Goal: Task Accomplishment & Management: Use online tool/utility

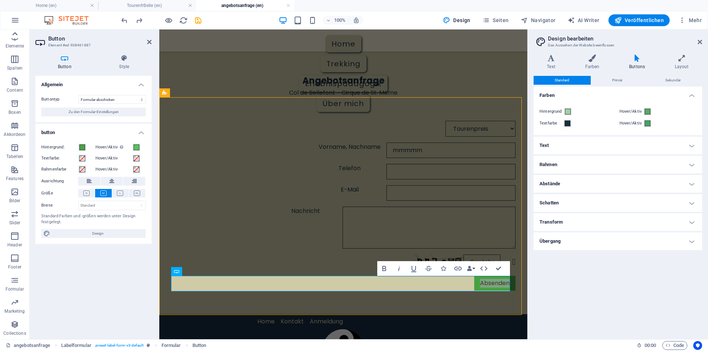
click at [9, 37] on div at bounding box center [14, 33] width 29 height 9
click at [16, 106] on icon "button" at bounding box center [14, 103] width 9 height 9
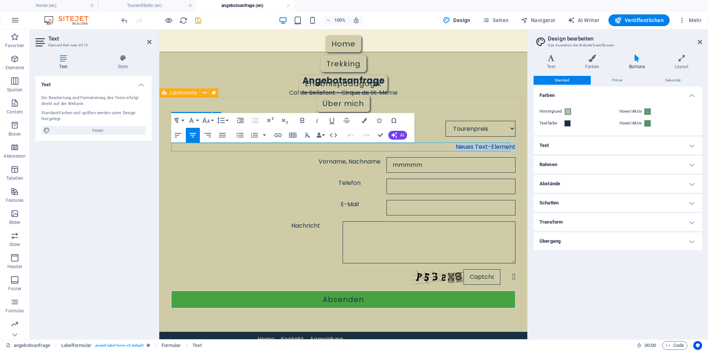
click at [462, 103] on div "Tourenpreis Ausrüstung Unterkunft/Hotel Anreise Abreise Neues Text-Element Vorn…" at bounding box center [343, 214] width 368 height 235
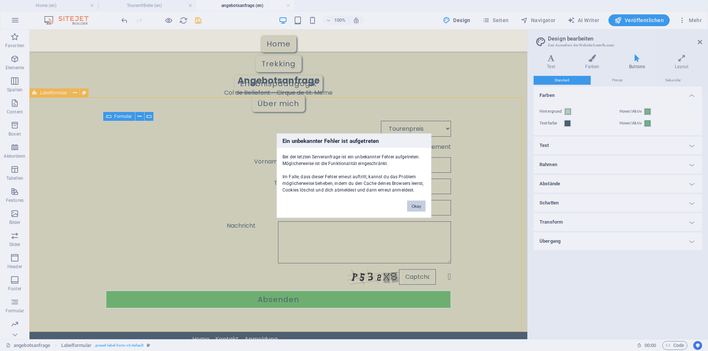
click at [413, 209] on button "Okay" at bounding box center [416, 205] width 18 height 11
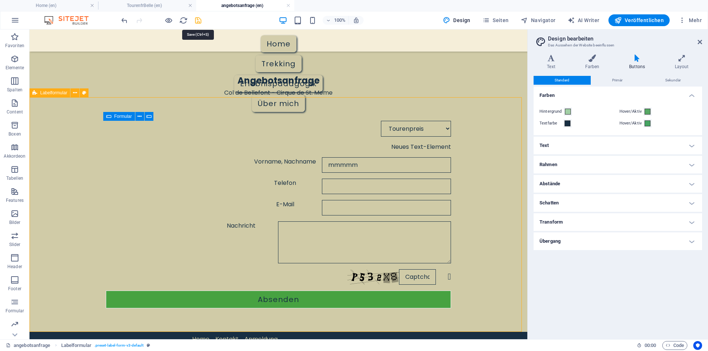
click at [197, 21] on icon "save" at bounding box center [198, 20] width 8 height 8
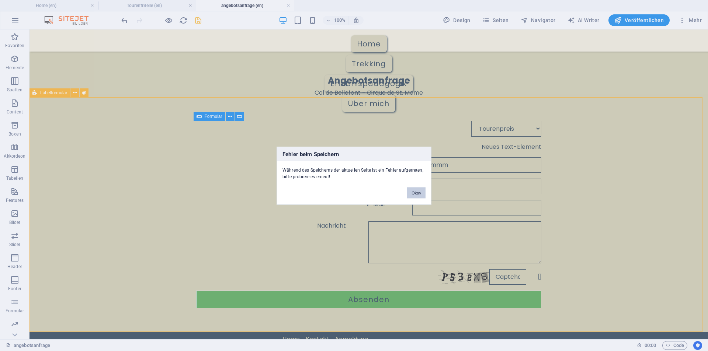
drag, startPoint x: 416, startPoint y: 192, endPoint x: 387, endPoint y: 163, distance: 42.0
click at [416, 192] on button "Okay" at bounding box center [416, 192] width 18 height 11
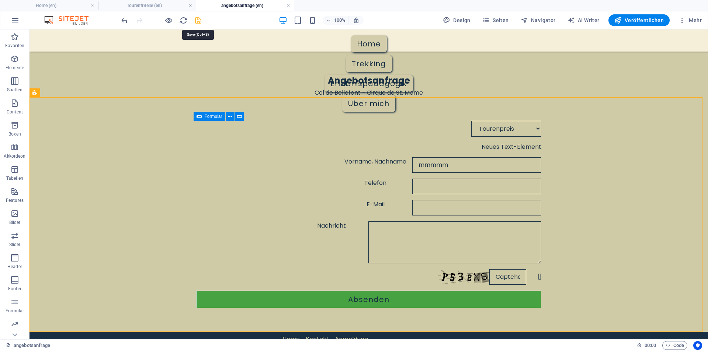
click at [199, 21] on icon "save" at bounding box center [198, 20] width 8 height 8
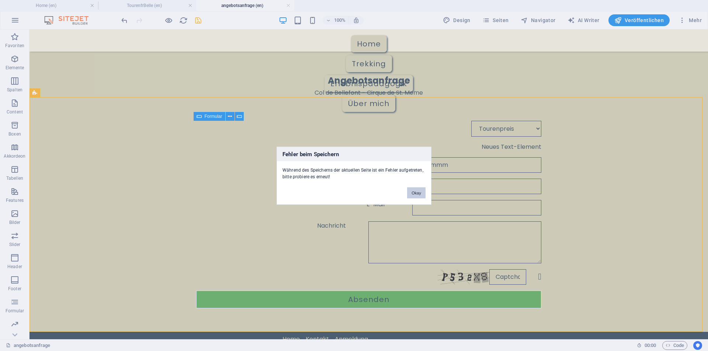
click at [419, 197] on button "Okay" at bounding box center [416, 192] width 18 height 11
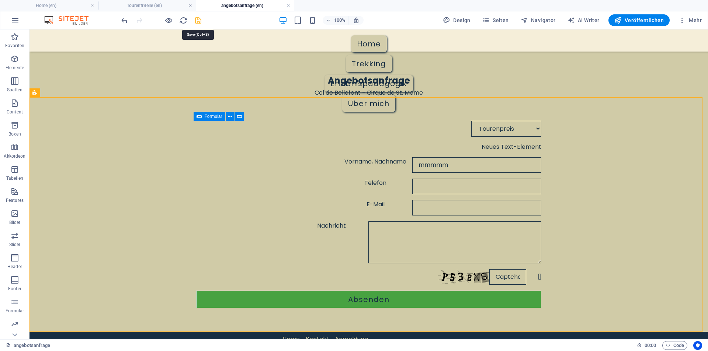
click at [200, 23] on icon "save" at bounding box center [198, 20] width 8 height 8
click at [66, 95] on div "Labelformular" at bounding box center [49, 92] width 41 height 9
select select "rem"
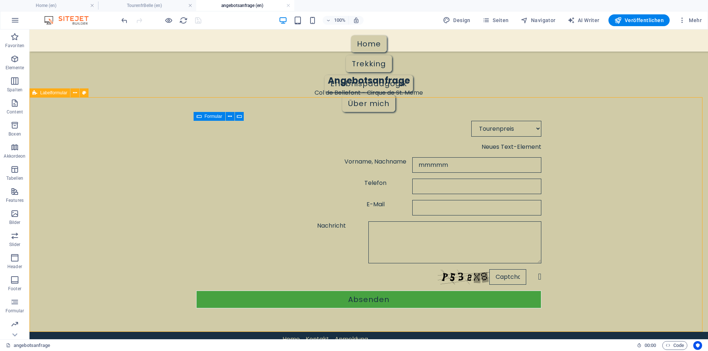
select select "px"
select select "rem"
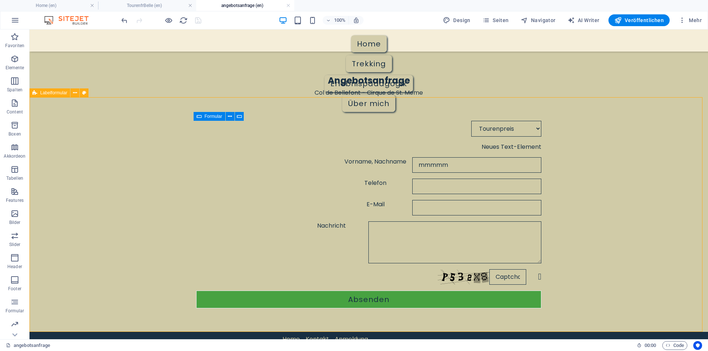
select select "px"
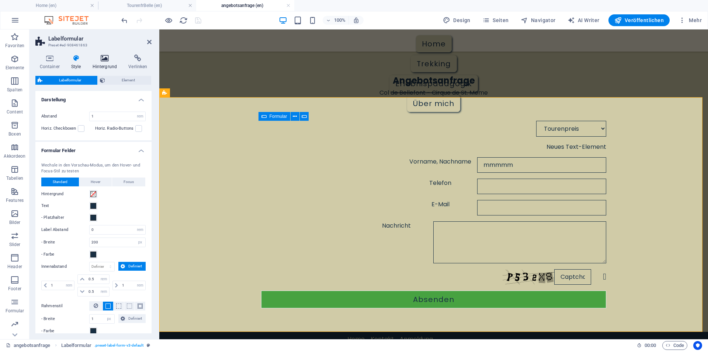
click at [101, 59] on icon at bounding box center [104, 58] width 33 height 7
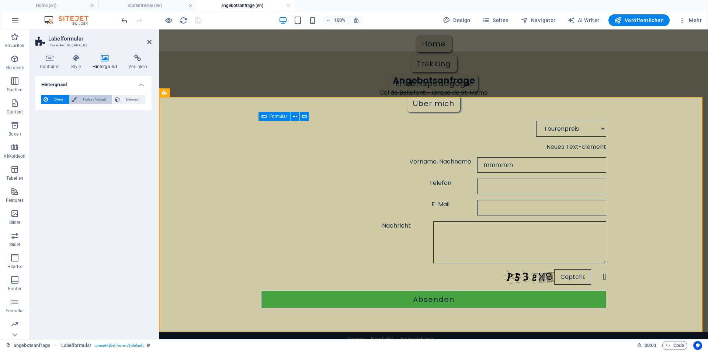
click at [92, 98] on span "Farbe / Verlauf" at bounding box center [94, 99] width 31 height 9
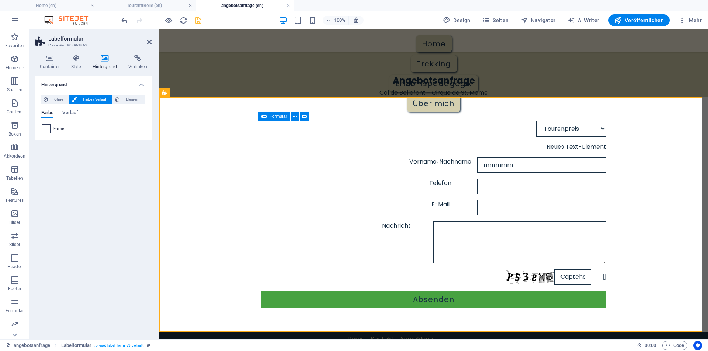
click at [42, 131] on div at bounding box center [46, 129] width 9 height 9
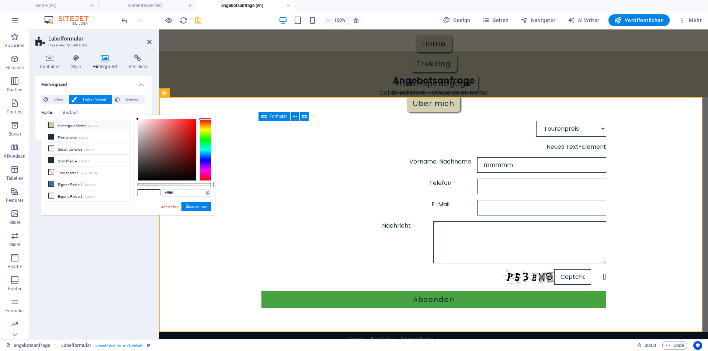
click at [50, 125] on icon at bounding box center [51, 124] width 5 height 5
type input "#d0cba7"
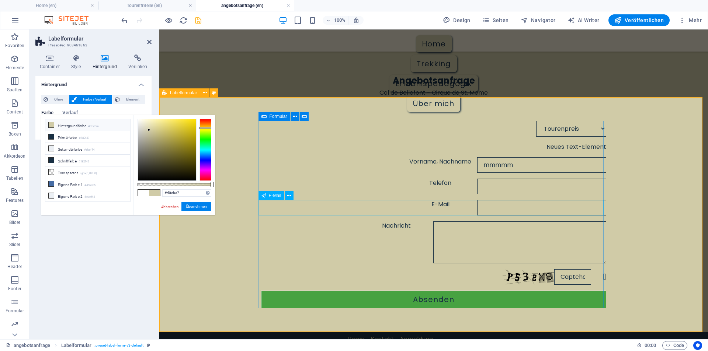
drag, startPoint x: 312, startPoint y: 208, endPoint x: 446, endPoint y: 205, distance: 133.8
click at [443, 206] on div "E-Mail" at bounding box center [433, 207] width 345 height 15
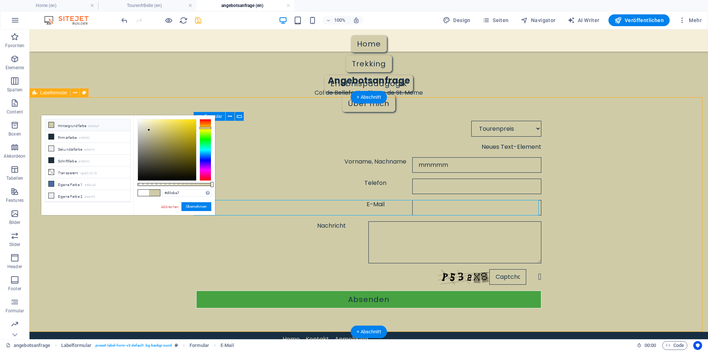
click at [268, 112] on div "Tourenpreis Ausrüstung Unterkunft/Hotel Anreise Abreise Neues Text-Element Vorn…" at bounding box center [368, 214] width 678 height 235
click at [236, 117] on div "Tourenpreis Ausrüstung Unterkunft/Hotel Anreise Abreise Neues Text-Element Vorn…" at bounding box center [368, 214] width 678 height 235
click at [312, 163] on div "Vorname, Nachname mmmmm" at bounding box center [368, 164] width 345 height 15
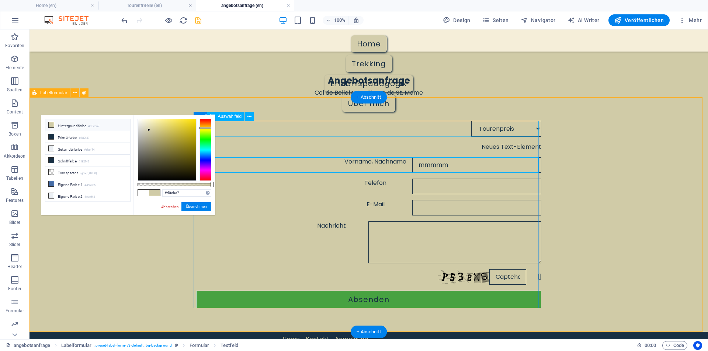
click at [247, 129] on div "Tourenpreis Ausrüstung Unterkunft/Hotel Anreise Abreise" at bounding box center [368, 129] width 345 height 16
drag, startPoint x: 247, startPoint y: 128, endPoint x: 115, endPoint y: 129, distance: 131.6
click at [246, 129] on div "Tourenpreis Ausrüstung Unterkunft/Hotel Anreise Abreise" at bounding box center [368, 129] width 345 height 16
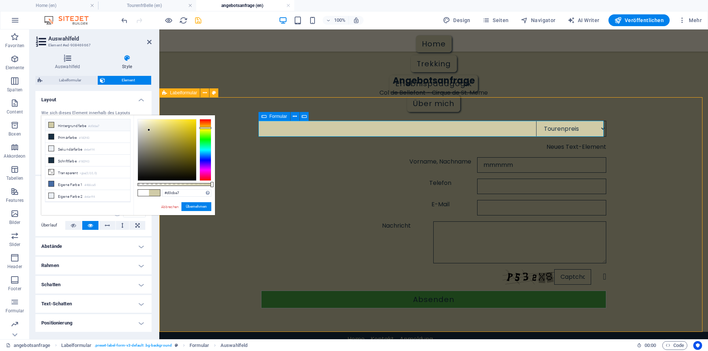
drag, startPoint x: 245, startPoint y: 184, endPoint x: 367, endPoint y: 174, distance: 122.7
click at [374, 182] on div "Tourenpreis Ausrüstung Unterkunft/Hotel Anreise Abreise Neues Text-Element Vorn…" at bounding box center [433, 214] width 548 height 235
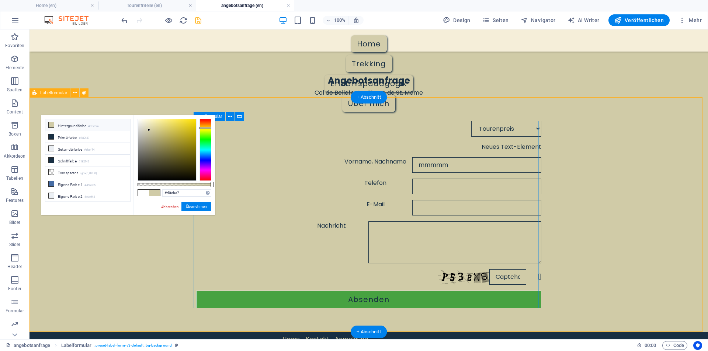
click at [238, 174] on div "Tourenpreis Ausrüstung Unterkunft/Hotel Anreise Abreise Neues Text-Element Vorn…" at bounding box center [368, 214] width 345 height 193
click at [329, 112] on div "Tourenpreis Ausrüstung Unterkunft/Hotel Anreise Abreise Neues Text-Element Vorn…" at bounding box center [368, 214] width 678 height 235
drag, startPoint x: 345, startPoint y: 150, endPoint x: 304, endPoint y: 150, distance: 40.2
click at [341, 150] on div "Neues Text-Element" at bounding box center [368, 147] width 345 height 9
click at [118, 282] on div "Tourenpreis Ausrüstung Unterkunft/Hotel Anreise Abreise Neues Text-Element Vorn…" at bounding box center [368, 214] width 678 height 235
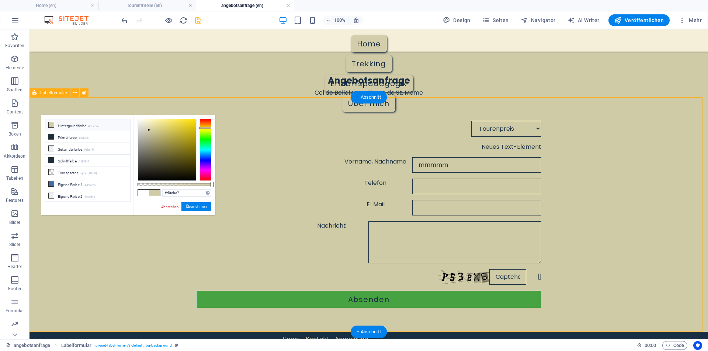
drag, startPoint x: 115, startPoint y: 278, endPoint x: 119, endPoint y: 258, distance: 19.9
click at [117, 275] on div "Tourenpreis Ausrüstung Unterkunft/Hotel Anreise Abreise Neues Text-Element Vorn…" at bounding box center [368, 214] width 678 height 235
click at [209, 101] on div "Tourenpreis Ausrüstung Unterkunft/Hotel Anreise Abreise Neues Text-Element Vorn…" at bounding box center [368, 214] width 678 height 235
drag, startPoint x: 212, startPoint y: 108, endPoint x: 211, endPoint y: 112, distance: 4.3
click at [213, 110] on div "Tourenpreis Ausrüstung Unterkunft/Hotel Anreise Abreise Neues Text-Element Vorn…" at bounding box center [368, 214] width 678 height 235
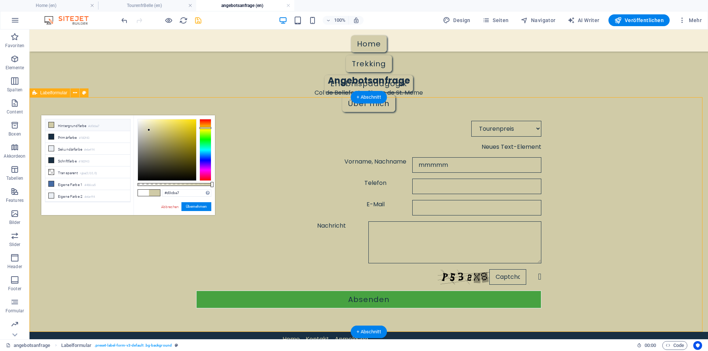
click at [210, 115] on div "Tourenpreis Ausrüstung Unterkunft/Hotel Anreise Abreise Neues Text-Element Vorn…" at bounding box center [368, 214] width 678 height 235
drag, startPoint x: 169, startPoint y: 177, endPoint x: 198, endPoint y: 207, distance: 41.7
click at [198, 207] on button "Übernehmen" at bounding box center [196, 206] width 30 height 9
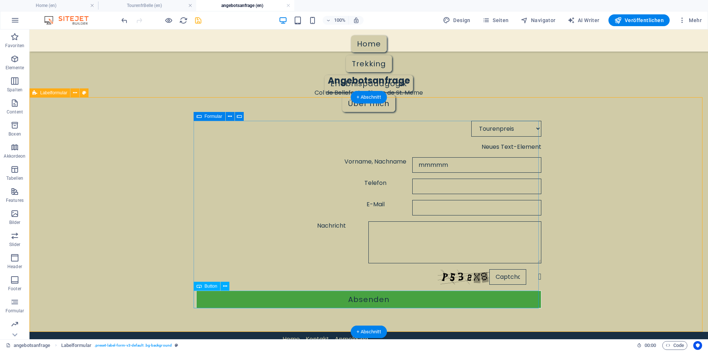
click at [350, 299] on div "Absenden" at bounding box center [368, 300] width 345 height 18
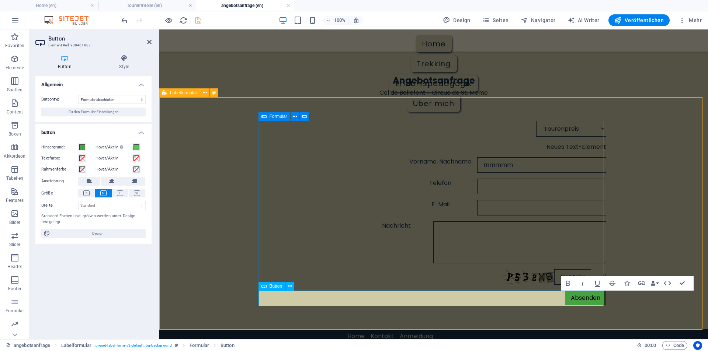
click at [266, 287] on icon at bounding box center [263, 286] width 5 height 9
click at [119, 193] on icon at bounding box center [120, 194] width 6 height 6
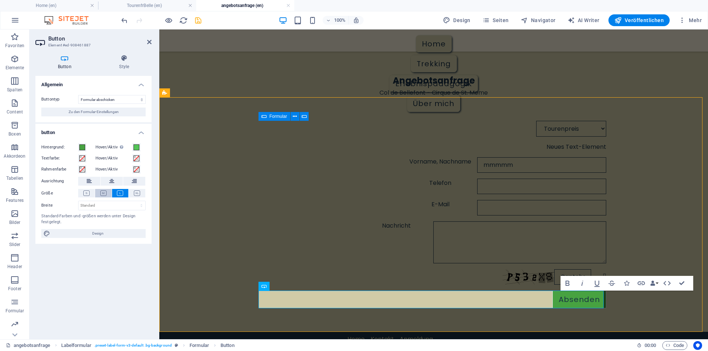
click at [105, 194] on icon at bounding box center [103, 194] width 6 height 6
click at [87, 192] on icon at bounding box center [86, 194] width 6 height 6
click at [101, 193] on icon at bounding box center [103, 194] width 6 height 6
click at [87, 206] on select "Standard px rem % em vh vw" at bounding box center [111, 205] width 67 height 9
select select "px"
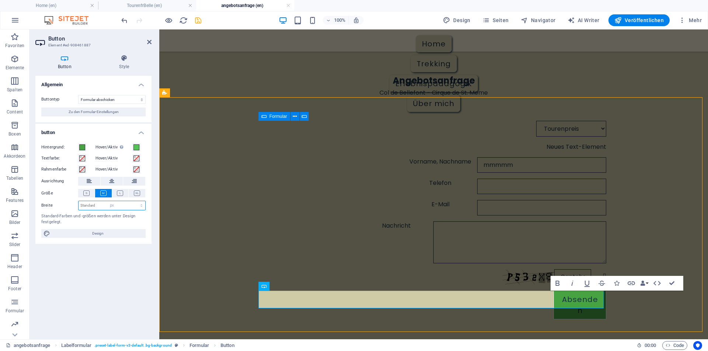
click at [135, 201] on select "Standard px rem % em vh vw" at bounding box center [111, 205] width 67 height 9
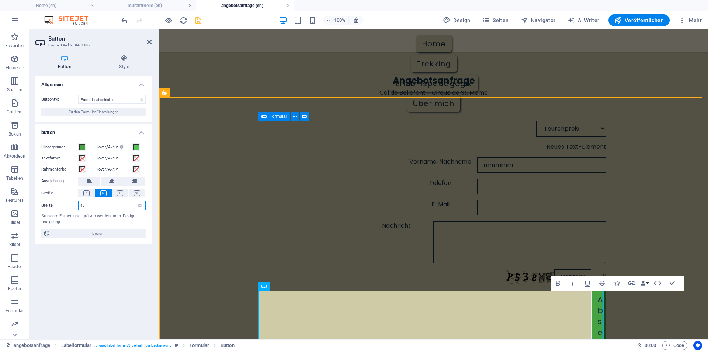
drag, startPoint x: 88, startPoint y: 205, endPoint x: 66, endPoint y: 205, distance: 22.5
click at [66, 205] on div "Breite 40 Standard px rem % em vh vw" at bounding box center [93, 206] width 104 height 10
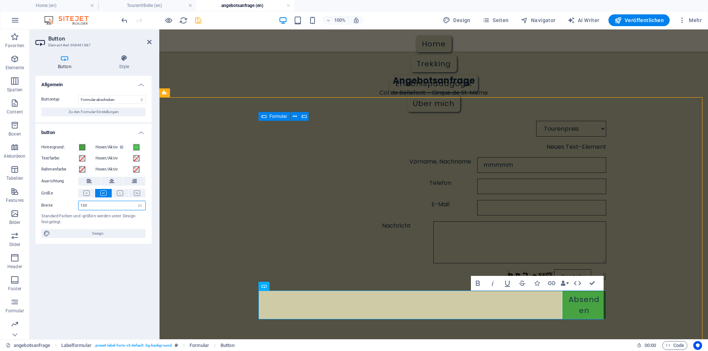
drag, startPoint x: 92, startPoint y: 205, endPoint x: 60, endPoint y: 200, distance: 32.1
click at [63, 208] on div "Breite 120 Standard px rem % em vh vw" at bounding box center [93, 206] width 104 height 10
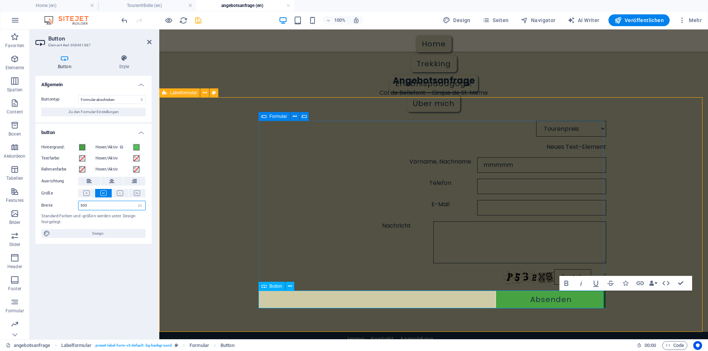
click at [276, 287] on span "Button" at bounding box center [275, 286] width 13 height 4
type input "300"
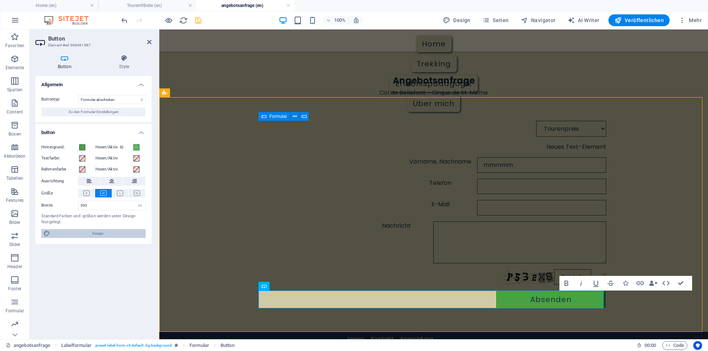
click at [105, 234] on span "Design" at bounding box center [97, 233] width 91 height 9
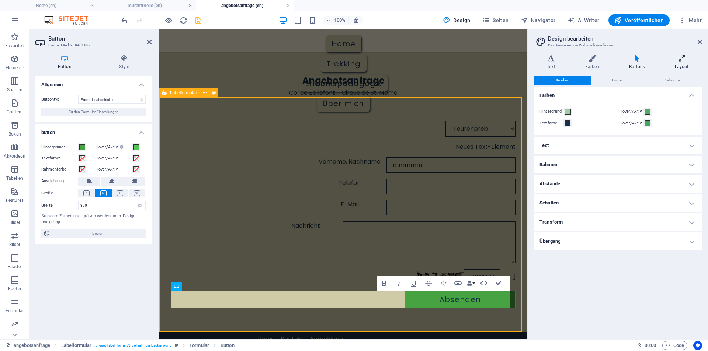
click at [679, 61] on icon at bounding box center [681, 58] width 41 height 7
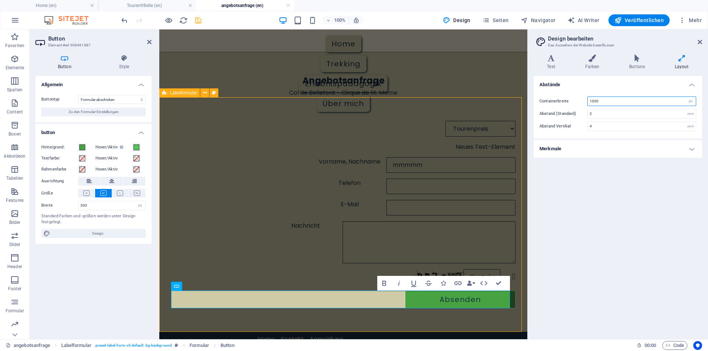
drag, startPoint x: 601, startPoint y: 101, endPoint x: 527, endPoint y: 112, distance: 74.6
click at [539, 109] on div "Containerbreite 1000 rem px Abstand (Standard) 2 rem Abstand Vertikal 4 rem" at bounding box center [617, 113] width 171 height 49
click at [392, 217] on div "Tourenpreis Ausrüstung Unterkunft/Hotel Anreise Abreise Neues Text-Element Vorn…" at bounding box center [343, 214] width 344 height 193
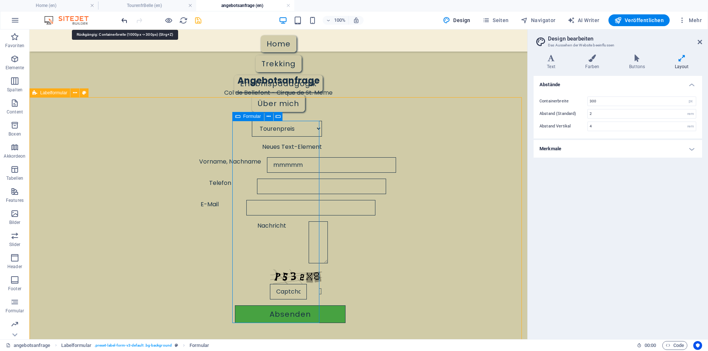
click at [124, 21] on icon "undo" at bounding box center [124, 20] width 8 height 8
type input "1000"
click at [244, 6] on h4 "angebotsanfrage (en)" at bounding box center [245, 5] width 98 height 8
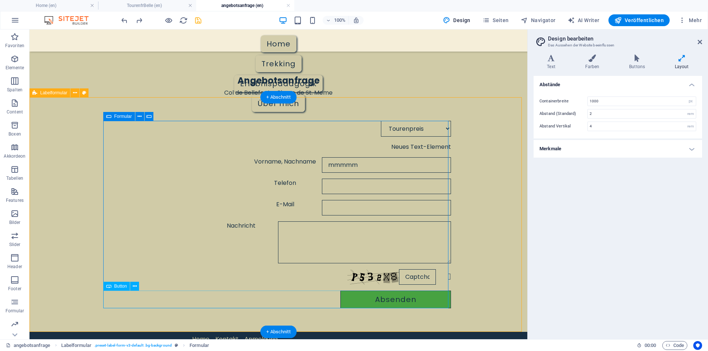
click at [302, 303] on div "Absenden" at bounding box center [278, 300] width 345 height 18
select select "px"
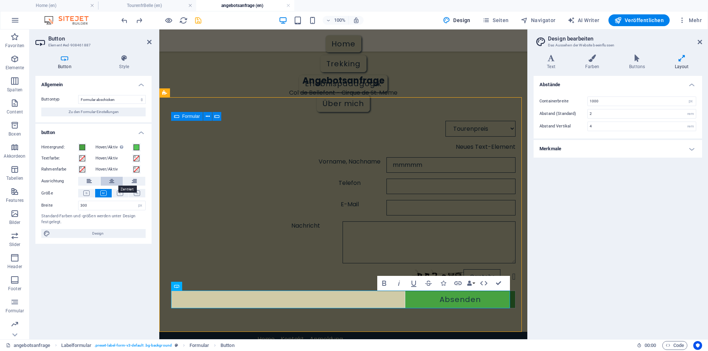
click at [111, 179] on icon at bounding box center [111, 181] width 5 height 9
click at [263, 287] on div "Tourenpreis Ausrüstung Unterkunft/Hotel Anreise Abreise Neues Text-Element Vorn…" at bounding box center [343, 214] width 344 height 193
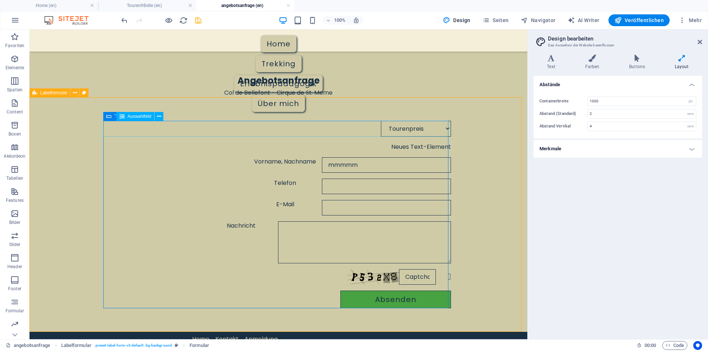
click at [135, 116] on span "Auswahlfeld" at bounding box center [139, 116] width 24 height 4
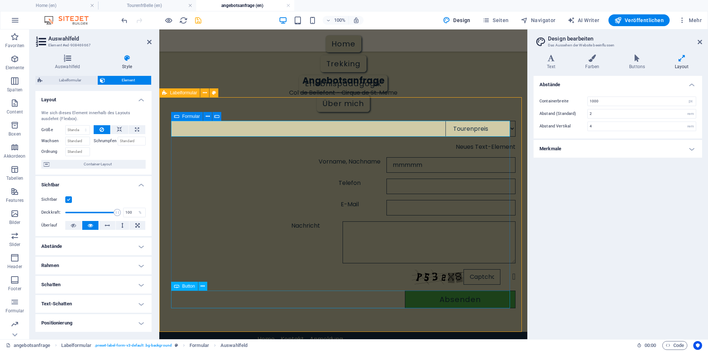
click at [335, 294] on div "Absenden" at bounding box center [343, 300] width 344 height 18
select select "px"
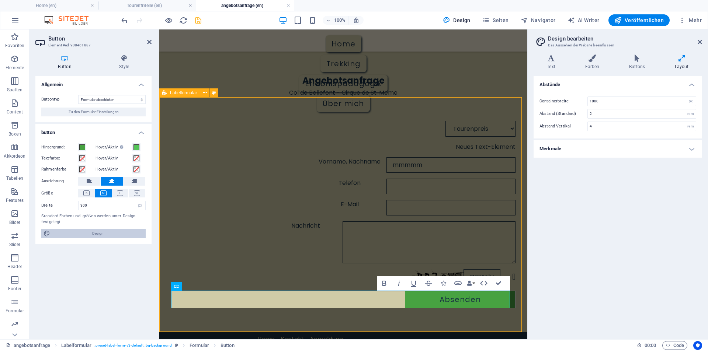
click at [97, 234] on span "Design" at bounding box center [97, 233] width 91 height 9
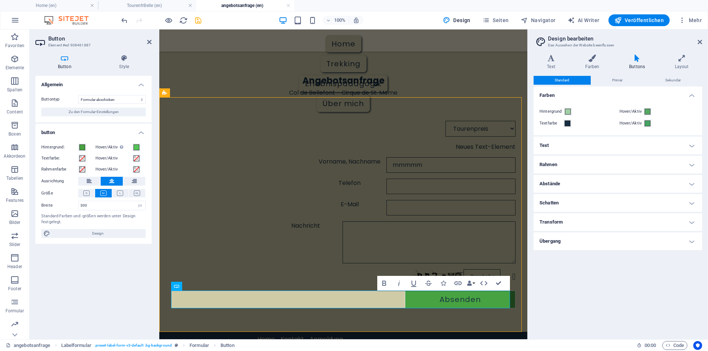
click at [597, 186] on h4 "Abstände" at bounding box center [617, 184] width 168 height 18
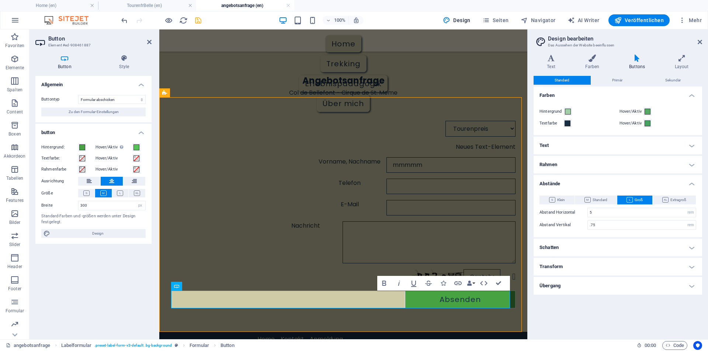
click at [597, 186] on h4 "Abstände" at bounding box center [617, 181] width 168 height 13
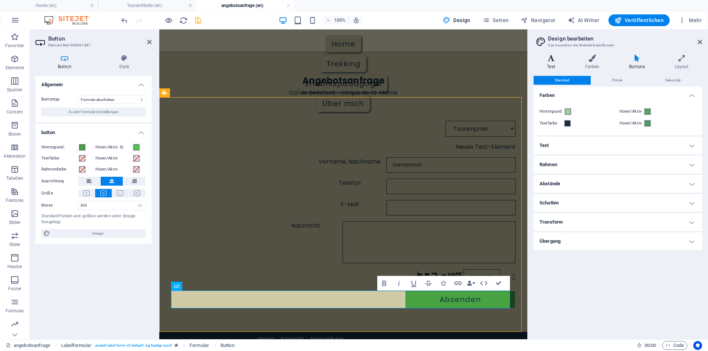
click at [554, 63] on h4 "Text" at bounding box center [552, 62] width 38 height 15
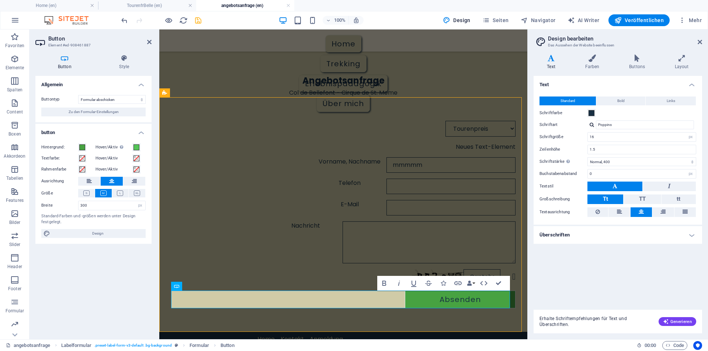
click at [639, 210] on icon at bounding box center [640, 211] width 5 height 9
click at [362, 301] on div "Absenden" at bounding box center [343, 300] width 344 height 18
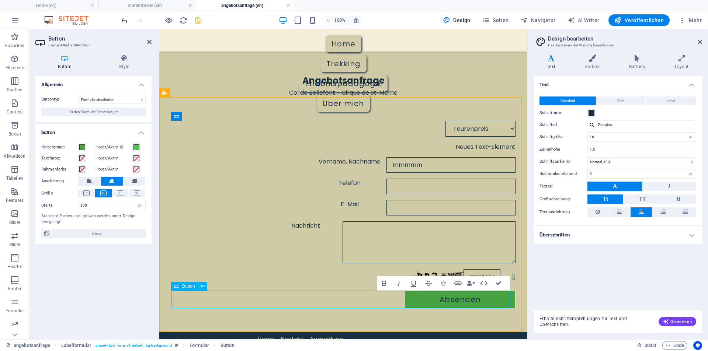
scroll to position [24, 0]
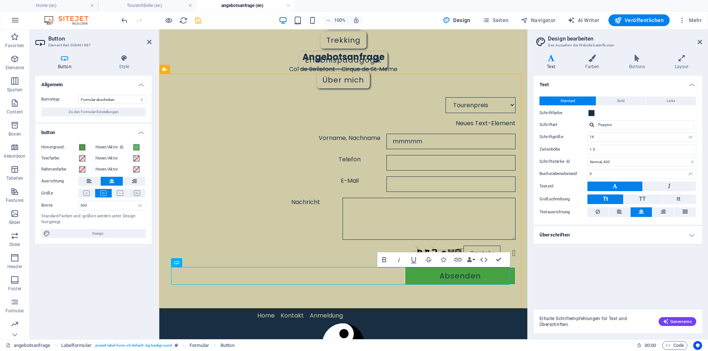
click at [183, 287] on div "Tourenpreis Ausrüstung Unterkunft/Hotel Anreise Abreise Neues Text-Element Vorn…" at bounding box center [343, 191] width 368 height 235
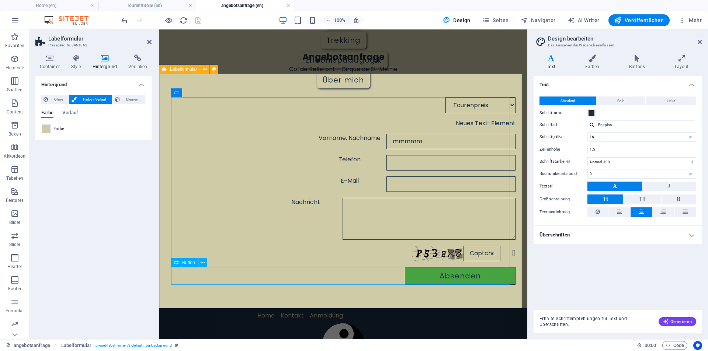
click at [396, 279] on div "Absenden" at bounding box center [343, 276] width 344 height 18
select select "px"
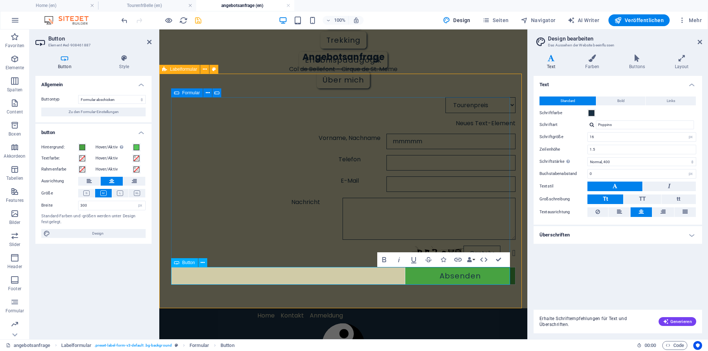
click at [392, 278] on div "Absenden" at bounding box center [343, 276] width 344 height 18
click at [90, 179] on icon at bounding box center [89, 181] width 5 height 9
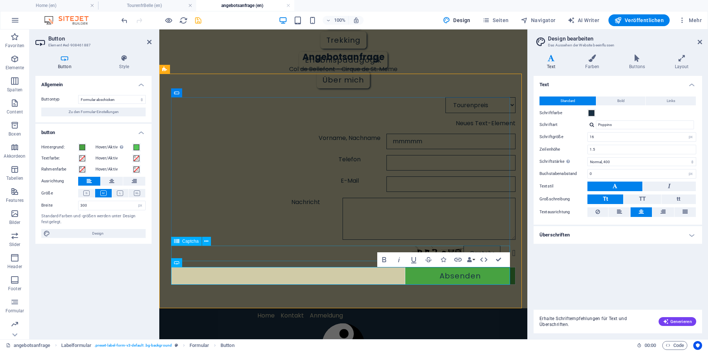
click at [326, 261] on div "Nicht lesbar? Neu generieren" at bounding box center [343, 253] width 344 height 15
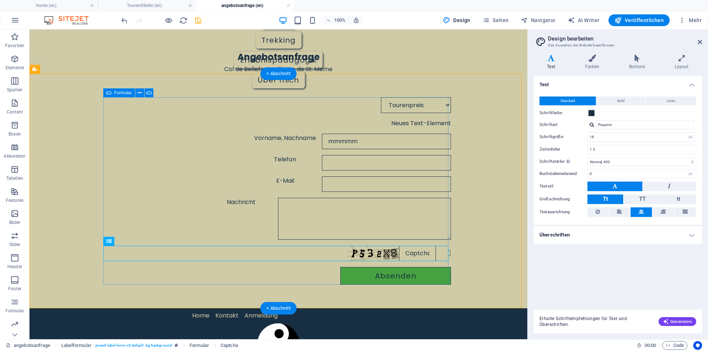
click at [291, 266] on div "Tourenpreis Ausrüstung Unterkunft/Hotel Anreise Abreise Neues Text-Element Vorn…" at bounding box center [278, 190] width 345 height 193
drag, startPoint x: 291, startPoint y: 266, endPoint x: 162, endPoint y: 267, distance: 129.3
click at [291, 267] on div "Tourenpreis Ausrüstung Unterkunft/Hotel Anreise Abreise Neues Text-Element Vorn…" at bounding box center [278, 190] width 345 height 193
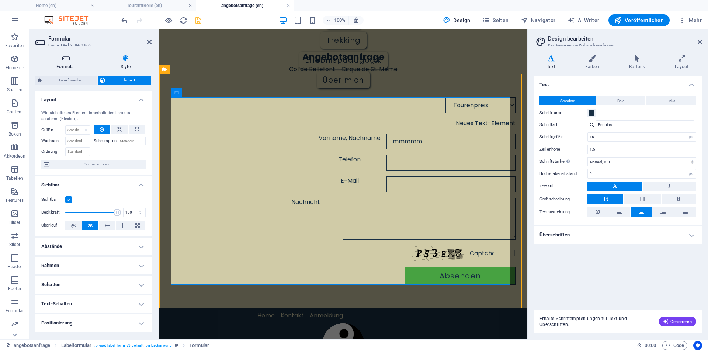
click at [70, 67] on h4 "Formular" at bounding box center [67, 62] width 64 height 15
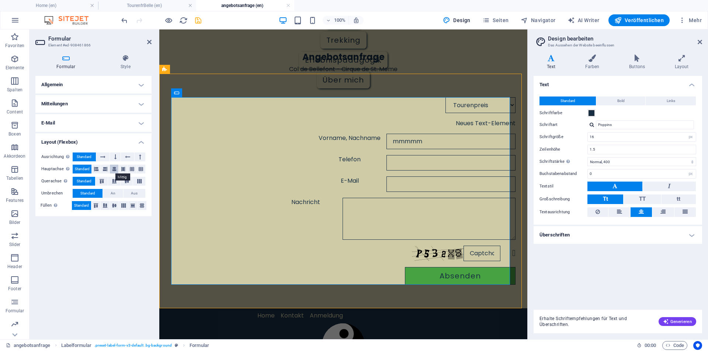
click at [111, 171] on button at bounding box center [114, 169] width 8 height 9
click at [366, 263] on div "Tourenpreis Ausrüstung Unterkunft/Hotel Anreise Abreise Neues Text-Element Vorn…" at bounding box center [343, 190] width 344 height 193
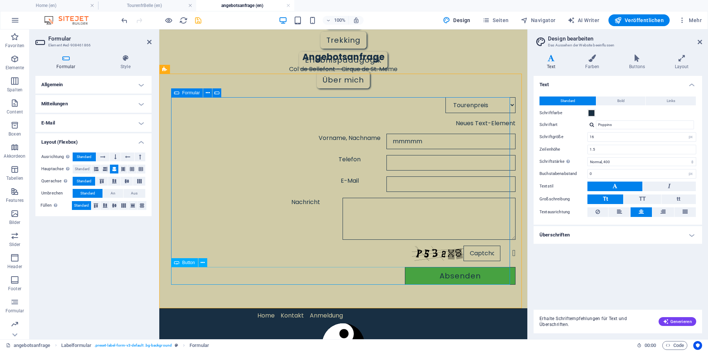
click at [335, 275] on div "Absenden" at bounding box center [343, 276] width 344 height 18
select select "px"
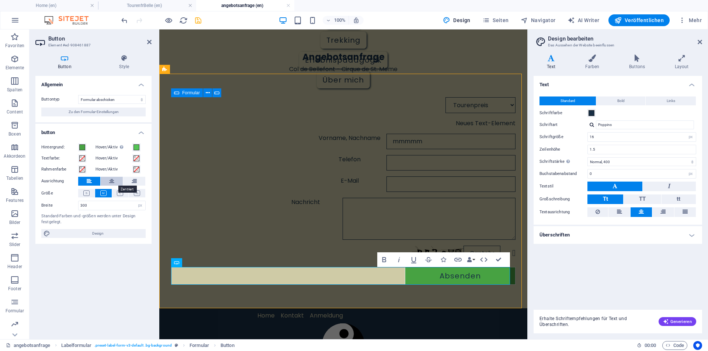
click at [116, 181] on button at bounding box center [112, 181] width 22 height 9
drag, startPoint x: 185, startPoint y: 230, endPoint x: 315, endPoint y: 231, distance: 130.1
click at [315, 230] on div "Nachricht" at bounding box center [343, 219] width 344 height 42
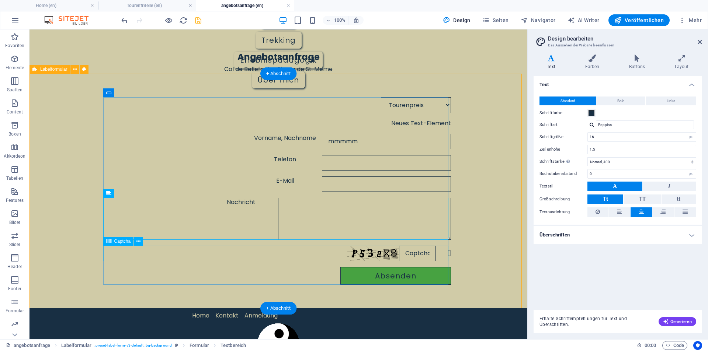
click at [200, 248] on div "Nicht lesbar? Neu generieren" at bounding box center [278, 253] width 345 height 15
click at [221, 108] on div "Tourenpreis Ausrüstung Unterkunft/Hotel Anreise Abreise" at bounding box center [278, 105] width 345 height 16
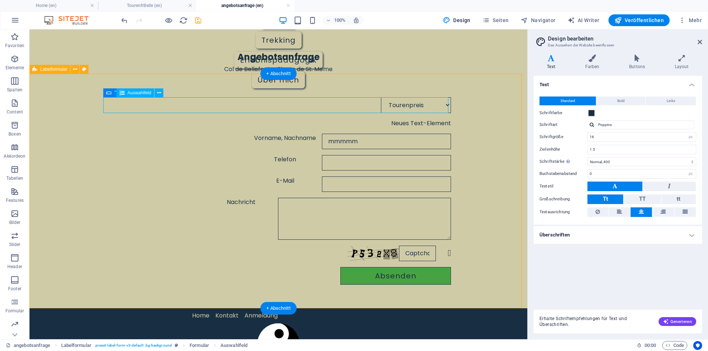
click at [221, 108] on div "Tourenpreis Ausrüstung Unterkunft/Hotel Anreise Abreise" at bounding box center [278, 105] width 345 height 16
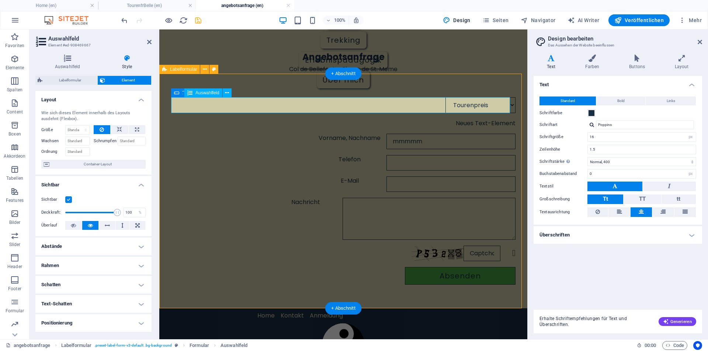
click at [219, 107] on div "Tourenpreis Ausrüstung Unterkunft/Hotel Anreise Abreise" at bounding box center [343, 105] width 344 height 16
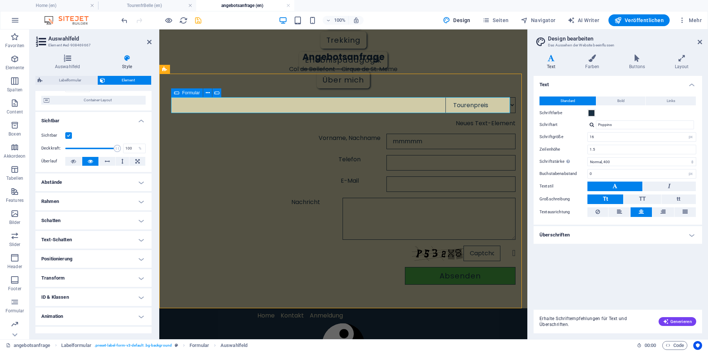
scroll to position [75, 0]
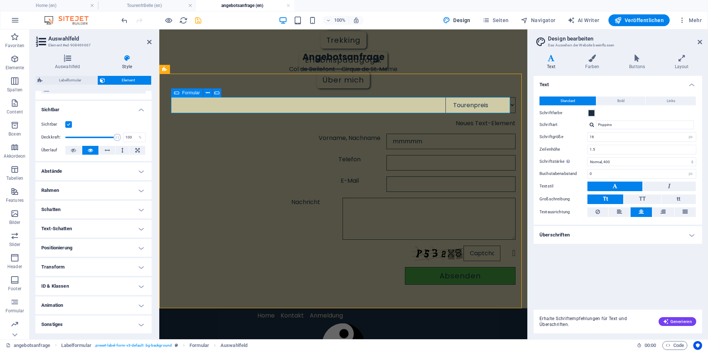
click at [97, 251] on h4 "Positionierung" at bounding box center [93, 248] width 116 height 18
click at [101, 245] on h4 "Positionierung" at bounding box center [93, 245] width 116 height 13
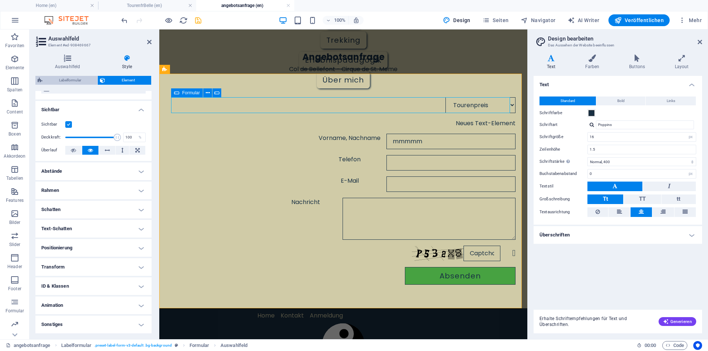
click at [73, 80] on span "Labelformular" at bounding box center [70, 80] width 50 height 9
select select "rem"
select select "px"
select select "rem"
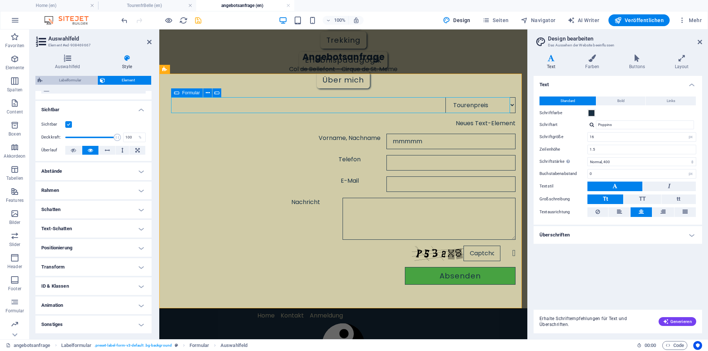
select select "rem"
select select "px"
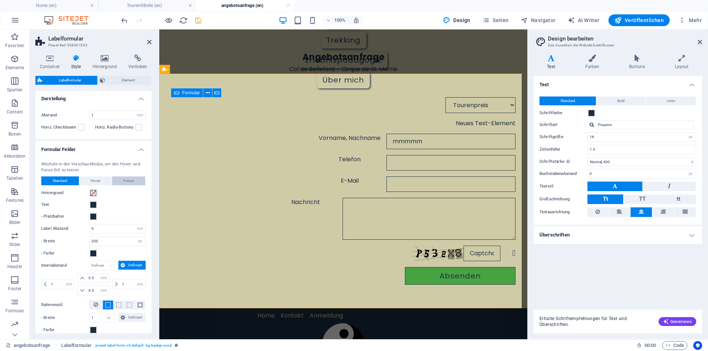
scroll to position [0, 0]
click at [110, 81] on span "Element" at bounding box center [128, 80] width 42 height 9
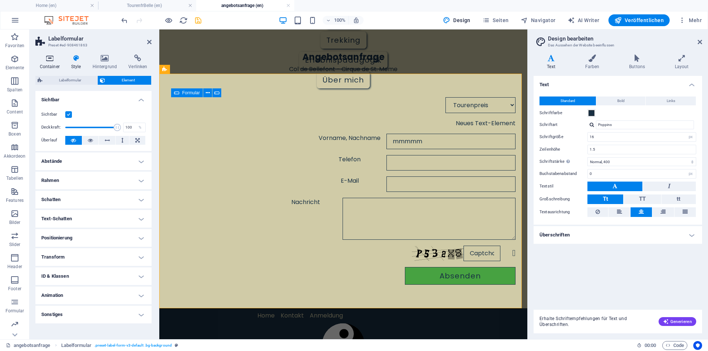
click at [49, 60] on icon at bounding box center [49, 58] width 28 height 7
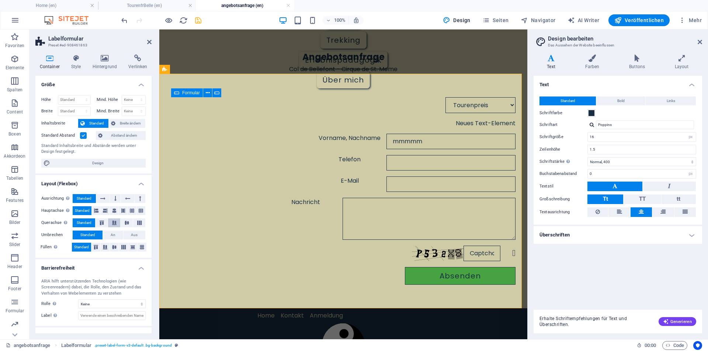
click at [113, 222] on icon at bounding box center [114, 223] width 9 height 4
click at [112, 212] on icon at bounding box center [114, 210] width 4 height 9
click at [235, 258] on div "Nicht lesbar? Neu generieren" at bounding box center [343, 253] width 344 height 15
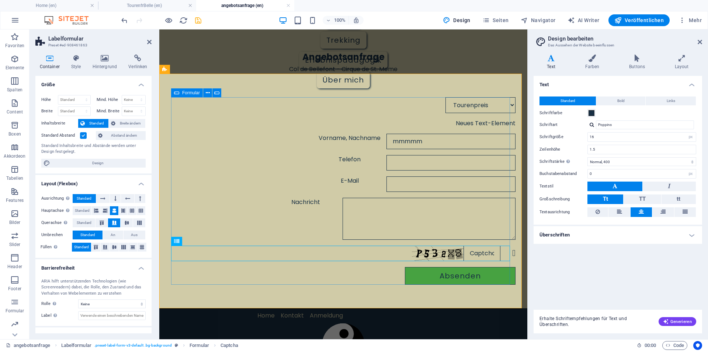
click at [254, 262] on div "Tourenpreis Ausrüstung Unterkunft/Hotel Anreise Abreise Neues Text-Element Vorn…" at bounding box center [343, 190] width 344 height 193
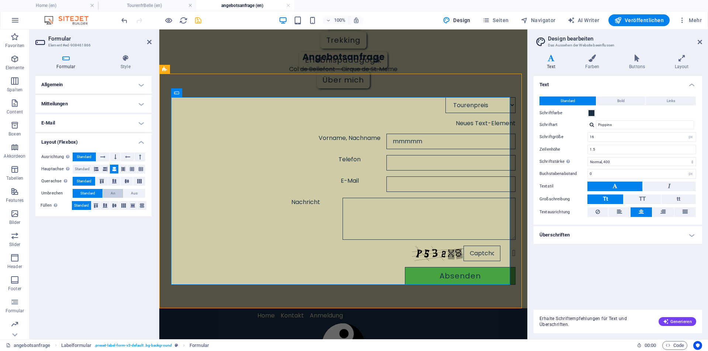
click at [113, 195] on span "An" at bounding box center [113, 193] width 5 height 9
click at [321, 284] on div "Absenden" at bounding box center [343, 276] width 344 height 18
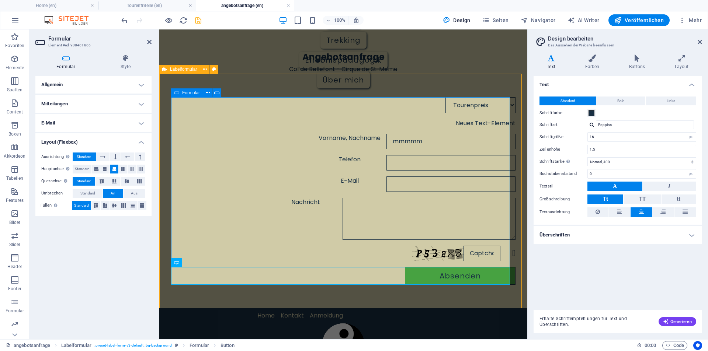
click at [243, 244] on div "Tourenpreis Ausrüstung Unterkunft/Hotel Anreise Abreise Neues Text-Element Vorn…" at bounding box center [343, 190] width 344 height 193
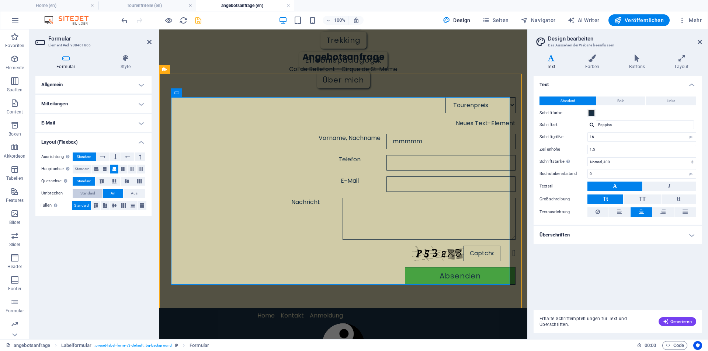
click at [94, 193] on span "Standard" at bounding box center [87, 193] width 15 height 9
click at [113, 182] on icon at bounding box center [114, 181] width 9 height 4
click at [102, 105] on h4 "Mitteilungen" at bounding box center [93, 104] width 116 height 18
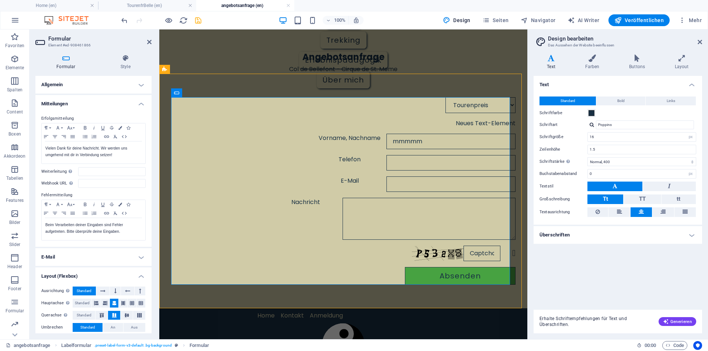
click at [102, 105] on h4 "Mitteilungen" at bounding box center [93, 101] width 116 height 13
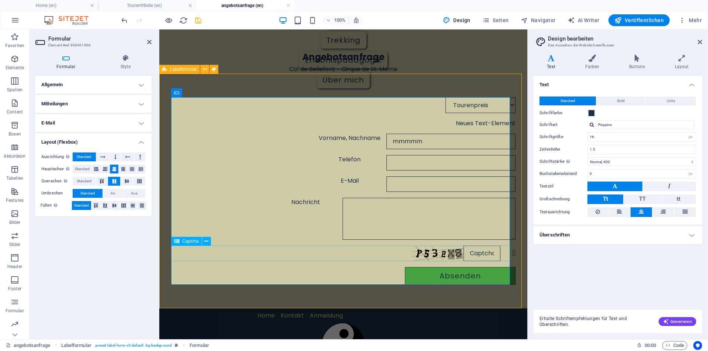
click at [527, 287] on div "Tourenpreis Ausrüstung Unterkunft/Hotel Anreise Abreise Neues Text-Element Vorn…" at bounding box center [343, 191] width 368 height 235
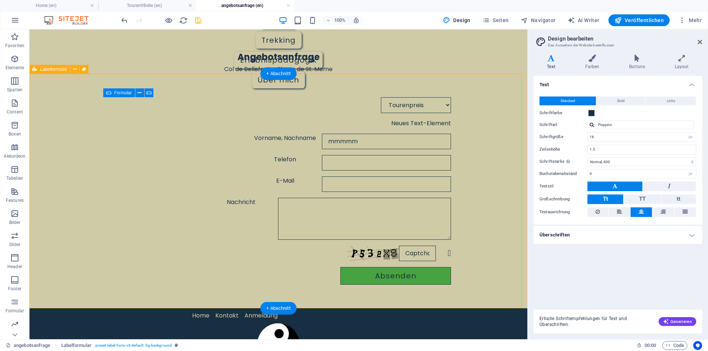
click at [475, 275] on div "Tourenpreis Ausrüstung Unterkunft/Hotel Anreise Abreise Neues Text-Element Vorn…" at bounding box center [277, 191] width 497 height 235
click at [217, 143] on div "Vorname, Nachname mmmmm" at bounding box center [278, 141] width 345 height 15
select select "characters"
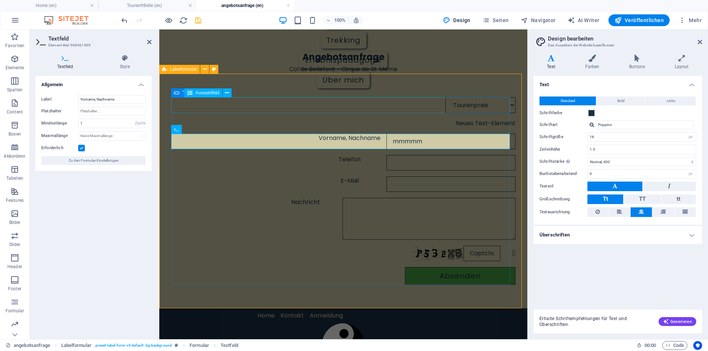
click at [230, 107] on div "Tourenpreis Ausrüstung Unterkunft/Hotel Anreise Abreise" at bounding box center [343, 105] width 344 height 16
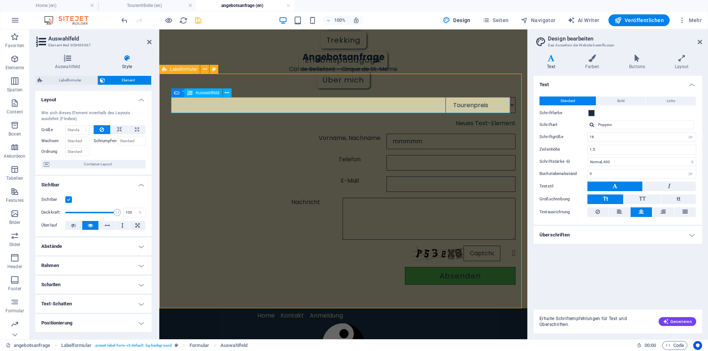
click at [230, 107] on div "Tourenpreis Ausrüstung Unterkunft/Hotel Anreise Abreise" at bounding box center [343, 105] width 344 height 16
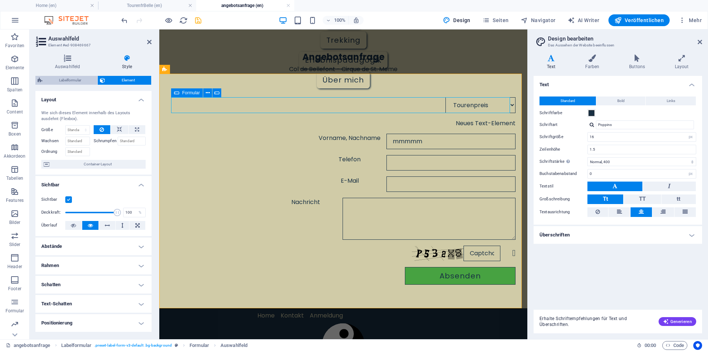
click at [76, 77] on span "Labelformular" at bounding box center [70, 80] width 50 height 9
select select "rem"
select select "px"
select select "rem"
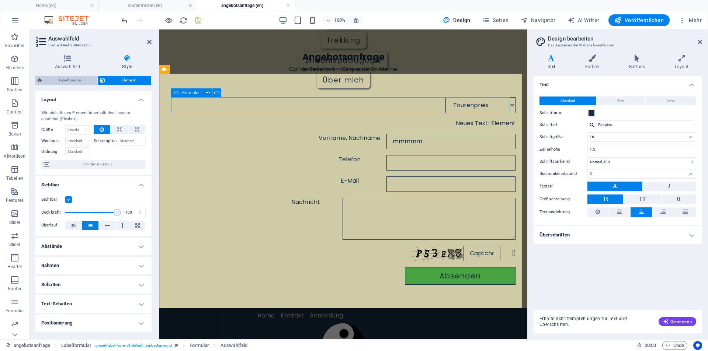
select select "rem"
select select "px"
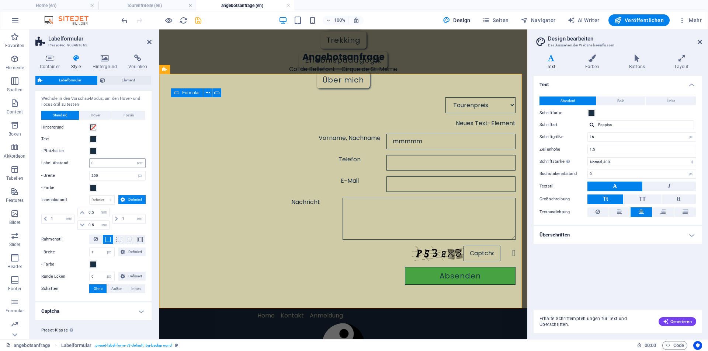
scroll to position [74, 0]
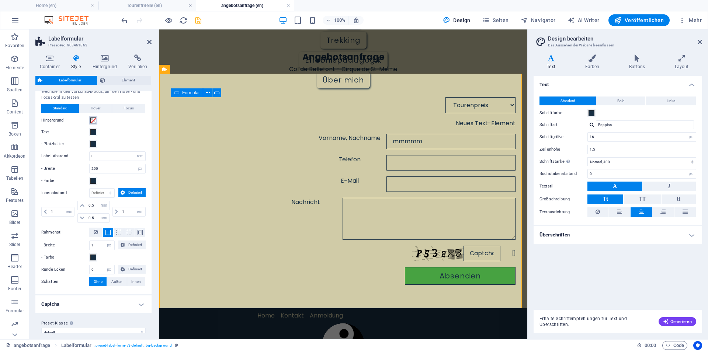
click at [93, 120] on span at bounding box center [93, 121] width 6 height 6
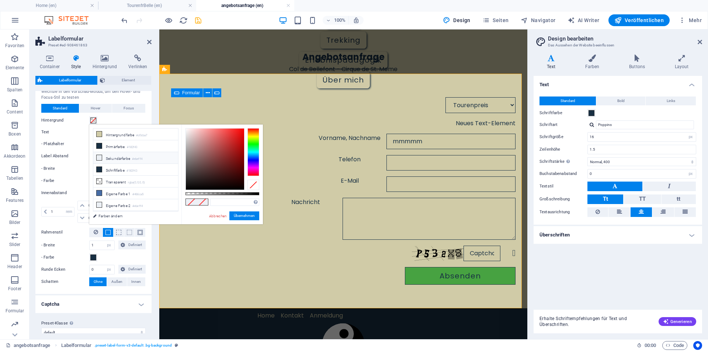
click at [99, 157] on icon at bounding box center [99, 157] width 5 height 5
type input "#ebeff4"
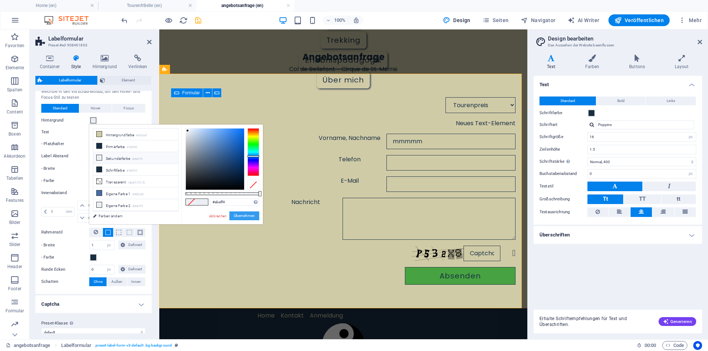
click at [248, 217] on button "Übernehmen" at bounding box center [244, 216] width 30 height 9
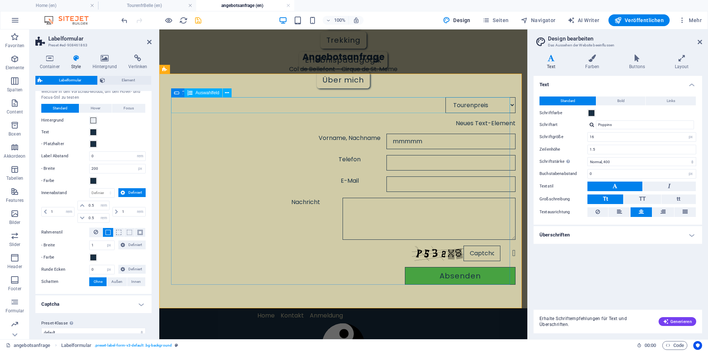
click at [248, 100] on div "Tourenpreis Ausrüstung Unterkunft/Hotel Anreise Abreise" at bounding box center [343, 105] width 344 height 16
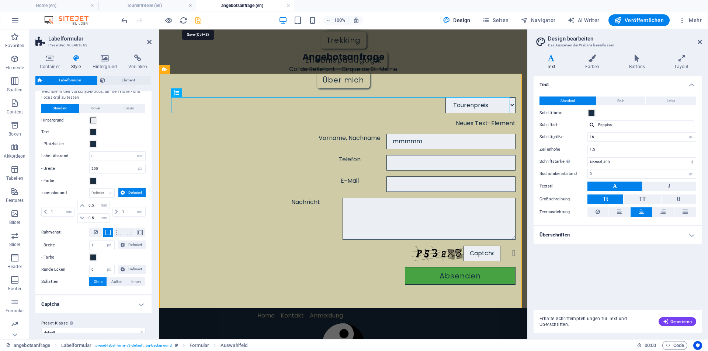
click at [200, 22] on icon "save" at bounding box center [198, 20] width 8 height 8
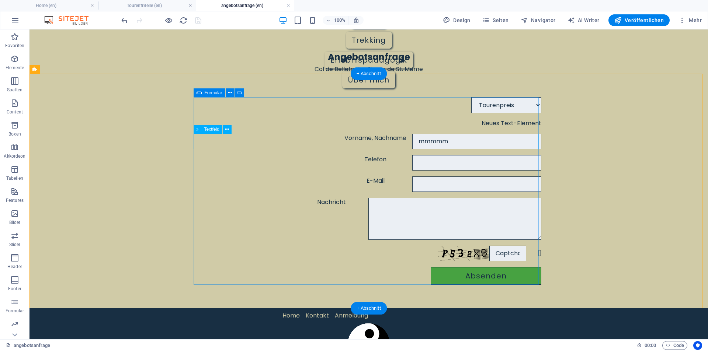
click at [216, 142] on div "Vorname, Nachname mmmmm" at bounding box center [368, 141] width 345 height 15
click at [212, 133] on div "Textfeld" at bounding box center [207, 129] width 29 height 9
select select "characters"
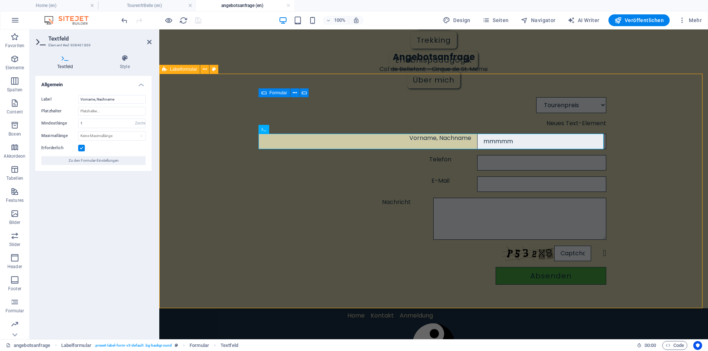
click at [254, 171] on div "Tourenpreis Ausrüstung Unterkunft/Hotel Anreise Abreise Neues Text-Element Vorn…" at bounding box center [433, 191] width 548 height 235
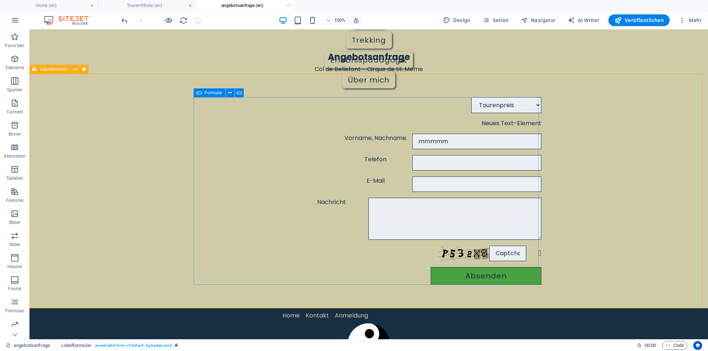
click at [271, 176] on div "Tourenpreis Ausrüstung Unterkunft/Hotel Anreise Abreise Neues Text-Element Vorn…" at bounding box center [368, 190] width 345 height 193
click at [233, 128] on div "Textfeld" at bounding box center [214, 129] width 43 height 9
click at [64, 70] on span "Labelformular" at bounding box center [53, 69] width 27 height 4
select select "rem"
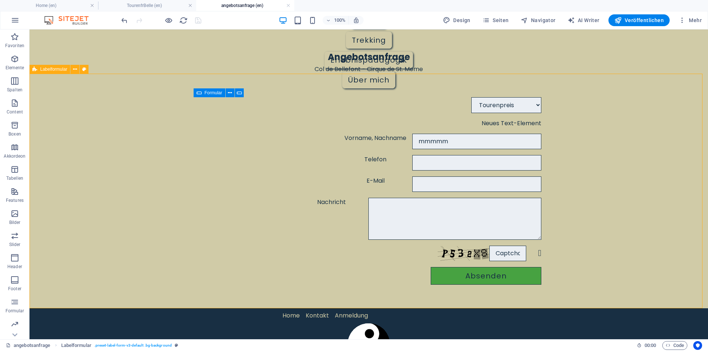
select select "rem"
select select "px"
select select "rem"
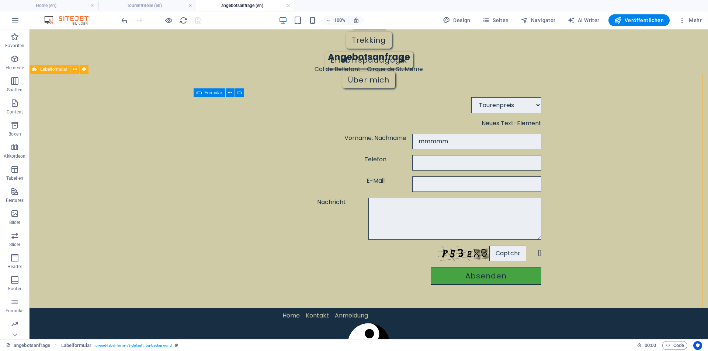
select select "rem"
select select "px"
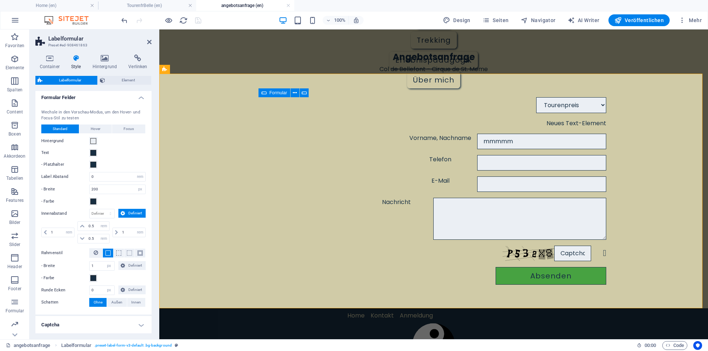
scroll to position [0, 0]
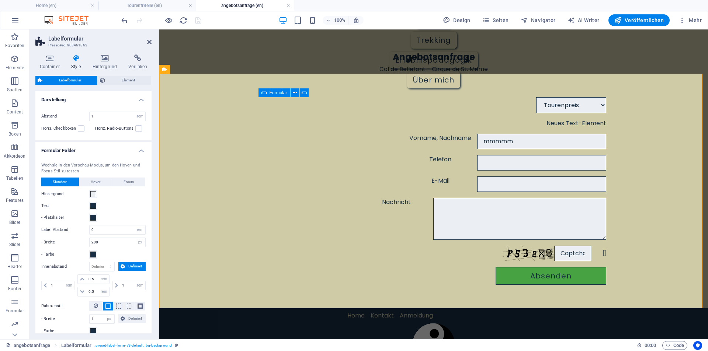
click at [77, 57] on icon at bounding box center [76, 58] width 18 height 7
click at [53, 62] on icon at bounding box center [49, 58] width 28 height 7
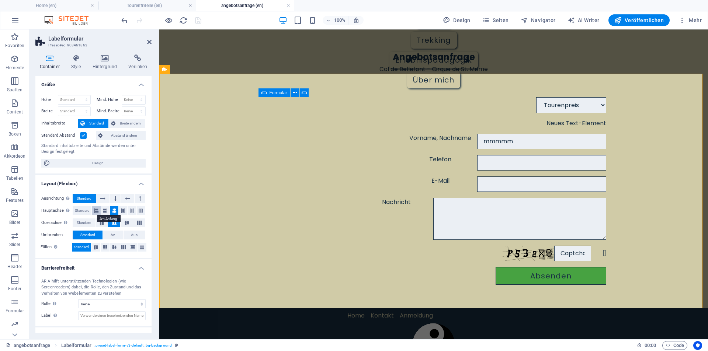
click at [97, 212] on icon at bounding box center [96, 210] width 4 height 9
click at [250, 200] on div "Tourenpreis Ausrüstung Unterkunft/Hotel Anreise Abreise Neues Text-Element Vorn…" at bounding box center [433, 191] width 548 height 235
click at [261, 176] on div "E-Mail" at bounding box center [271, 172] width 26 height 9
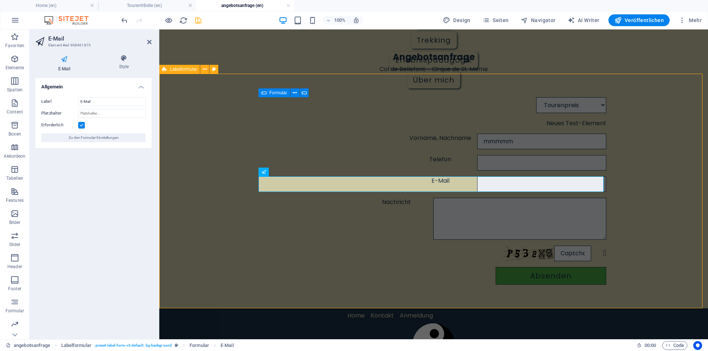
click at [220, 167] on div "Tourenpreis Ausrüstung Unterkunft/Hotel Anreise Abreise Neues Text-Element Vorn…" at bounding box center [433, 191] width 548 height 235
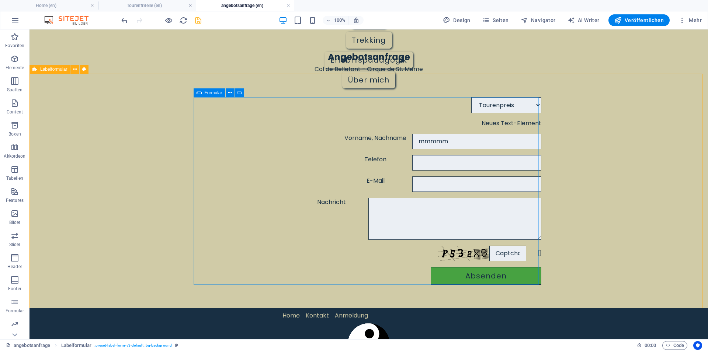
click at [201, 94] on icon at bounding box center [198, 92] width 5 height 9
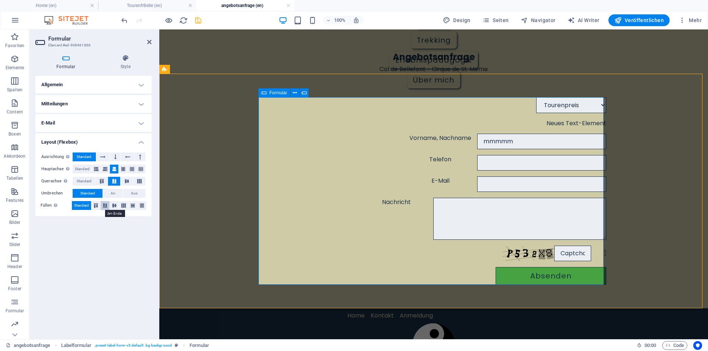
click at [105, 205] on icon at bounding box center [105, 205] width 9 height 4
click at [314, 199] on div "Nachricht" at bounding box center [433, 219] width 345 height 42
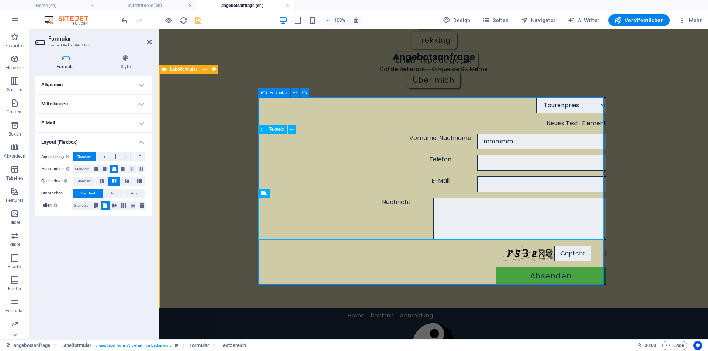
click at [305, 137] on div "Vorname, Nachname mmmmm" at bounding box center [433, 141] width 345 height 15
click at [436, 137] on div "Vorname, Nachname mmmmm" at bounding box center [433, 141] width 345 height 15
select select "characters"
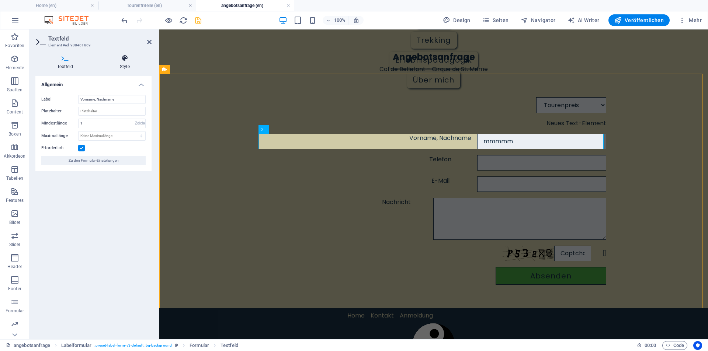
click at [126, 63] on h4 "Style" at bounding box center [124, 62] width 53 height 15
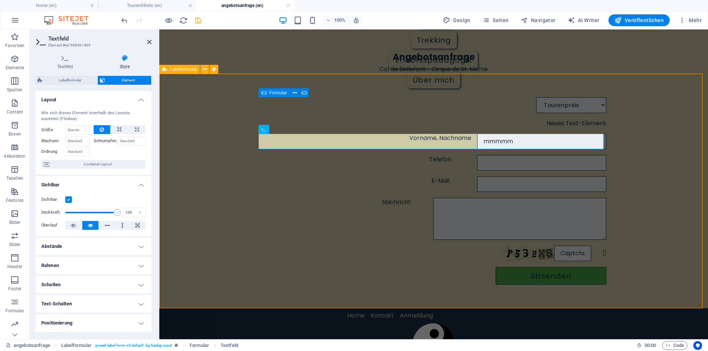
click at [196, 250] on div "Tourenpreis Ausrüstung Unterkunft/Hotel Anreise Abreise Neues Text-Element Vorn…" at bounding box center [433, 191] width 548 height 235
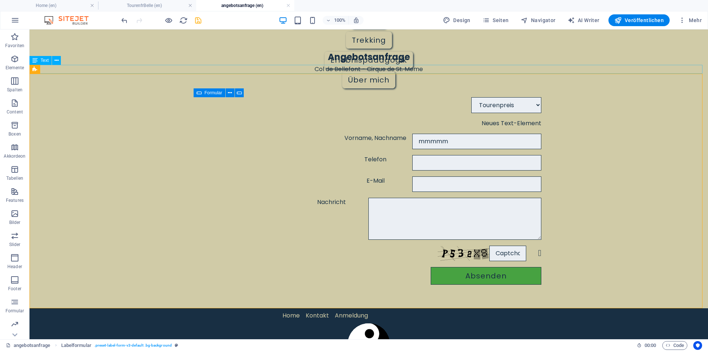
click at [71, 71] on div "Col de Bellefont - Cirque de St. Meme" at bounding box center [368, 69] width 678 height 9
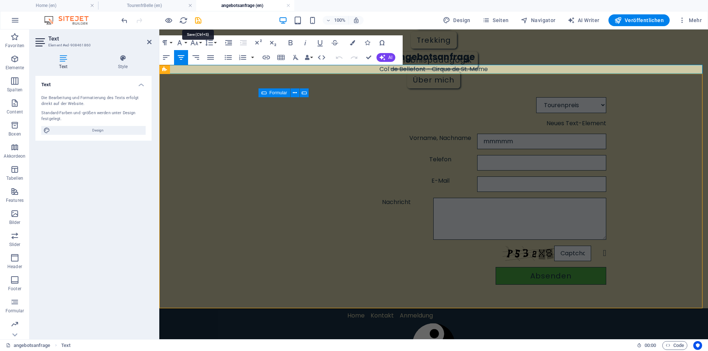
click at [197, 18] on icon "save" at bounding box center [198, 20] width 8 height 8
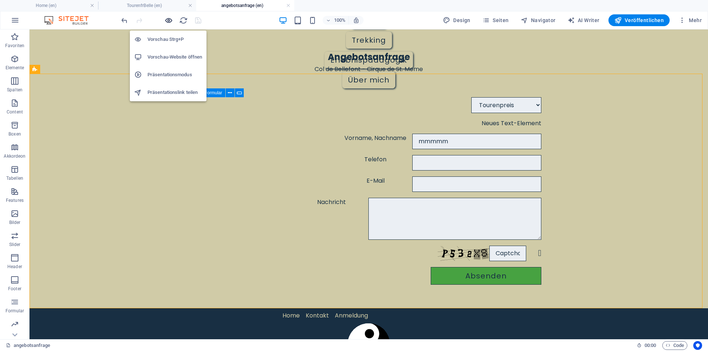
click at [167, 20] on icon "button" at bounding box center [168, 20] width 8 height 8
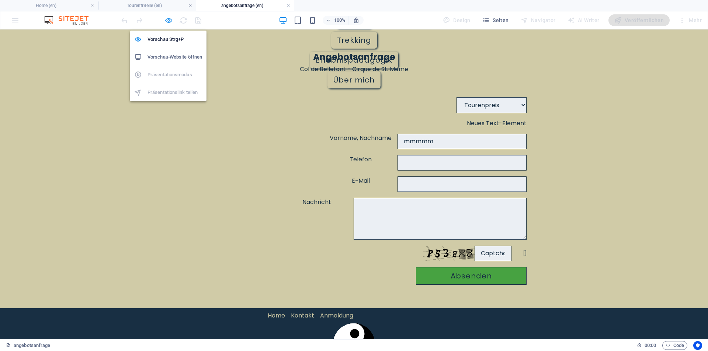
click at [167, 20] on icon "button" at bounding box center [168, 20] width 8 height 8
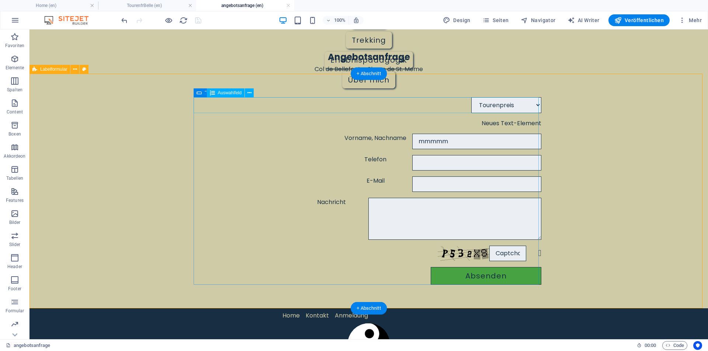
click at [533, 106] on div "Tourenpreis Ausrüstung Unterkunft/Hotel Anreise Abreise" at bounding box center [368, 105] width 345 height 16
click at [535, 104] on div "Tourenpreis Ausrüstung Unterkunft/Hotel Anreise Abreise" at bounding box center [368, 105] width 345 height 16
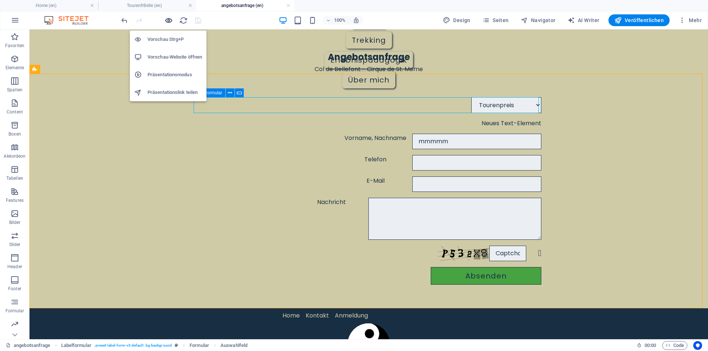
click at [170, 20] on icon "button" at bounding box center [168, 20] width 8 height 8
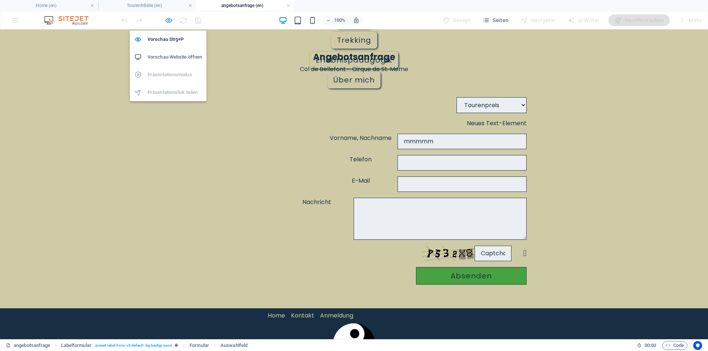
click at [170, 20] on icon "button" at bounding box center [168, 20] width 8 height 8
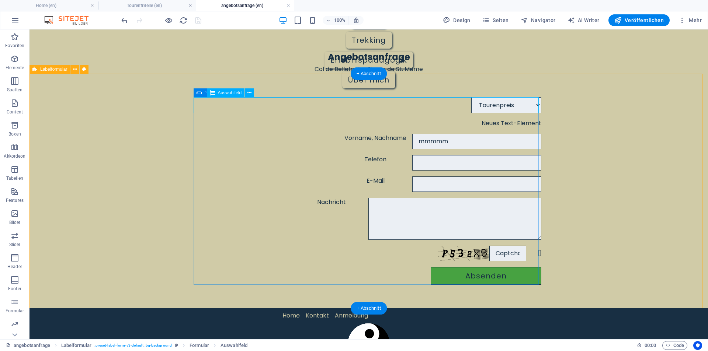
click at [534, 107] on div "Tourenpreis Ausrüstung Unterkunft/Hotel Anreise Abreise" at bounding box center [368, 105] width 345 height 16
click at [491, 103] on div "Tourenpreis Ausrüstung Unterkunft/Hotel Anreise Abreise" at bounding box center [368, 105] width 345 height 16
click at [261, 108] on div "Tourenpreis Ausrüstung Unterkunft/Hotel Anreise Abreise" at bounding box center [368, 105] width 345 height 16
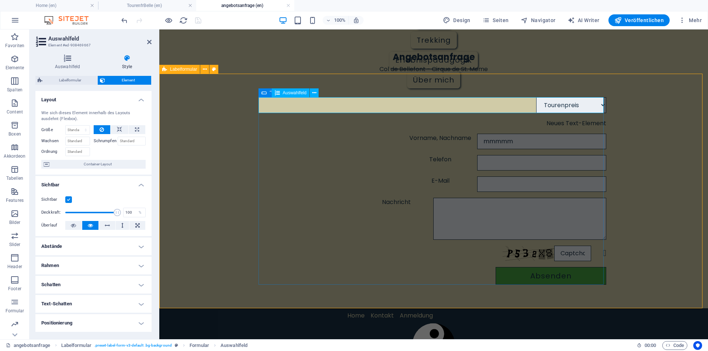
click at [314, 108] on div "Tourenpreis Ausrüstung Unterkunft/Hotel Anreise Abreise" at bounding box center [433, 105] width 345 height 16
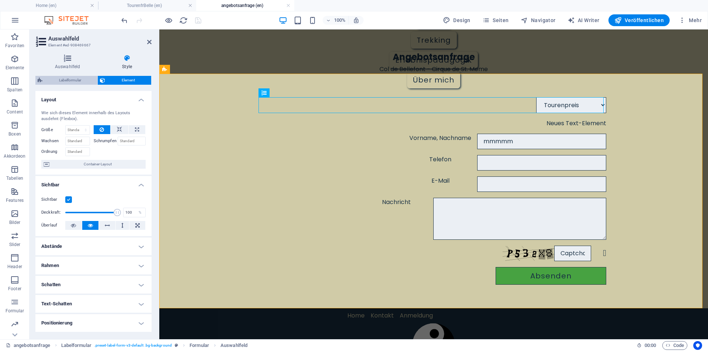
click at [63, 81] on span "Labelformular" at bounding box center [70, 80] width 50 height 9
select select "rem"
select select "px"
select select "rem"
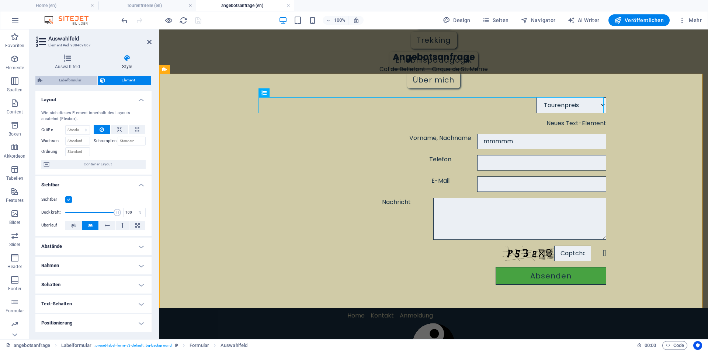
select select "rem"
select select "px"
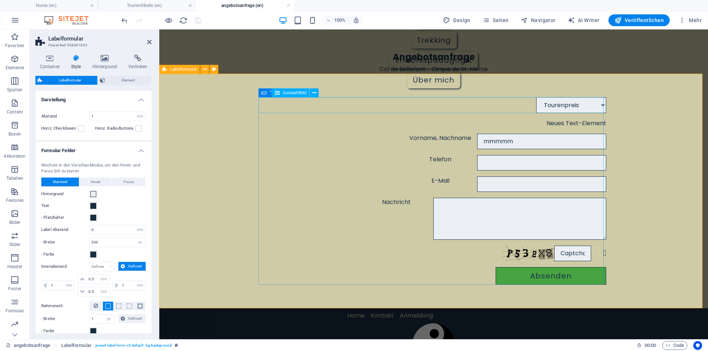
click at [347, 105] on div "Tourenpreis Ausrüstung Unterkunft/Hotel Anreise Abreise" at bounding box center [433, 105] width 345 height 16
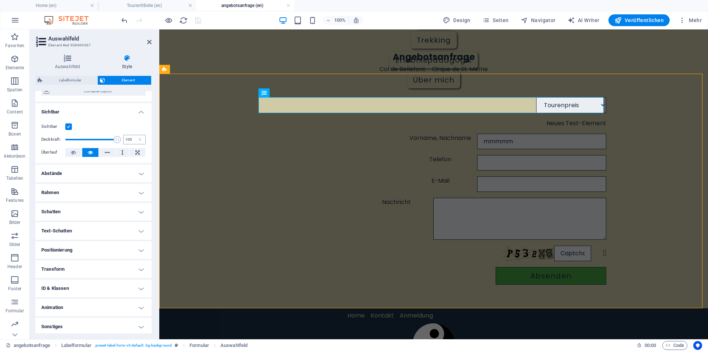
scroll to position [75, 0]
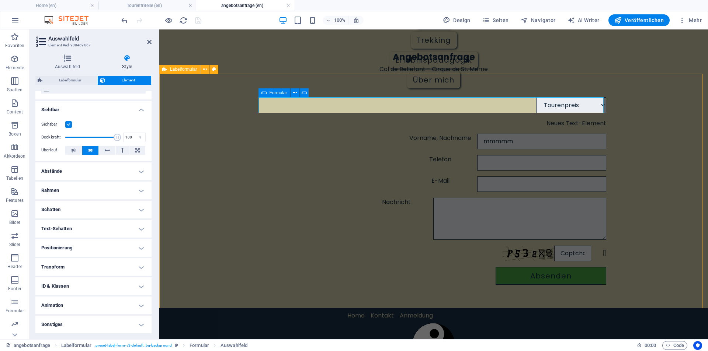
click at [235, 117] on div "Tourenpreis Ausrüstung Unterkunft/Hotel Anreise Abreise Neues Text-Element Vorn…" at bounding box center [433, 191] width 548 height 235
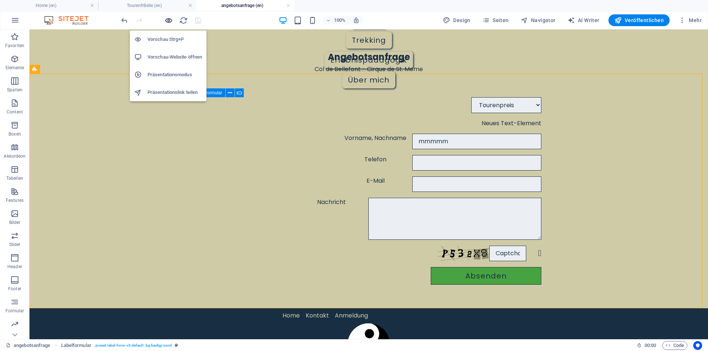
click at [168, 20] on icon "button" at bounding box center [168, 20] width 8 height 8
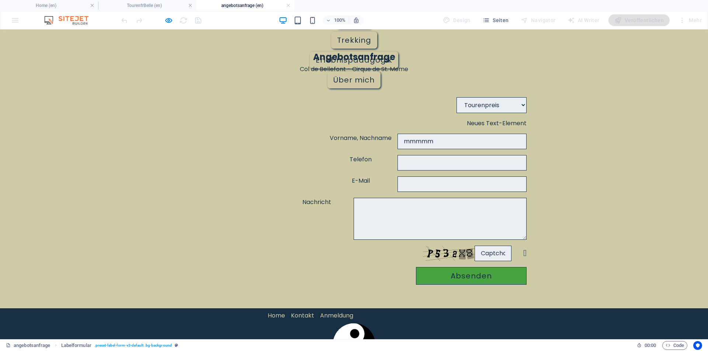
click at [397, 142] on input "mmmmm" at bounding box center [461, 141] width 129 height 15
click at [500, 123] on p "Neues Text-Element" at bounding box center [497, 123] width 60 height 9
click at [517, 114] on form "Tourenpreis Ausrüstung Unterkunft/Hotel Anreise Abreise Neues Text-Element Vorn…" at bounding box center [353, 190] width 351 height 193
click at [521, 105] on select "Tourenpreis Ausrüstung Unterkunft/Hotel Anreise Abreise" at bounding box center [491, 105] width 70 height 16
click at [522, 105] on select "Tourenpreis Ausrüstung Unterkunft/Hotel Anreise Abreise" at bounding box center [491, 105] width 70 height 16
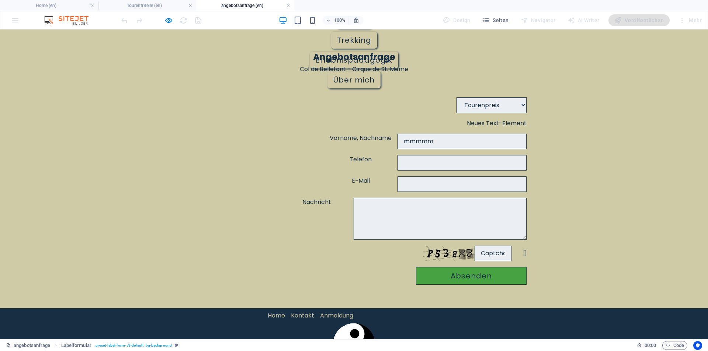
click at [522, 105] on select "Tourenpreis Ausrüstung Unterkunft/Hotel Anreise Abreise" at bounding box center [491, 105] width 70 height 16
select select "Unterkunft/Hotel"
click at [456, 97] on select "Tourenpreis Ausrüstung Unterkunft/Hotel Anreise Abreise" at bounding box center [491, 105] width 70 height 16
click at [397, 141] on input "mmmmm" at bounding box center [461, 141] width 129 height 15
click at [397, 165] on input "Telefon" at bounding box center [461, 162] width 129 height 15
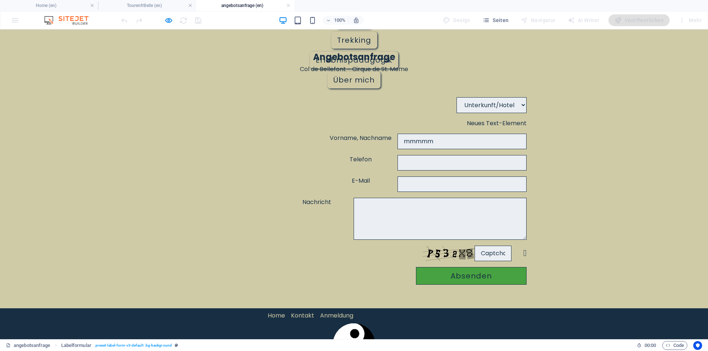
click at [297, 70] on p "Col de Bellefont - Cirque de St. Meme" at bounding box center [354, 69] width 708 height 9
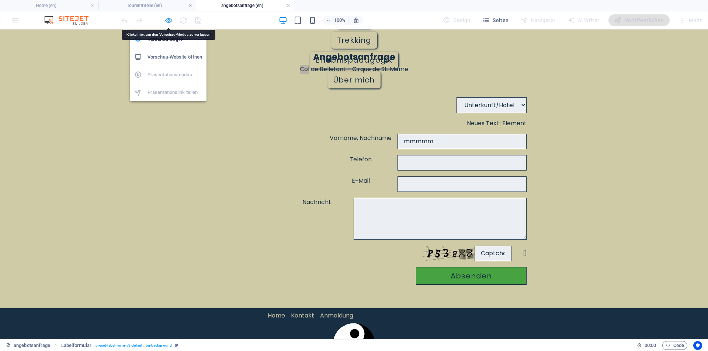
click at [168, 20] on icon "button" at bounding box center [168, 20] width 8 height 8
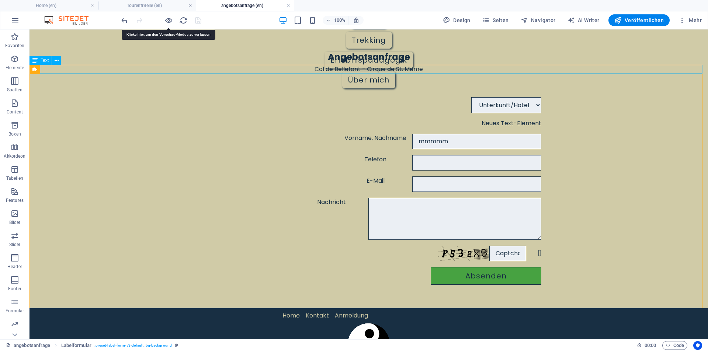
click at [310, 72] on div "Col de Bellefont - Cirque de St. Meme" at bounding box center [368, 69] width 678 height 9
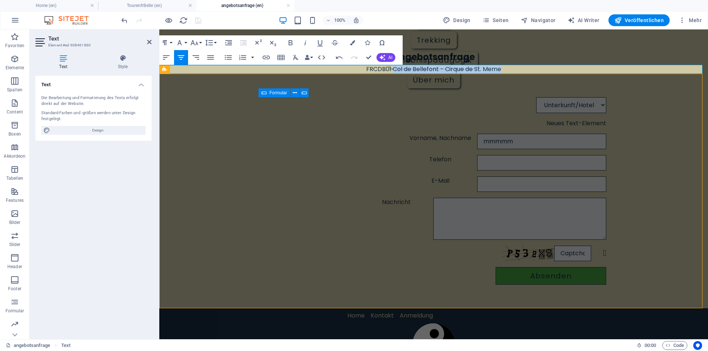
drag, startPoint x: 391, startPoint y: 69, endPoint x: 505, endPoint y: 73, distance: 114.3
click at [505, 73] on p "FRCDB01 Col de Bellefont - Cirque de St. Meme" at bounding box center [433, 69] width 548 height 9
click at [292, 41] on icon "button" at bounding box center [290, 42] width 9 height 9
click at [485, 58] on div "Angebotsanfrage" at bounding box center [433, 57] width 345 height 11
click at [485, 57] on div "Angebotsanfrage" at bounding box center [433, 57] width 345 height 11
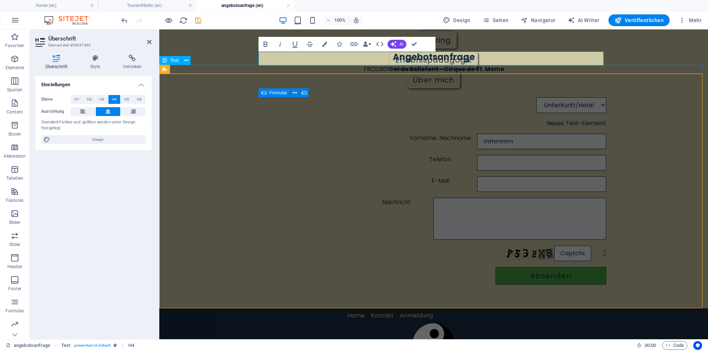
click at [362, 71] on div "FRCDB01 Col de Bellefont - Cirque de St. Meme" at bounding box center [433, 69] width 548 height 9
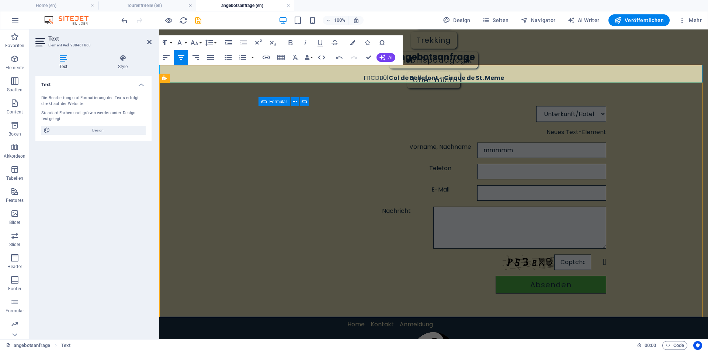
click at [416, 69] on p at bounding box center [433, 69] width 548 height 9
drag, startPoint x: 356, startPoint y: 76, endPoint x: 361, endPoint y: 90, distance: 14.9
click at [356, 77] on p "FRCDB01 Col de Bellefont - Cirque de St. Meme" at bounding box center [433, 78] width 548 height 9
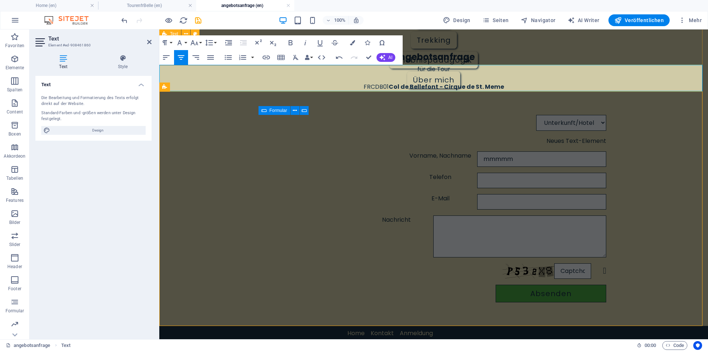
click at [534, 46] on div "Angebotsanfrage" at bounding box center [433, 46] width 548 height 37
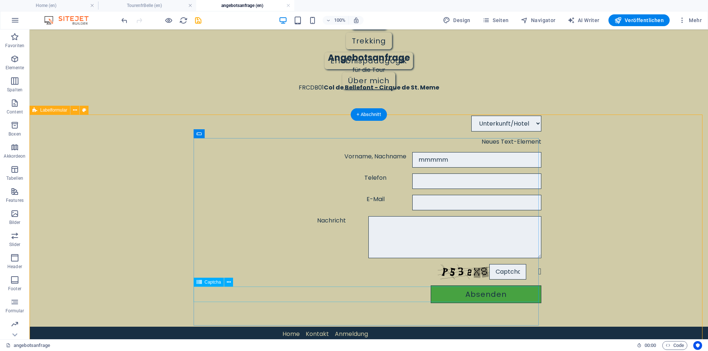
scroll to position [0, 0]
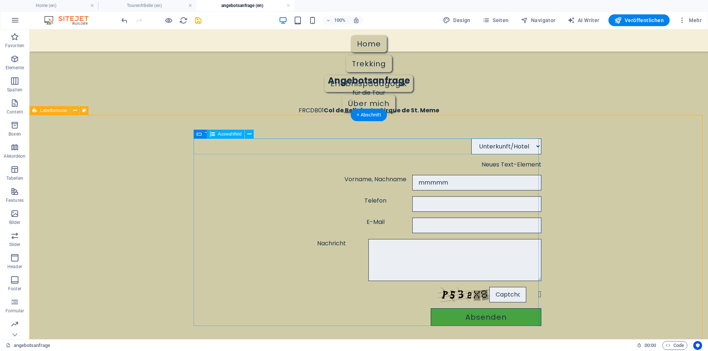
click at [489, 148] on div "Tourenpreis Ausrüstung Unterkunft/Hotel Anreise Abreise" at bounding box center [368, 147] width 345 height 16
click at [202, 145] on div "Tourenpreis Ausrüstung Unterkunft/Hotel Anreise Abreise" at bounding box center [368, 147] width 345 height 16
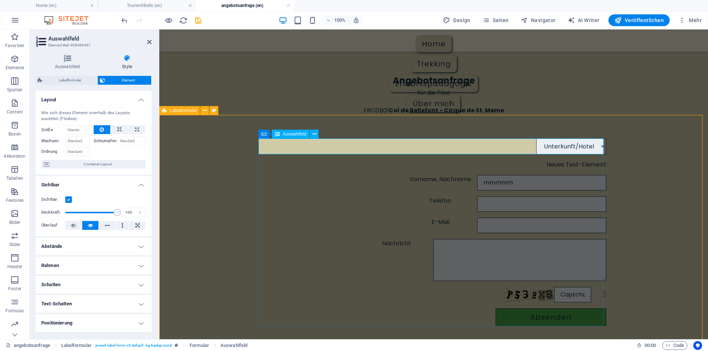
click at [289, 150] on div "Tourenpreis Ausrüstung Unterkunft/Hotel Anreise Abreise" at bounding box center [433, 147] width 345 height 16
click at [63, 60] on icon at bounding box center [67, 58] width 64 height 7
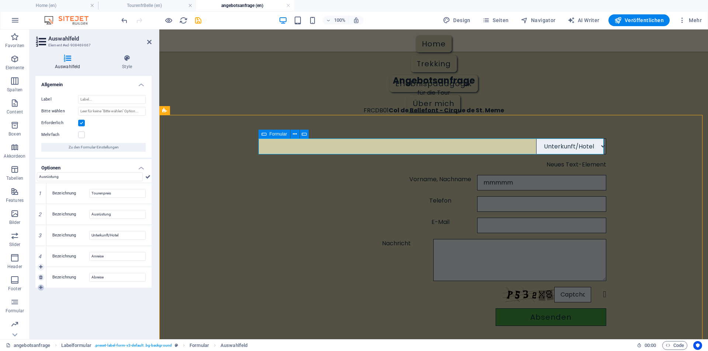
click at [42, 286] on icon at bounding box center [40, 288] width 3 height 4
drag, startPoint x: 91, startPoint y: 298, endPoint x: 129, endPoint y: 301, distance: 37.7
click at [126, 301] on input "Neue Option" at bounding box center [117, 298] width 56 height 9
type input "Verpflegung"
click at [165, 321] on div "Tourenpreis Ausrüstung Unterkunft/Hotel Anreise Abreise Verpflegung Neues Text-…" at bounding box center [433, 232] width 548 height 235
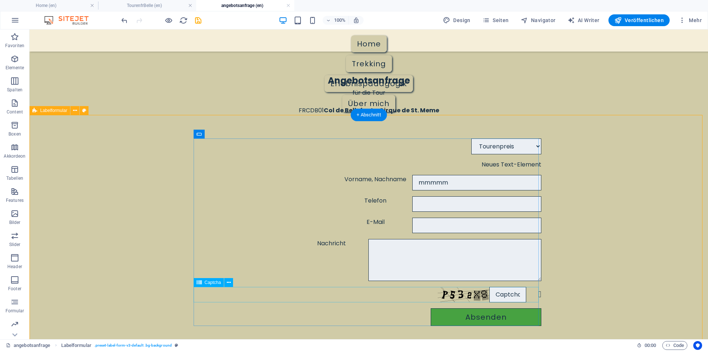
click at [495, 291] on div "Nicht lesbar? Neu generieren" at bounding box center [368, 294] width 345 height 15
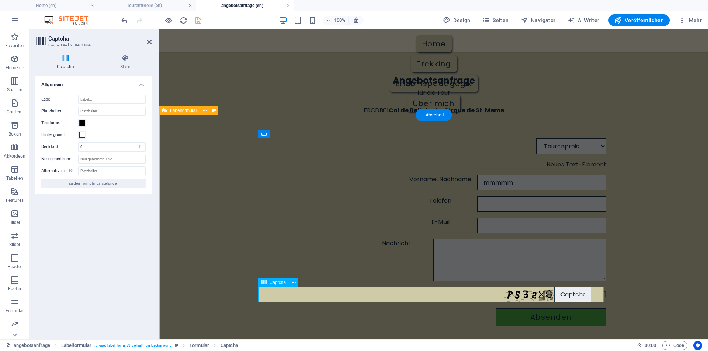
click at [572, 295] on input "text" at bounding box center [572, 294] width 37 height 15
click at [62, 59] on icon at bounding box center [65, 58] width 60 height 7
click at [127, 63] on h4 "Style" at bounding box center [125, 62] width 53 height 15
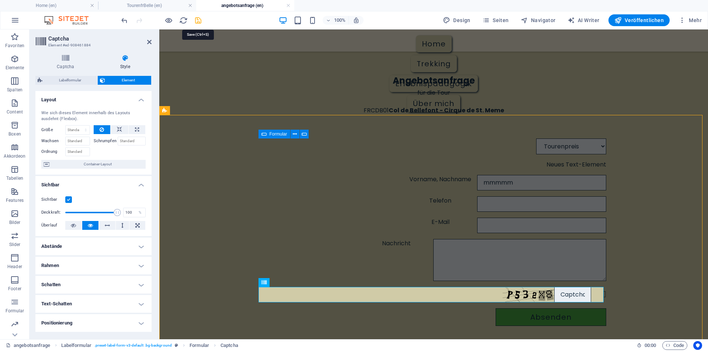
click at [198, 19] on icon "save" at bounding box center [198, 20] width 8 height 8
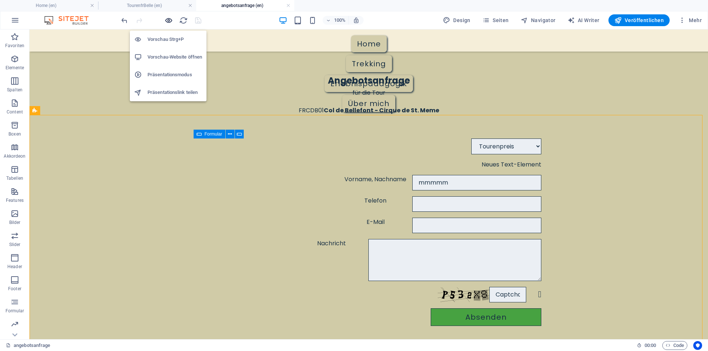
click at [169, 20] on icon "button" at bounding box center [168, 20] width 8 height 8
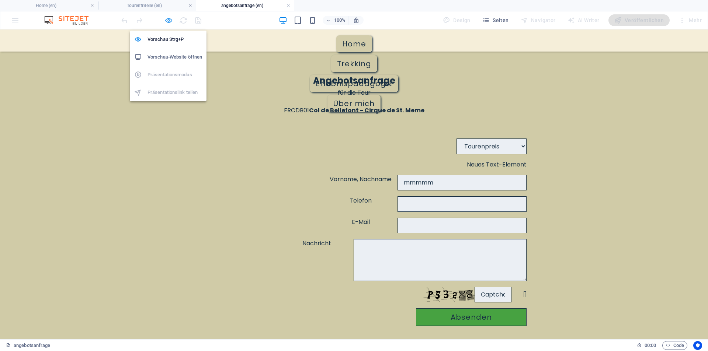
click at [169, 20] on icon "button" at bounding box center [168, 20] width 8 height 8
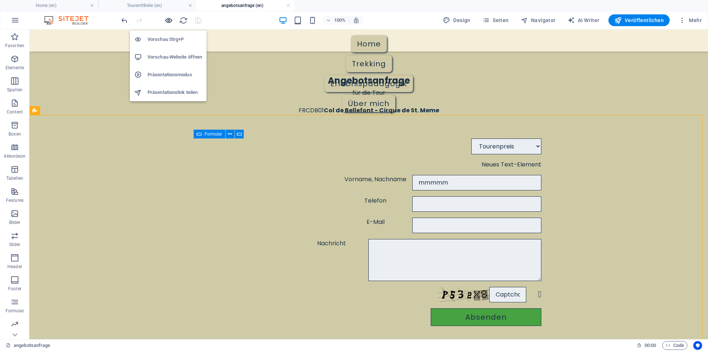
click at [169, 20] on icon "button" at bounding box center [168, 20] width 8 height 8
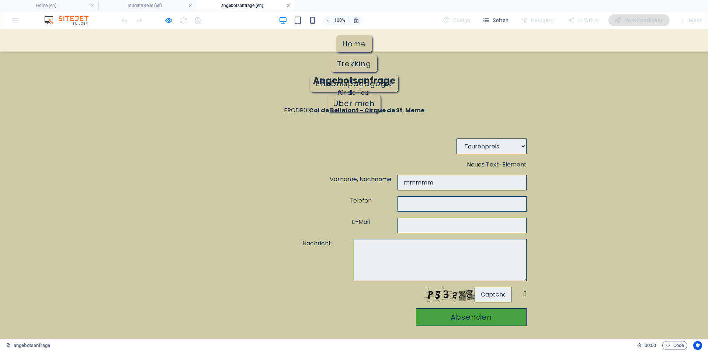
click at [492, 300] on input "text" at bounding box center [492, 294] width 37 height 15
click at [518, 146] on select "Tourenpreis Ausrüstung Unterkunft/Hotel Anreise Abreise Verpflegung" at bounding box center [491, 147] width 70 height 16
click at [518, 145] on select "Tourenpreis Ausrüstung Unterkunft/Hotel Anreise Abreise Verpflegung" at bounding box center [491, 147] width 70 height 16
click at [488, 297] on input "text" at bounding box center [492, 294] width 37 height 15
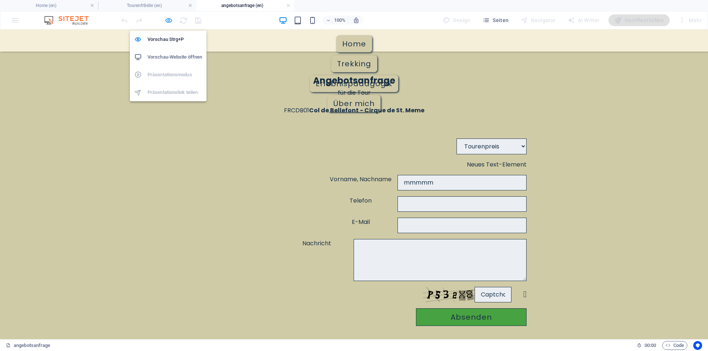
click at [170, 19] on icon "button" at bounding box center [168, 20] width 8 height 8
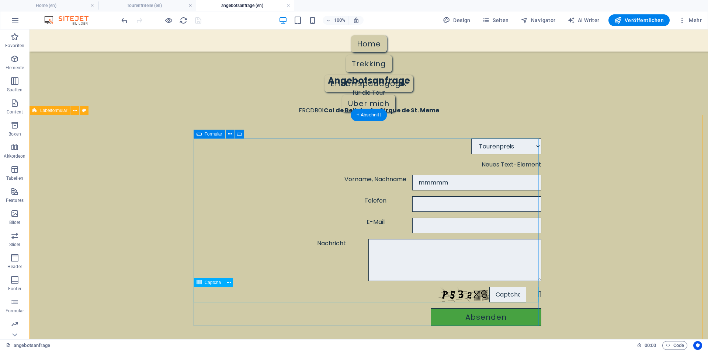
click at [497, 293] on div "Nicht lesbar? Neu generieren" at bounding box center [368, 294] width 345 height 15
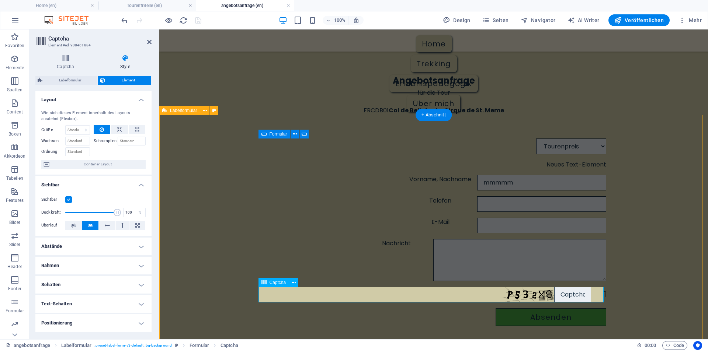
click at [554, 295] on input "text" at bounding box center [572, 294] width 37 height 15
click at [546, 295] on div "Nicht lesbar? Neu generieren" at bounding box center [433, 294] width 345 height 15
click at [138, 130] on button at bounding box center [137, 129] width 17 height 9
type input "100"
select select "%"
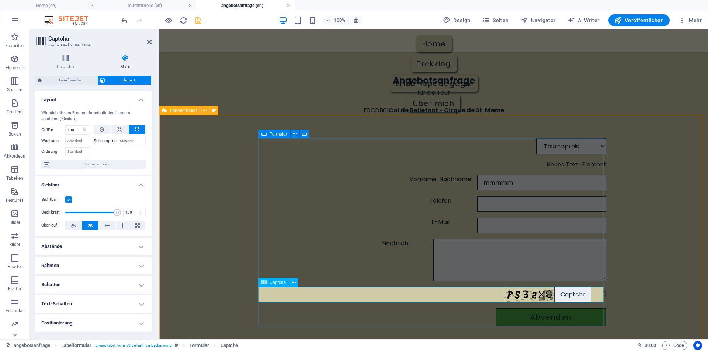
click at [579, 292] on input "text" at bounding box center [572, 294] width 37 height 15
click at [619, 295] on div "Tourenpreis Ausrüstung Unterkunft/Hotel Anreise Abreise Verpflegung Neues Text-…" at bounding box center [433, 232] width 548 height 235
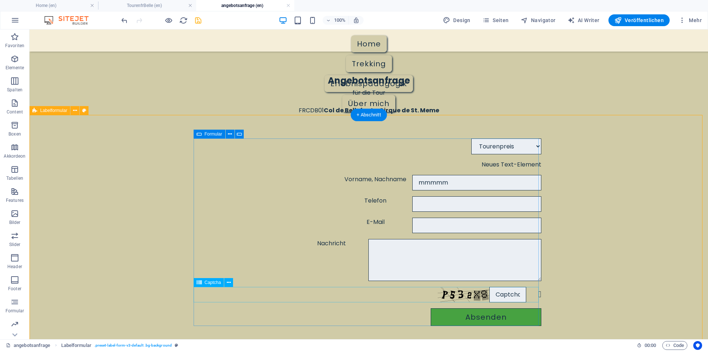
click at [510, 300] on div "Nicht lesbar? Neu generieren" at bounding box center [368, 294] width 345 height 15
select select "%"
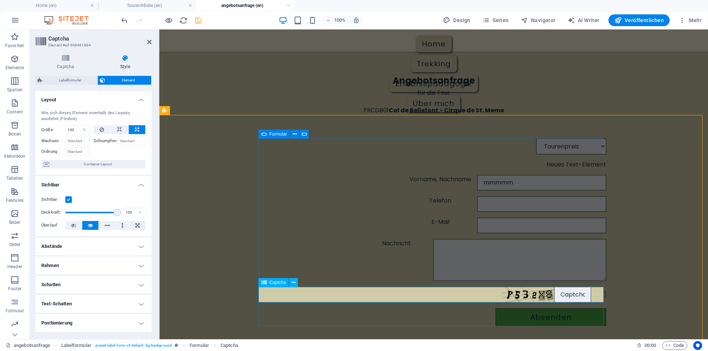
click at [270, 282] on span "Captcha" at bounding box center [277, 282] width 17 height 4
drag, startPoint x: 77, startPoint y: 129, endPoint x: 50, endPoint y: 127, distance: 26.6
click at [52, 127] on div "Größe 100 Standard auto px % 1/1 1/2 1/3 1/4 1/5 1/6 1/7 1/8 1/9 1/10" at bounding box center [65, 130] width 49 height 10
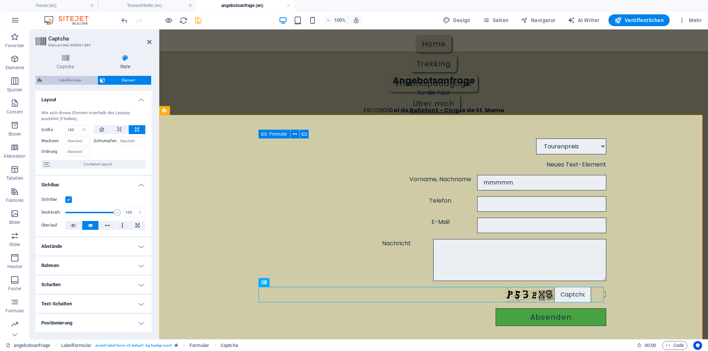
click at [72, 80] on span "Labelformular" at bounding box center [70, 80] width 50 height 9
select select "rem"
select select "px"
select select "rem"
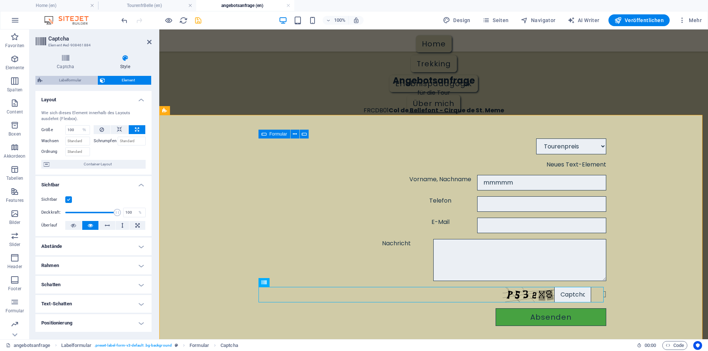
select select "rem"
select select "px"
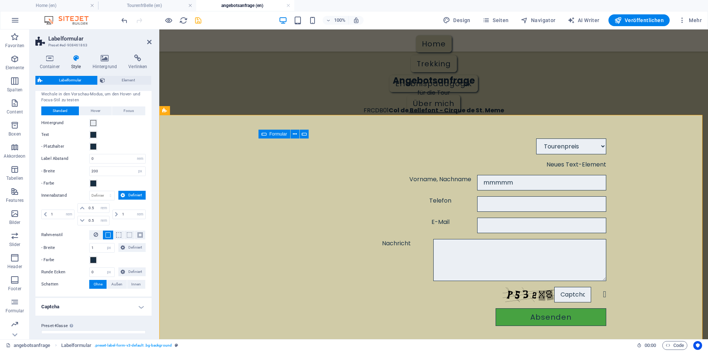
scroll to position [83, 0]
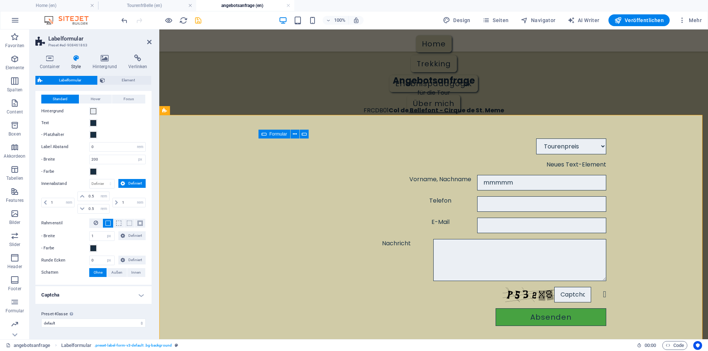
click at [137, 295] on h4 "Captcha" at bounding box center [93, 295] width 116 height 18
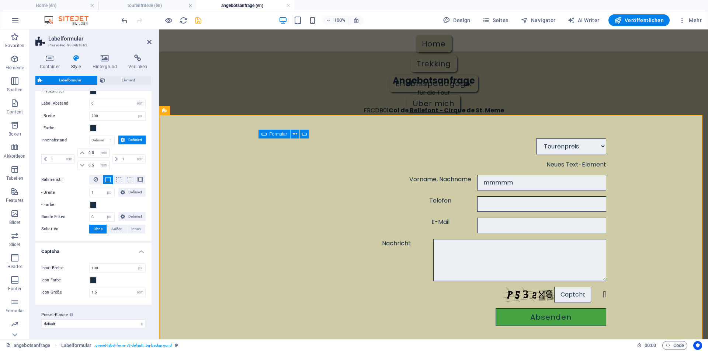
scroll to position [127, 0]
click at [116, 228] on span "Außen" at bounding box center [116, 228] width 11 height 9
type input "2"
type input "4"
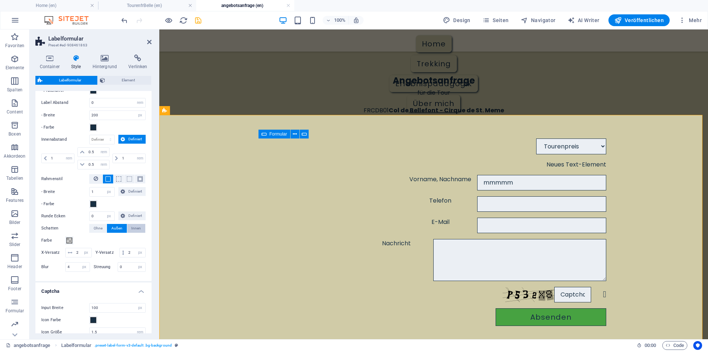
click at [131, 226] on span "Innen" at bounding box center [136, 228] width 10 height 9
drag, startPoint x: 95, startPoint y: 191, endPoint x: 80, endPoint y: 191, distance: 15.5
click at [80, 191] on div "- Breite 1 px rem vh vw Definiert Definiert" at bounding box center [93, 192] width 104 height 10
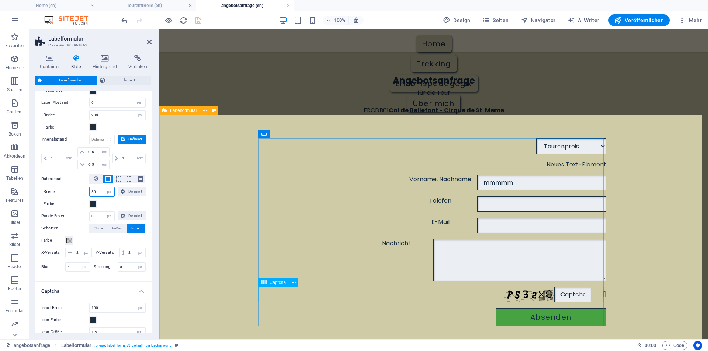
type input "50"
click at [587, 302] on div "Nicht lesbar? Neu generieren" at bounding box center [433, 294] width 345 height 15
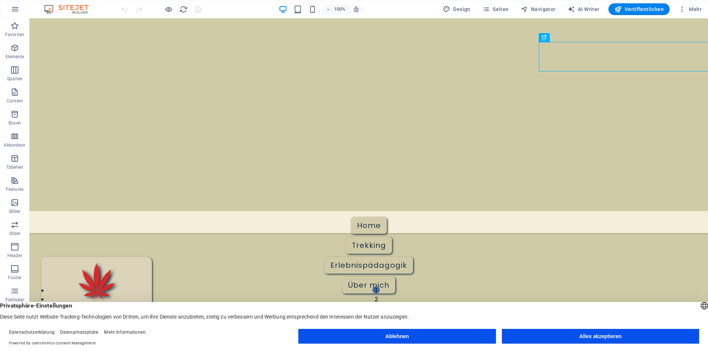
click at [591, 335] on button "Alles akzeptieren" at bounding box center [600, 336] width 197 height 15
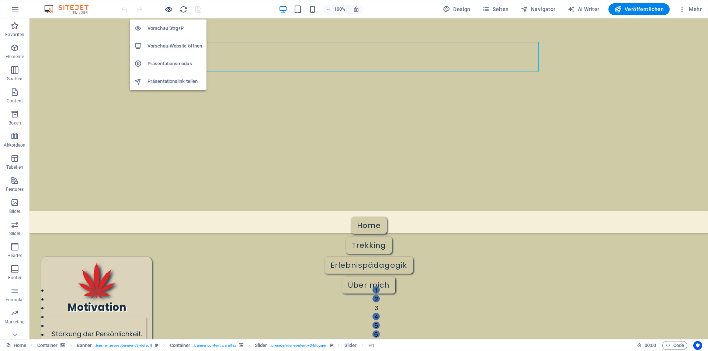
click at [171, 10] on icon "button" at bounding box center [168, 9] width 8 height 8
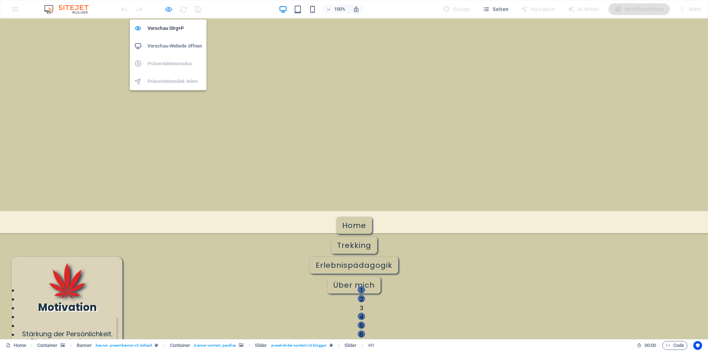
click at [167, 10] on icon "button" at bounding box center [168, 9] width 8 height 8
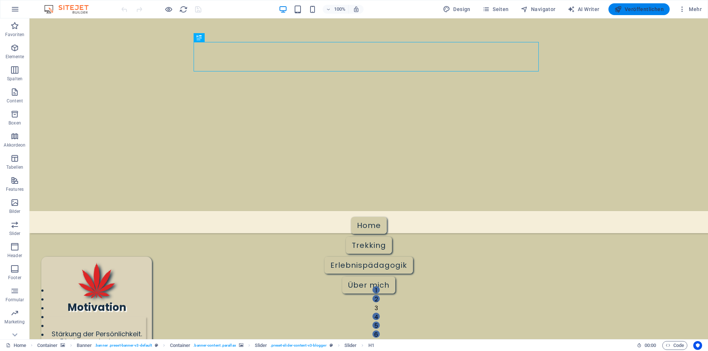
click at [628, 7] on span "Veröffentlichen" at bounding box center [638, 9] width 49 height 7
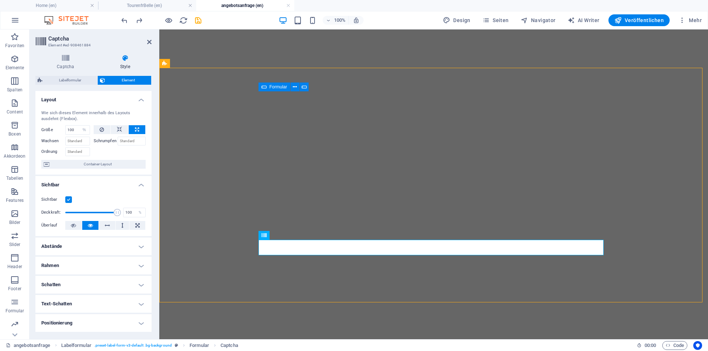
select select "%"
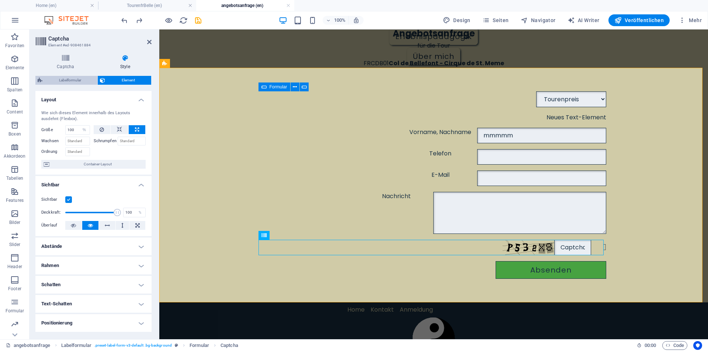
click at [78, 80] on span "Labelformular" at bounding box center [70, 80] width 50 height 9
select select "rem"
select select "px"
select select "rem"
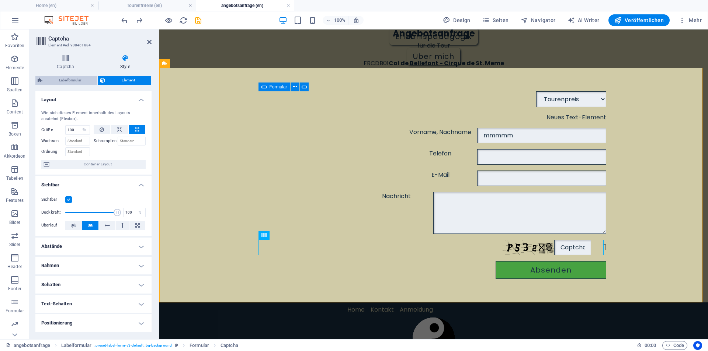
select select "rem"
select select "px"
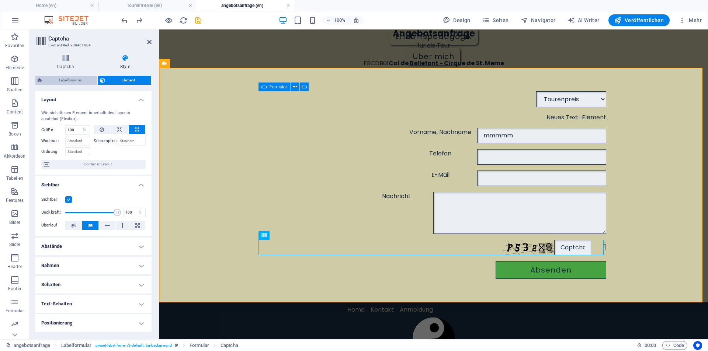
select select "px"
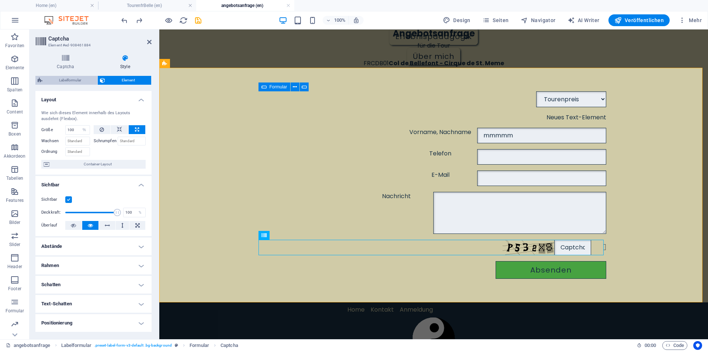
select select "rem"
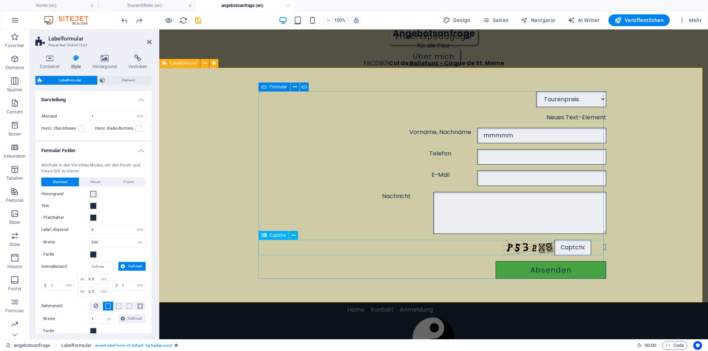
click at [578, 248] on input "text" at bounding box center [572, 247] width 37 height 15
select select "%"
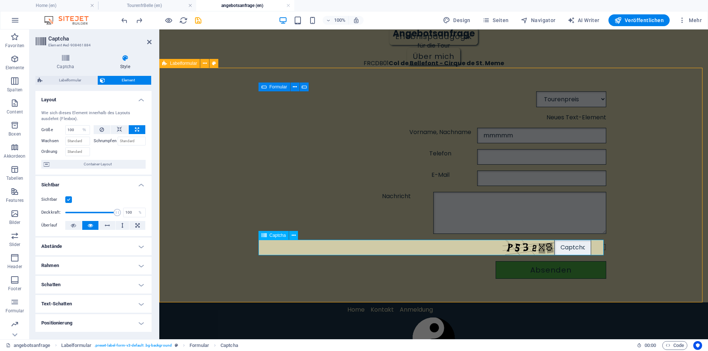
click at [580, 248] on input "text" at bounding box center [572, 247] width 37 height 15
click at [581, 247] on input "text" at bounding box center [572, 247] width 37 height 15
click at [202, 242] on div "Tourenpreis Ausrüstung Unterkunft/Hotel Anreise Abreise Verpflegung Neues Text-…" at bounding box center [433, 185] width 548 height 235
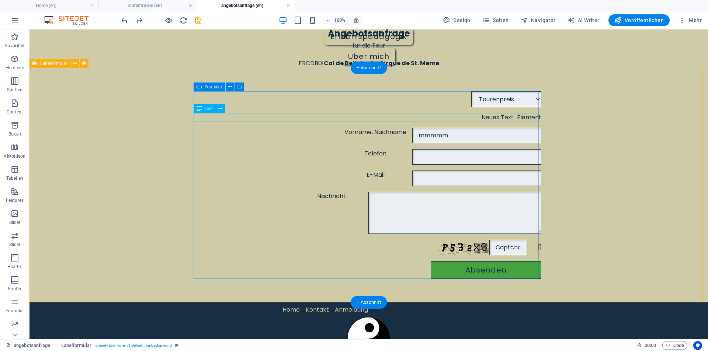
click at [503, 118] on div "Neues Text-Element" at bounding box center [368, 117] width 345 height 9
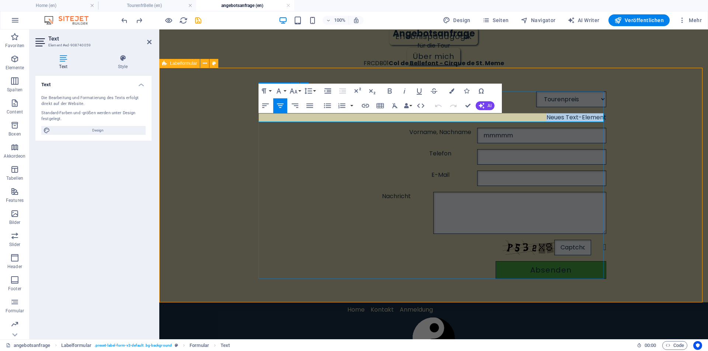
click at [540, 116] on div "Neues Text-Element" at bounding box center [433, 117] width 345 height 9
click at [508, 74] on div "Tourenpreis Ausrüstung Unterkunft/Hotel Anreise Abreise Verpflegung Vorname, Na…" at bounding box center [433, 185] width 548 height 235
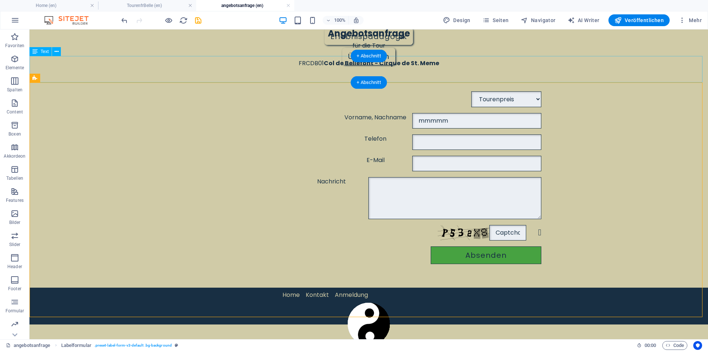
scroll to position [32, 0]
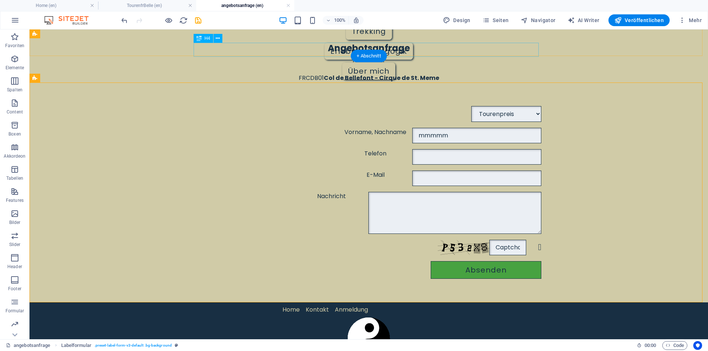
click at [408, 42] on div "Angebotsanfrage" at bounding box center [368, 37] width 678 height 37
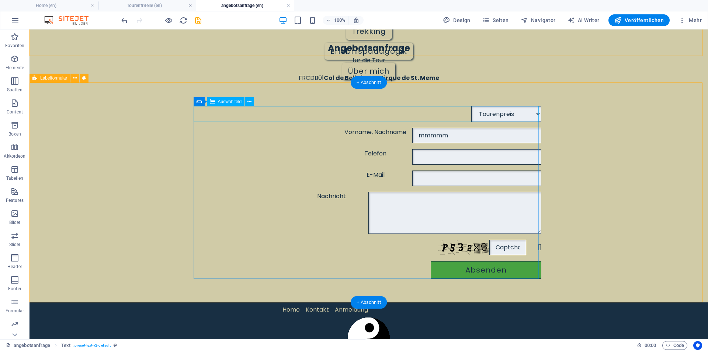
click at [533, 115] on div "Tourenpreis Ausrüstung Unterkunft/Hotel Anreise Abreise Verpflegung" at bounding box center [368, 114] width 345 height 16
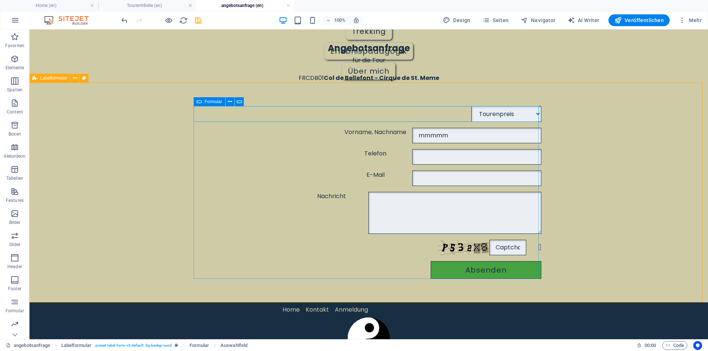
click at [203, 101] on div "Formular" at bounding box center [209, 101] width 32 height 9
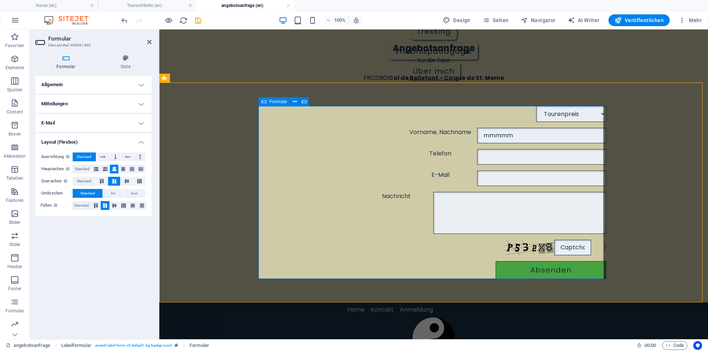
click at [127, 88] on h4 "Allgemein" at bounding box center [93, 85] width 116 height 18
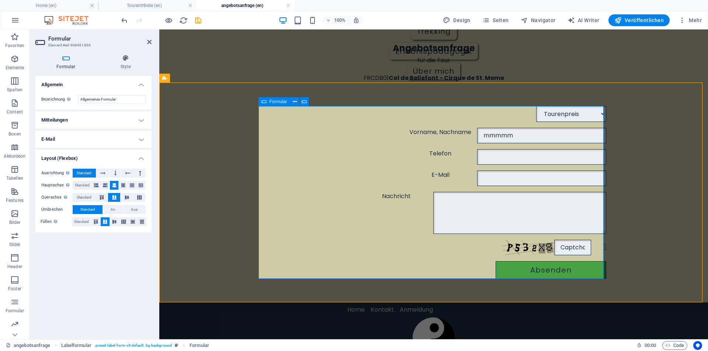
click at [66, 120] on h4 "Mitteilungen" at bounding box center [93, 120] width 116 height 18
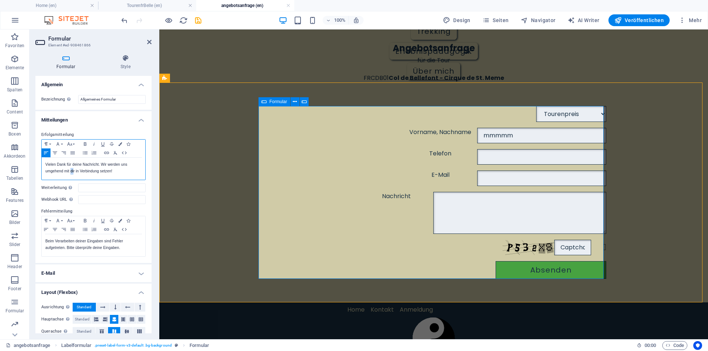
click at [74, 171] on p "Vielen Dank für deine Nachricht. Wir werden uns umgehend mit dir in Verbindung …" at bounding box center [93, 167] width 96 height 13
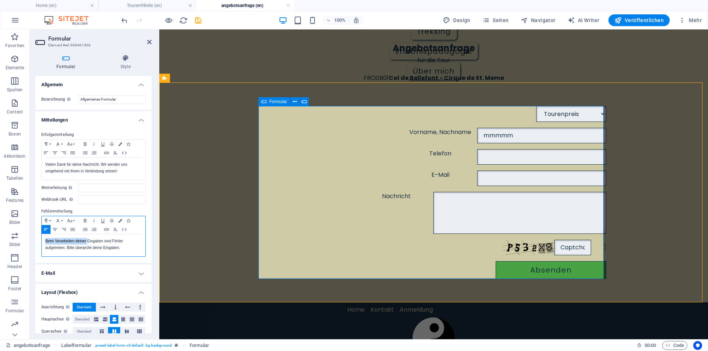
drag, startPoint x: 45, startPoint y: 241, endPoint x: 87, endPoint y: 244, distance: 41.7
click at [87, 244] on div "Beim Verarbeiten deiner Eingaben sind Fehler aufgetreten. Bitte überprüfe deine…" at bounding box center [94, 245] width 104 height 22
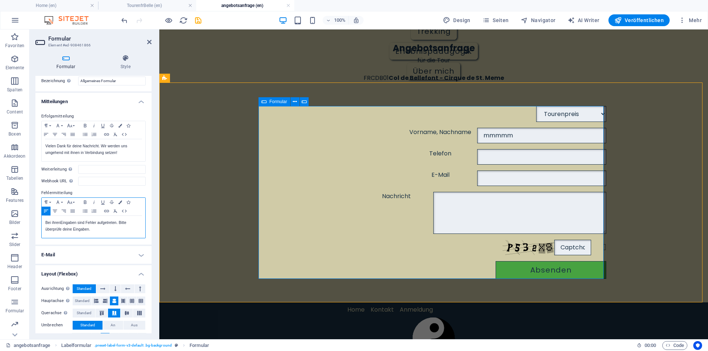
scroll to position [33, 0]
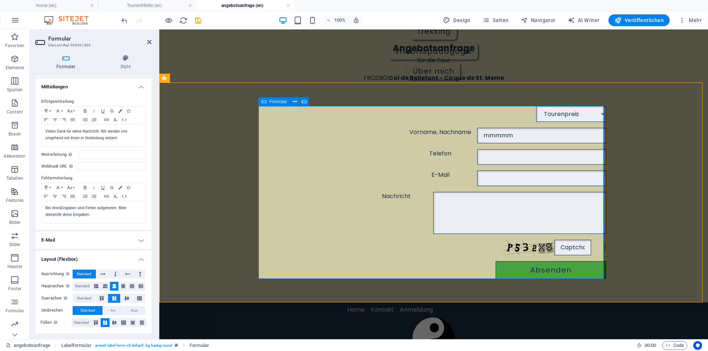
click at [96, 243] on h4 "E-Mail" at bounding box center [93, 240] width 116 height 18
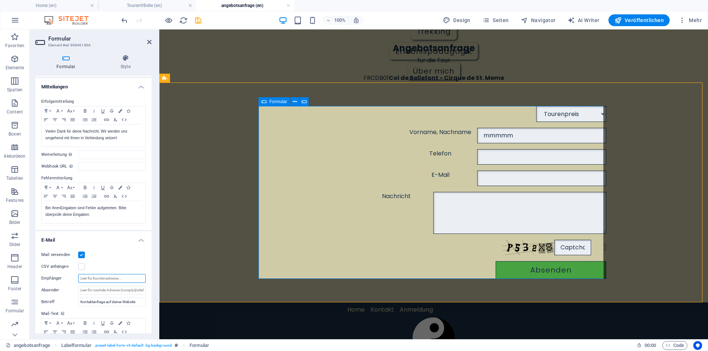
click at [100, 279] on input "Empfänger" at bounding box center [111, 278] width 67 height 9
type input "[EMAIL_ADDRESS][DOMAIN_NAME]"
click at [377, 252] on div "Nicht lesbar? Neu generieren" at bounding box center [433, 247] width 345 height 15
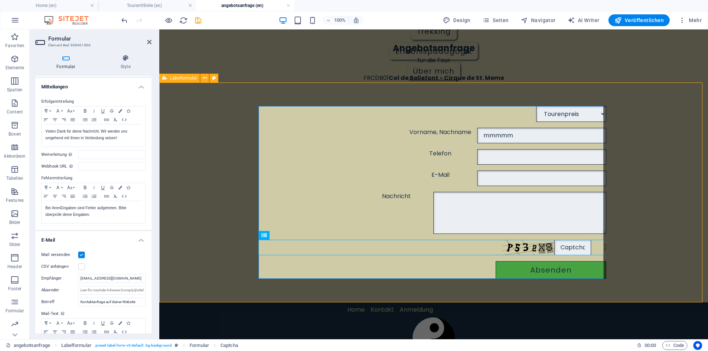
click at [225, 118] on div "Tourenpreis Ausrüstung Unterkunft/Hotel Anreise Abreise Verpflegung Vorname, Na…" at bounding box center [433, 193] width 548 height 220
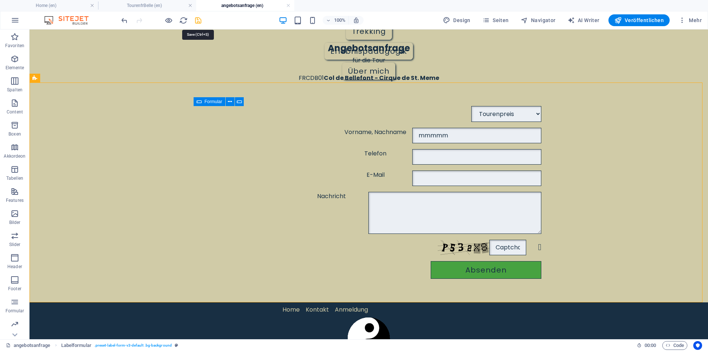
click at [201, 20] on icon "save" at bounding box center [198, 20] width 8 height 8
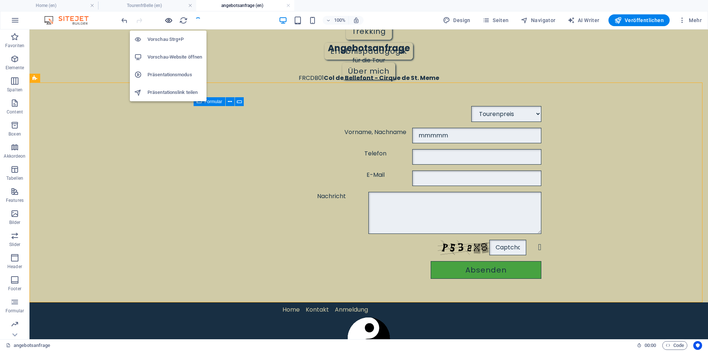
click at [168, 20] on icon "button" at bounding box center [168, 20] width 8 height 8
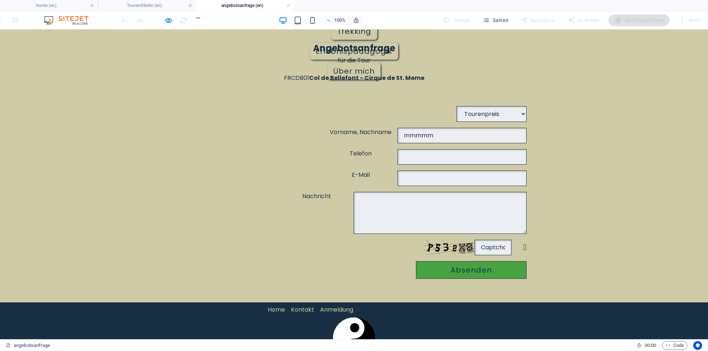
click at [397, 136] on input "mmmmm" at bounding box center [461, 135] width 129 height 15
drag, startPoint x: 259, startPoint y: 136, endPoint x: 328, endPoint y: 133, distance: 68.6
click at [397, 135] on input "mmmmm" at bounding box center [461, 135] width 129 height 15
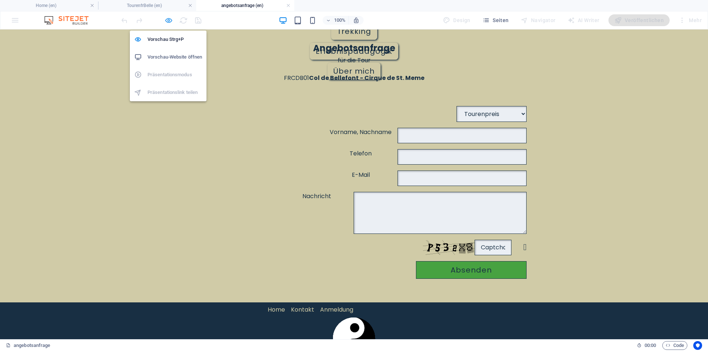
click at [168, 21] on icon "button" at bounding box center [168, 20] width 8 height 8
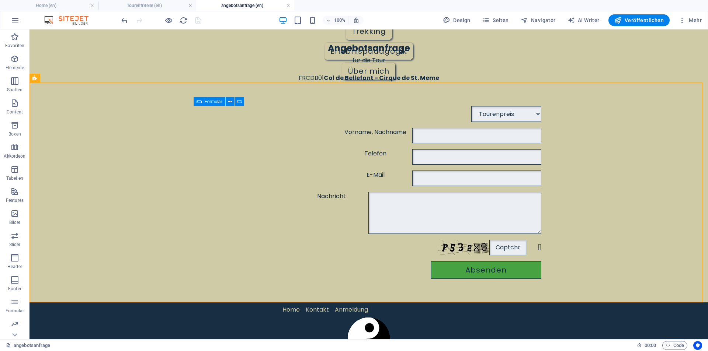
click at [198, 19] on div at bounding box center [161, 20] width 83 height 12
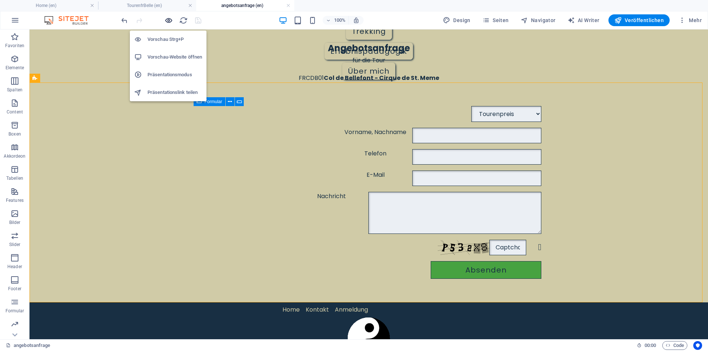
click at [167, 18] on icon "button" at bounding box center [168, 20] width 8 height 8
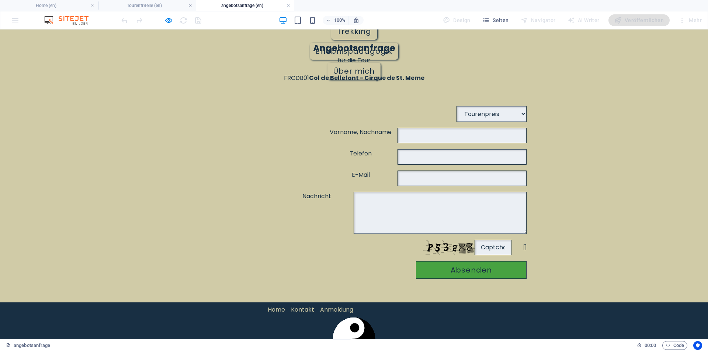
click at [195, 20] on div at bounding box center [161, 20] width 83 height 12
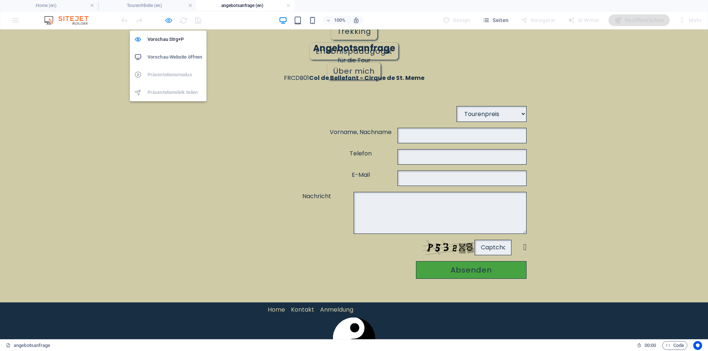
click at [169, 22] on icon "button" at bounding box center [168, 20] width 8 height 8
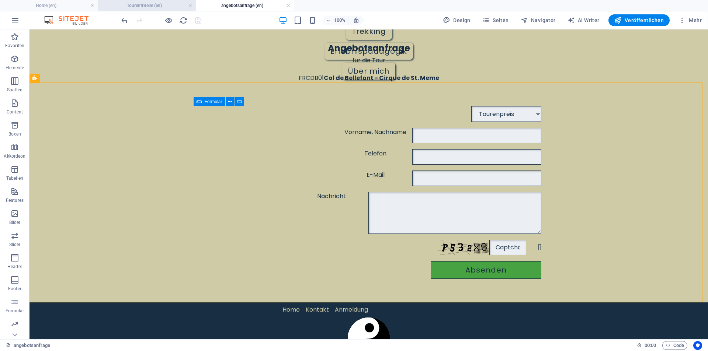
click at [162, 3] on h4 "TourenfrBelle (en)" at bounding box center [147, 5] width 98 height 8
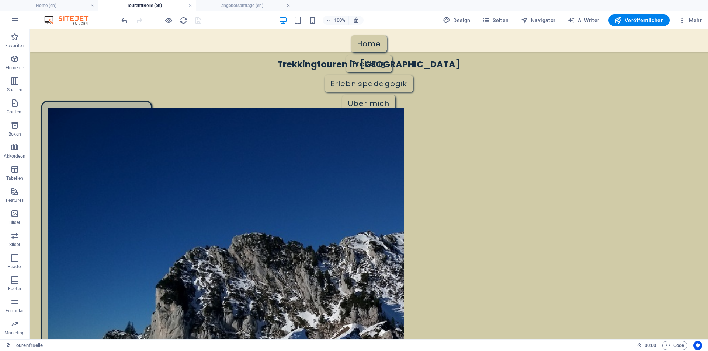
scroll to position [0, 0]
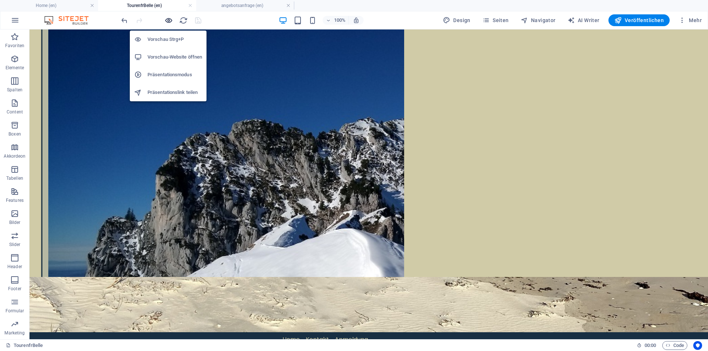
click at [171, 21] on icon "button" at bounding box center [168, 20] width 8 height 8
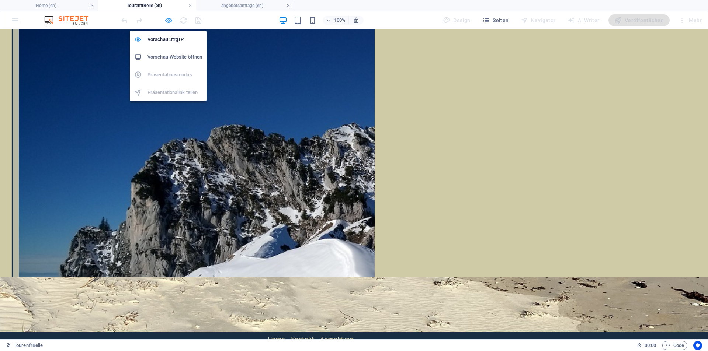
click at [170, 21] on icon "button" at bounding box center [168, 20] width 8 height 8
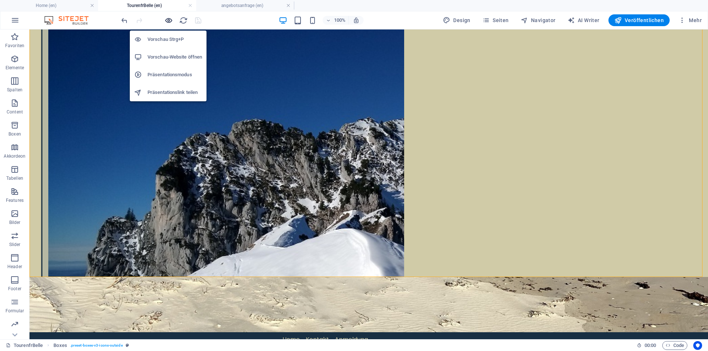
click at [169, 21] on icon "button" at bounding box center [168, 20] width 8 height 8
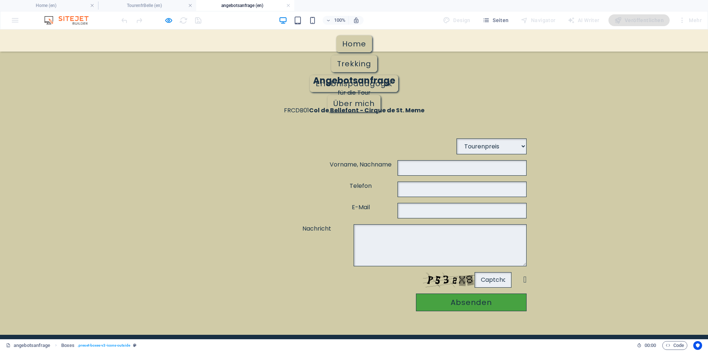
scroll to position [32, 0]
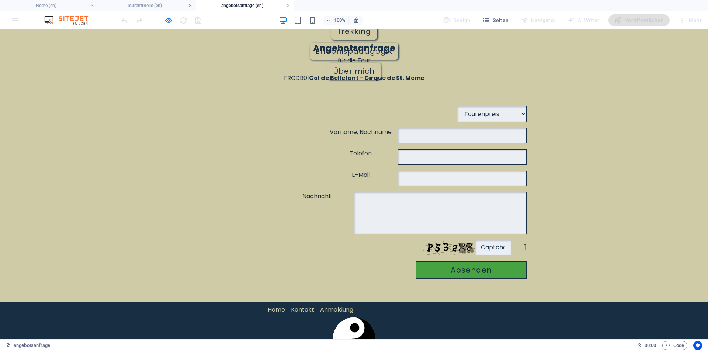
click at [456, 115] on select "Tourenpreis Ausrüstung Unterkunft/Hotel Anreise Abreise Verpflegung" at bounding box center [491, 114] width 70 height 16
select select "Ausrüstung"
click at [456, 106] on select "Tourenpreis Ausrüstung Unterkunft/Hotel Anreise Abreise Verpflegung" at bounding box center [491, 114] width 70 height 16
drag, startPoint x: 281, startPoint y: 132, endPoint x: 278, endPoint y: 137, distance: 6.1
click at [397, 132] on input "Vorname, Nachname" at bounding box center [461, 135] width 129 height 15
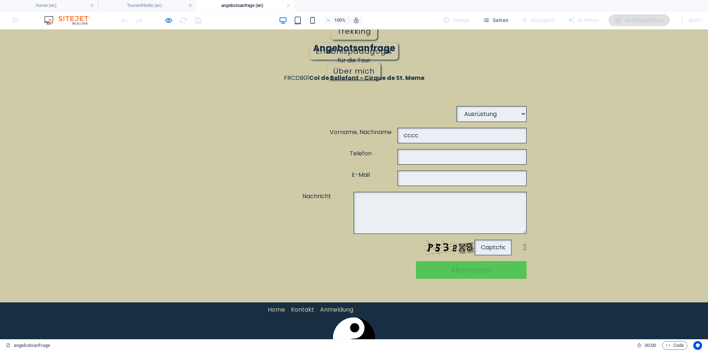
type input "cccc"
click at [472, 270] on button "Absenden" at bounding box center [471, 270] width 111 height 18
click at [439, 266] on button "Absenden" at bounding box center [471, 270] width 111 height 18
drag, startPoint x: 259, startPoint y: 177, endPoint x: 306, endPoint y: 175, distance: 47.2
click at [397, 176] on input "bbbbb" at bounding box center [461, 178] width 129 height 15
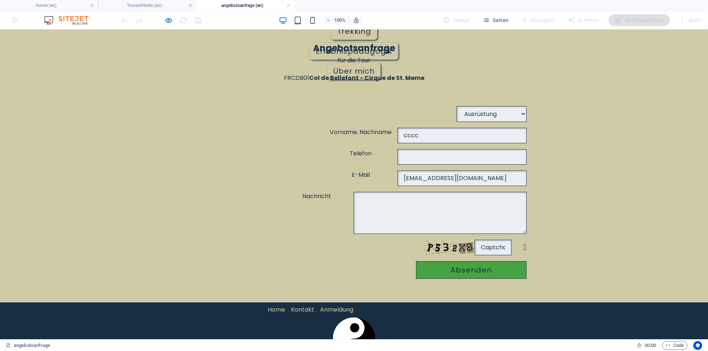
click at [397, 177] on input "www@t-online.de" at bounding box center [461, 178] width 129 height 15
type input "wwwxxxxx@t-online.de"
click at [353, 196] on textarea "Nachricht" at bounding box center [439, 213] width 173 height 42
click at [458, 268] on button "Absenden" at bounding box center [471, 270] width 111 height 18
click at [484, 247] on input "text" at bounding box center [492, 247] width 37 height 15
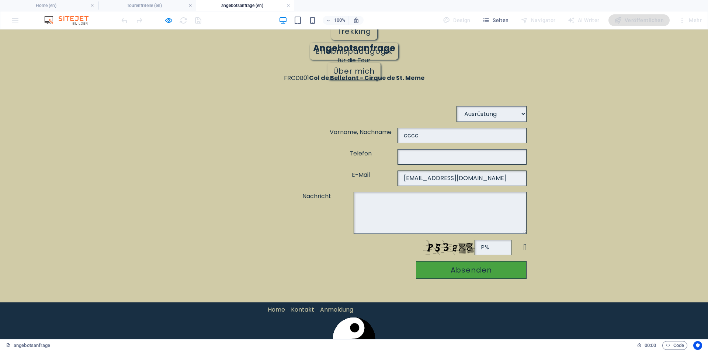
drag, startPoint x: 488, startPoint y: 248, endPoint x: 464, endPoint y: 243, distance: 24.4
click at [464, 243] on div "P% Nicht lesbar? Neu generieren" at bounding box center [353, 247] width 345 height 15
type input "P532X8"
click at [469, 269] on button "Absenden" at bounding box center [471, 270] width 111 height 18
type textarea "xxxxxxxx"
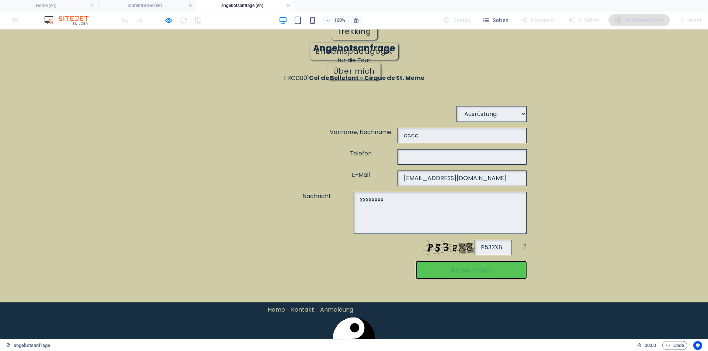
click at [465, 268] on button "Absenden" at bounding box center [471, 270] width 111 height 18
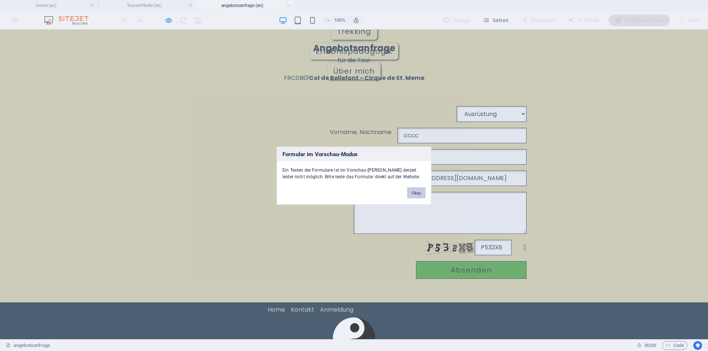
drag, startPoint x: 418, startPoint y: 191, endPoint x: 418, endPoint y: 162, distance: 29.1
click at [418, 191] on button "Okay" at bounding box center [416, 192] width 18 height 11
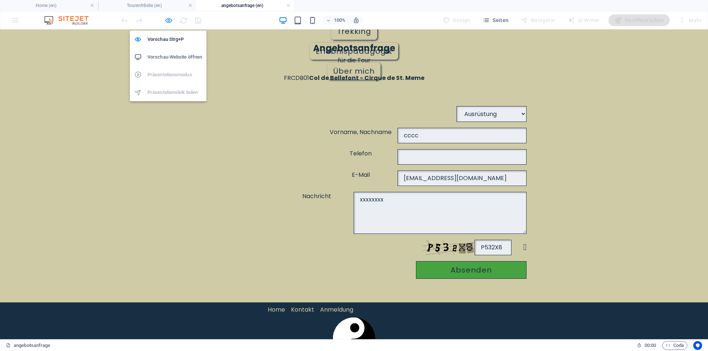
click at [170, 22] on icon "button" at bounding box center [168, 20] width 8 height 8
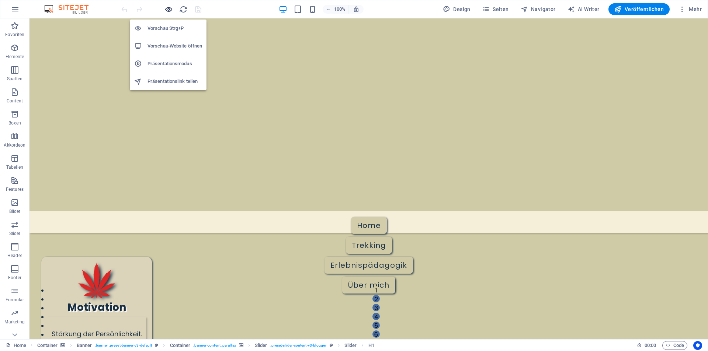
click at [170, 9] on icon "button" at bounding box center [168, 9] width 8 height 8
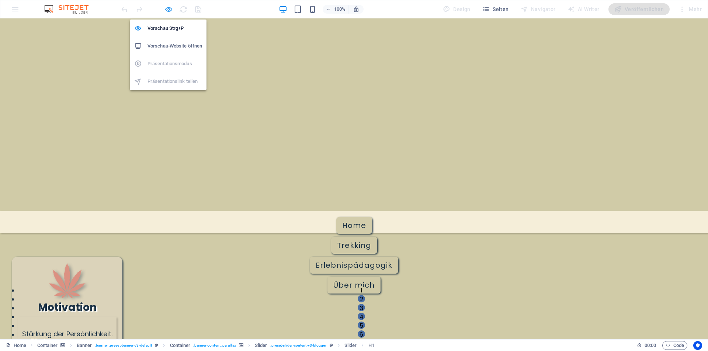
click at [170, 9] on icon "button" at bounding box center [168, 9] width 8 height 8
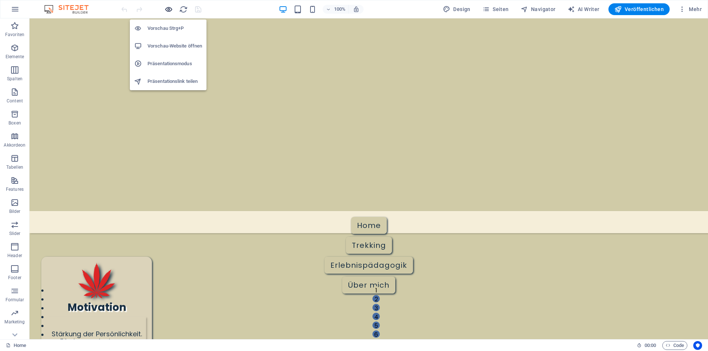
click at [168, 7] on icon "button" at bounding box center [168, 9] width 8 height 8
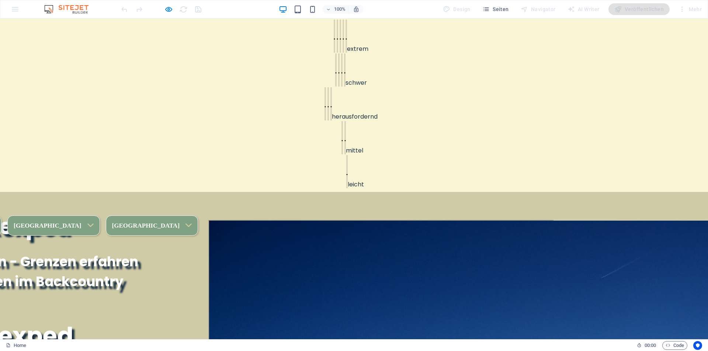
scroll to position [553, 0]
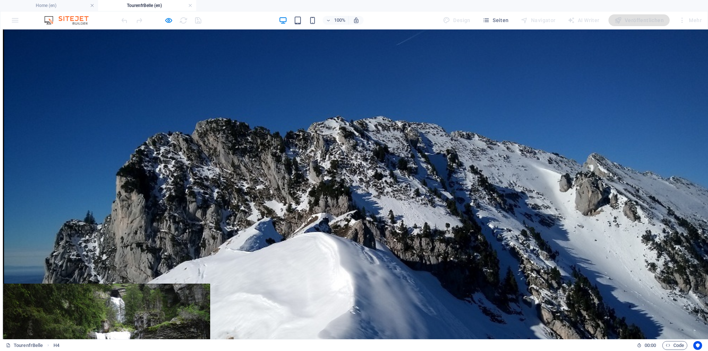
scroll to position [143, 0]
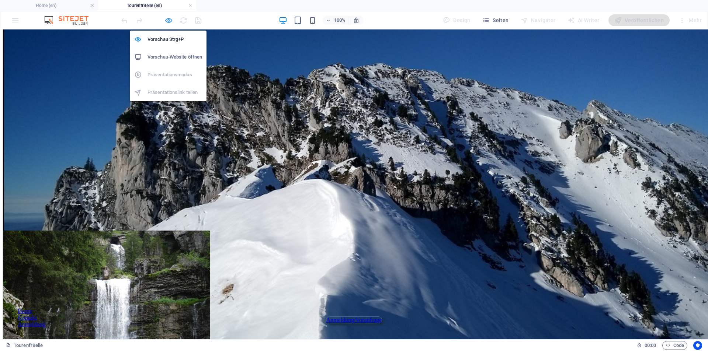
click at [169, 20] on icon "button" at bounding box center [168, 20] width 8 height 8
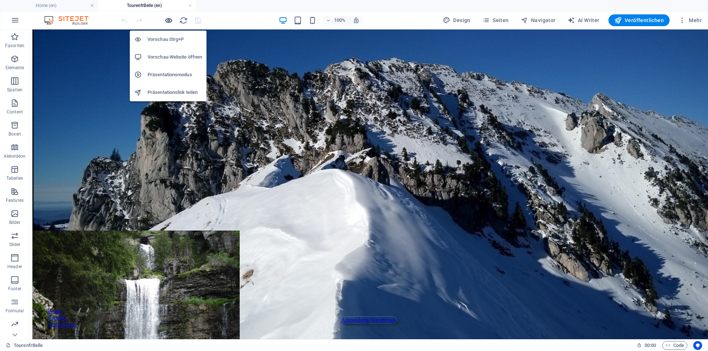
click at [169, 20] on icon "button" at bounding box center [168, 20] width 8 height 8
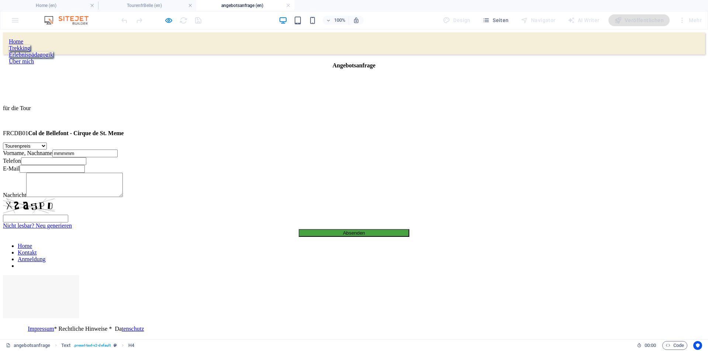
scroll to position [0, 0]
click at [293, 157] on div "Vorname, Nachname mmmmm" at bounding box center [354, 154] width 702 height 8
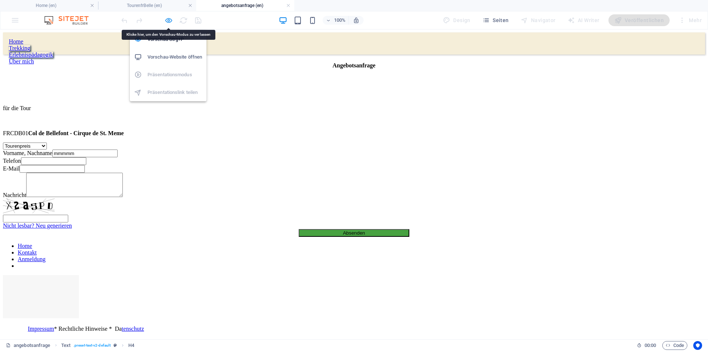
click at [169, 20] on icon "button" at bounding box center [168, 20] width 8 height 8
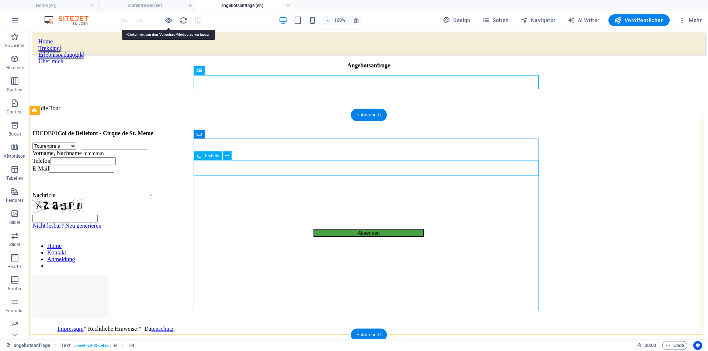
click at [287, 157] on div "Vorname, Nachname mmmmm" at bounding box center [368, 154] width 672 height 8
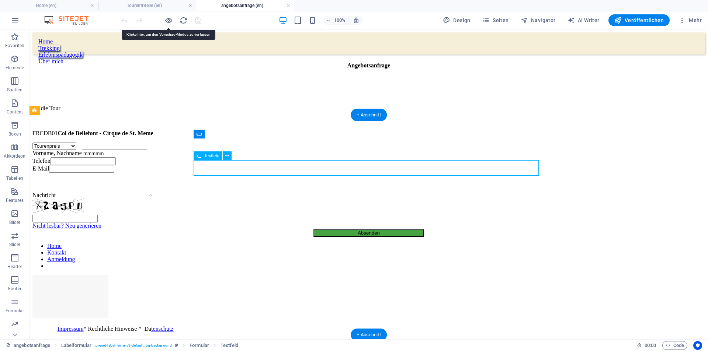
click at [287, 157] on div "Vorname, Nachname mmmmm" at bounding box center [368, 154] width 672 height 8
select select "characters"
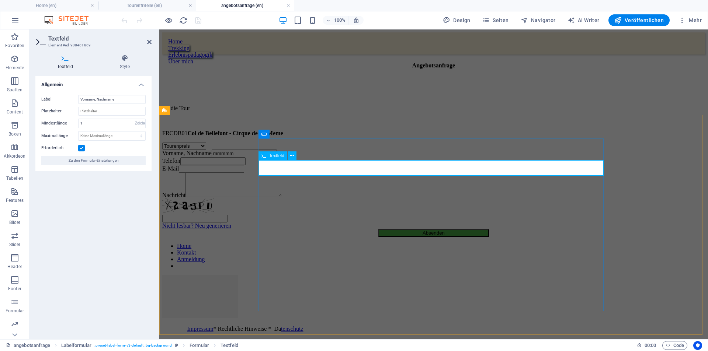
drag, startPoint x: 376, startPoint y: 168, endPoint x: 286, endPoint y: 167, distance: 90.3
click at [294, 157] on div "Vorname, Nachname mmmmm" at bounding box center [433, 154] width 542 height 8
click at [648, 182] on div "Tourenpreis Ausrüstung Unterkunft/Hotel Anreise Abreise Verpflegung Vorname, Na…" at bounding box center [433, 190] width 542 height 94
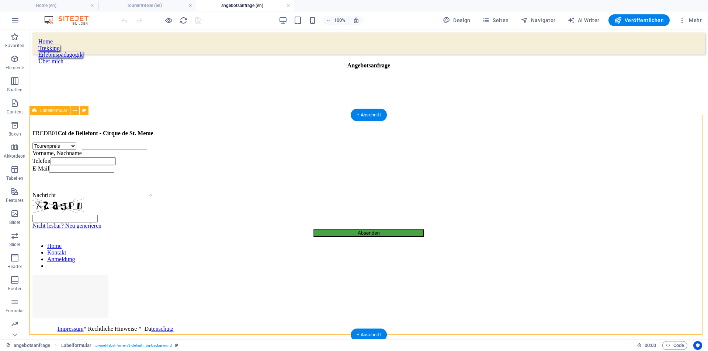
click at [324, 143] on div "Tourenpreis Ausrüstung Unterkunft/Hotel Anreise Abreise Verpflegung Vorname, Na…" at bounding box center [368, 190] width 672 height 94
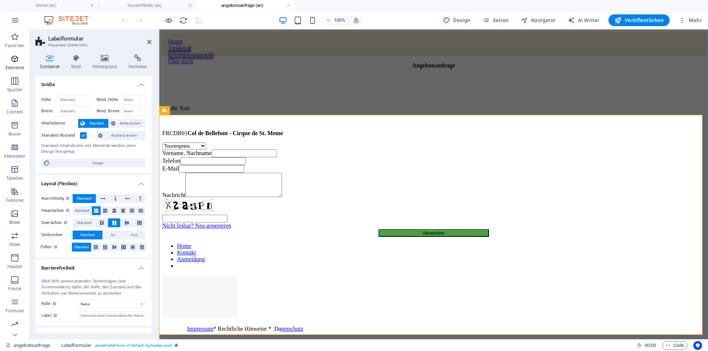
click at [16, 60] on icon "button" at bounding box center [14, 59] width 9 height 9
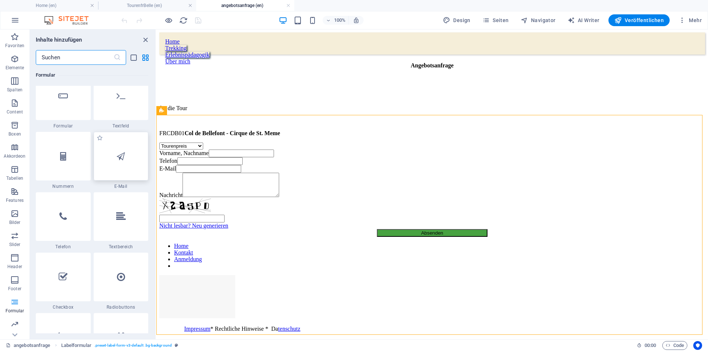
scroll to position [5458, 0]
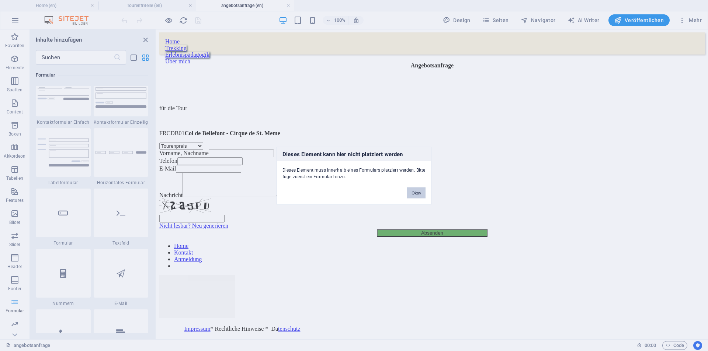
click at [416, 193] on button "Okay" at bounding box center [416, 192] width 18 height 11
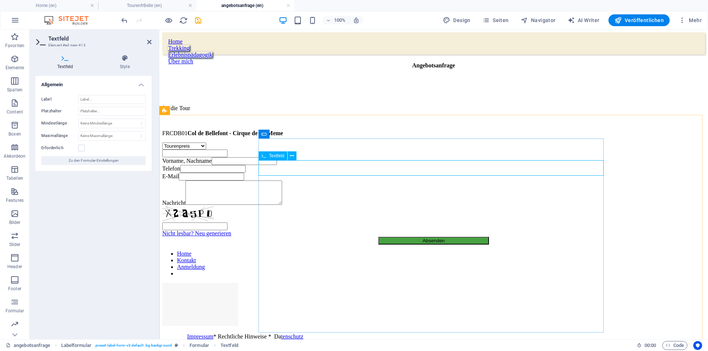
click at [227, 157] on input "text" at bounding box center [194, 154] width 65 height 8
click at [389, 112] on div "für die Tour FRCDB01 Col de Bellefont - Cirque de St. Meme" at bounding box center [433, 121] width 542 height 32
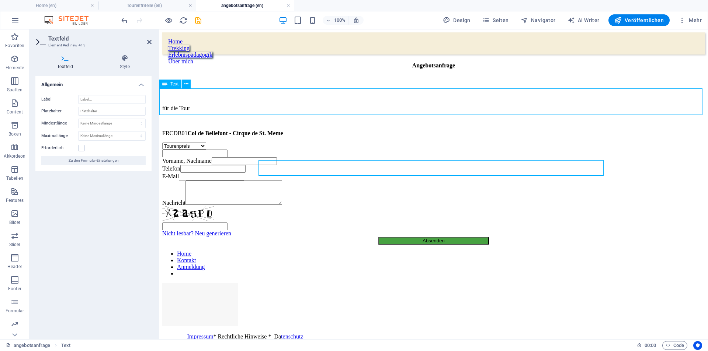
click at [389, 110] on div "für die Tour FRCDB01 Col de Bellefont - Cirque de St. Meme" at bounding box center [433, 121] width 542 height 32
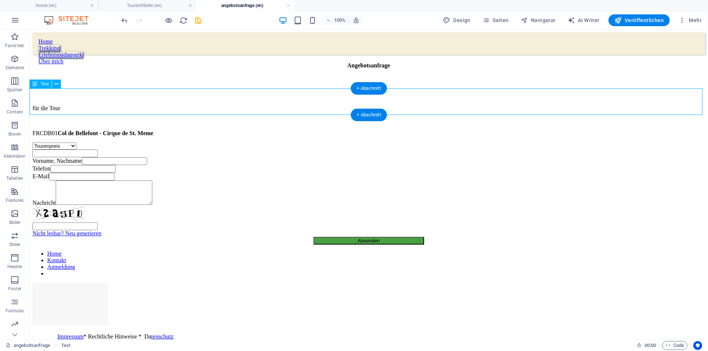
click at [297, 110] on div "für die Tour FRCDB01 Col de Bellefont - Cirque de St. Meme" at bounding box center [368, 121] width 672 height 32
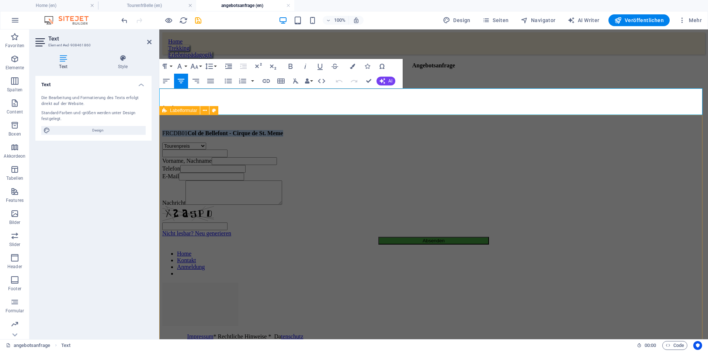
drag, startPoint x: 361, startPoint y: 111, endPoint x: 567, endPoint y: 124, distance: 206.0
click at [567, 124] on div "Home Trekking Erlebnispädagogik Über mich Angebotsanfrage für die Tour FRCDB01 …" at bounding box center [433, 156] width 542 height 249
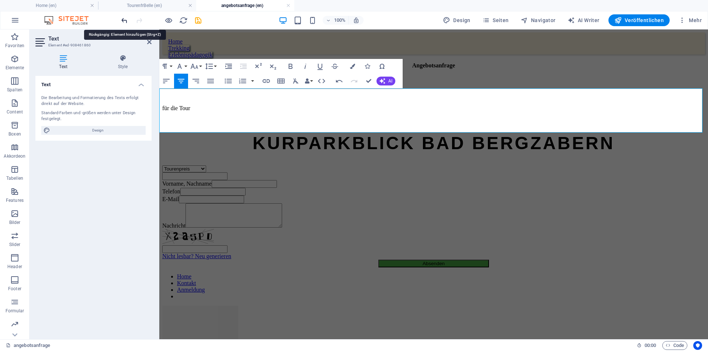
click at [123, 20] on icon "undo" at bounding box center [124, 20] width 8 height 8
click at [199, 51] on button at bounding box center [195, 47] width 9 height 9
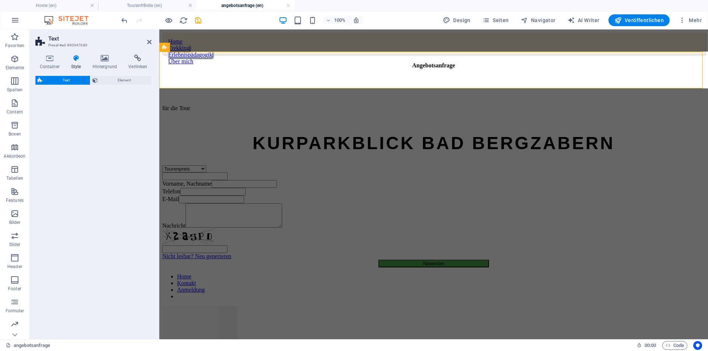
select select "rem"
select select "preset-text-v2-default"
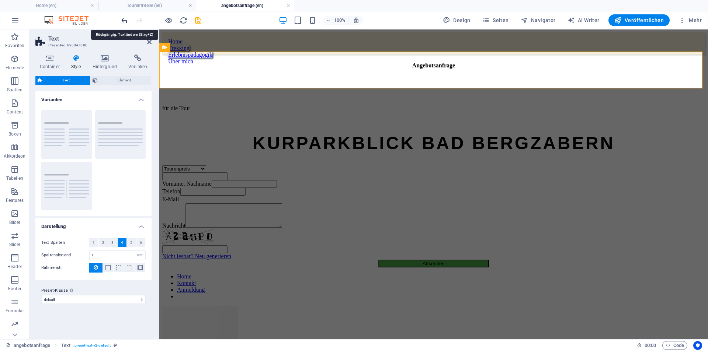
click at [125, 20] on icon "undo" at bounding box center [124, 20] width 8 height 8
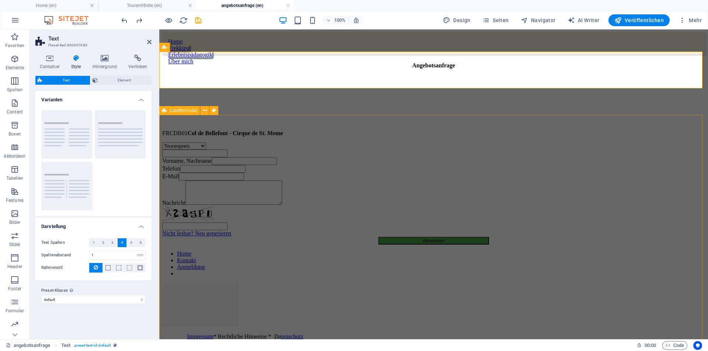
drag, startPoint x: 342, startPoint y: 133, endPoint x: 472, endPoint y: 131, distance: 130.1
click at [472, 143] on div "Tourenpreis Ausrüstung Unterkunft/Hotel Anreise Abreise Verpflegung Vorname, Na…" at bounding box center [433, 194] width 542 height 102
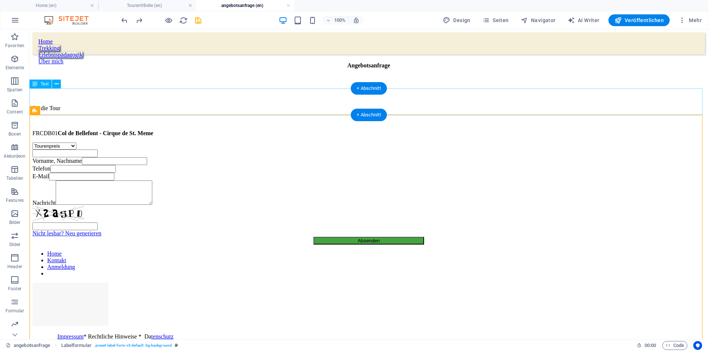
click at [331, 112] on div "für die Tour FRCDB01 Col de Bellefont - Cirque de St. Meme" at bounding box center [368, 121] width 672 height 32
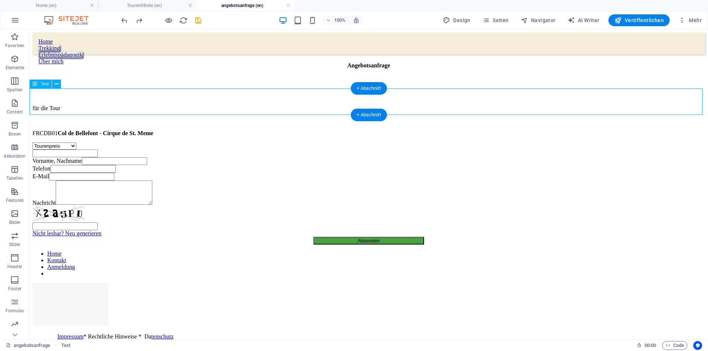
click at [331, 112] on div "für die Tour FRCDB01 Col de Bellefont - Cirque de St. Meme" at bounding box center [368, 121] width 672 height 32
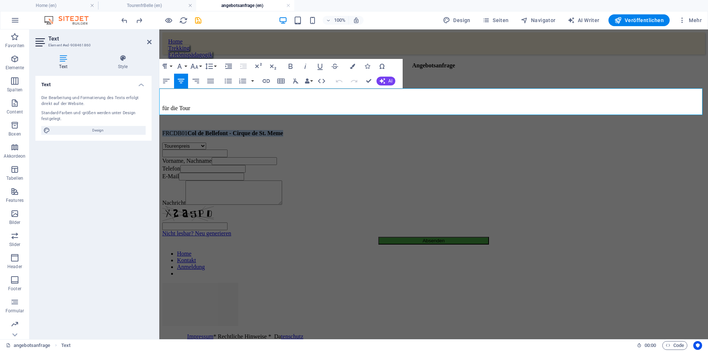
drag, startPoint x: 360, startPoint y: 110, endPoint x: 505, endPoint y: 109, distance: 144.8
click at [505, 130] on p "FRCDB01 Col de Bellefont - Cirque de St. Meme" at bounding box center [433, 133] width 542 height 7
copy p "FRCDB01 Col de Bellefont - Cirque de St. Meme"
click at [300, 143] on div "Tourenpreis Ausrüstung Unterkunft/Hotel Anreise Abreise Verpflegung Vorname, Na…" at bounding box center [433, 194] width 542 height 102
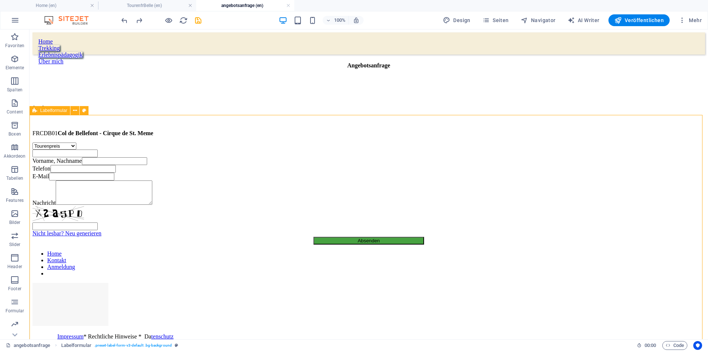
click at [258, 143] on div "Tourenpreis Ausrüstung Unterkunft/Hotel Anreise Abreise Verpflegung Vorname, Na…" at bounding box center [368, 194] width 672 height 102
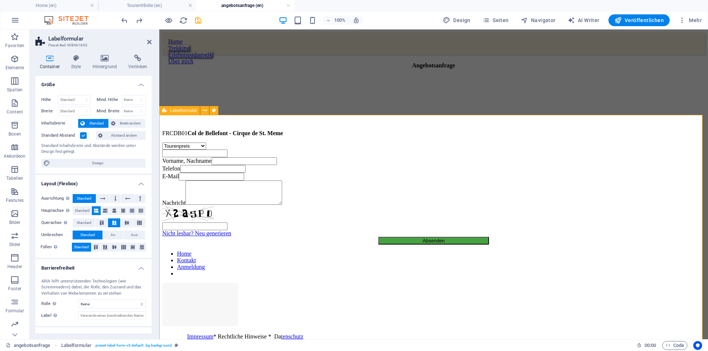
click at [311, 143] on div "Tourenpreis Ausrüstung Unterkunft/Hotel Anreise Abreise Verpflegung Vorname, Na…" at bounding box center [433, 194] width 542 height 102
click at [227, 157] on input "text" at bounding box center [194, 154] width 65 height 8
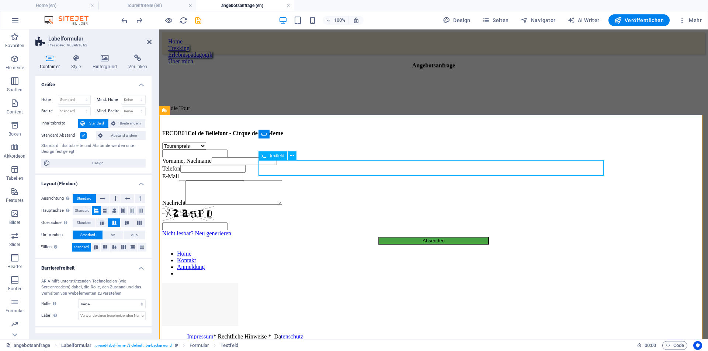
click at [227, 157] on input "text" at bounding box center [194, 154] width 65 height 8
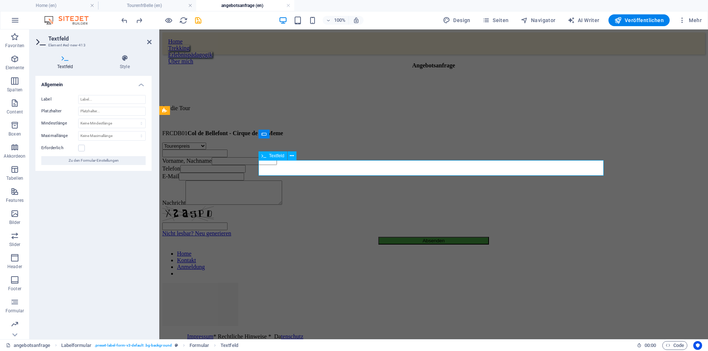
click at [227, 157] on input "text" at bounding box center [194, 154] width 65 height 8
paste input "FRCDB01 Col de Bellefont - Cirque de St. Meme"
click at [345, 181] on div "Tourenpreis Ausrüstung Unterkunft/Hotel Anreise Abreise Verpflegung FRCDB01 Col…" at bounding box center [433, 194] width 542 height 102
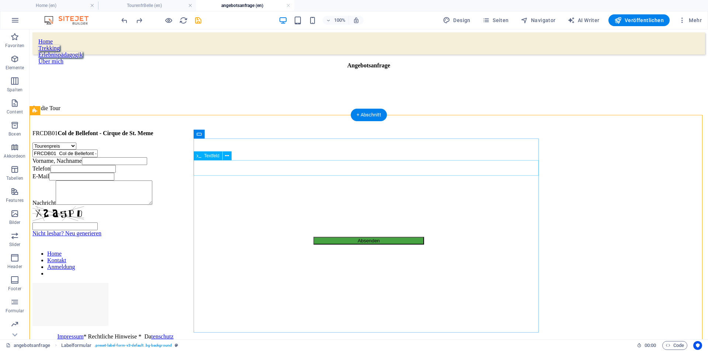
click at [262, 157] on div "FRCDB01 Col de Bellefont - Cirque de St. Meme" at bounding box center [368, 154] width 672 height 8
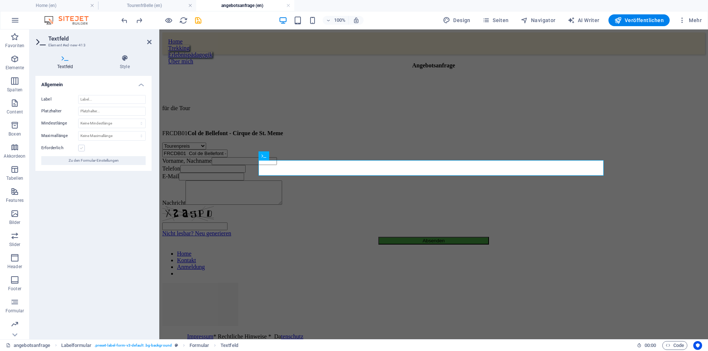
type input "FRCDB01 Col de Bellefont - Cirque de St. Meme"
click at [81, 149] on label at bounding box center [81, 148] width 7 height 7
click at [0, 0] on input "Erforderlich" at bounding box center [0, 0] width 0 height 0
click at [105, 158] on span "Zu den Formular-Einstellungen" at bounding box center [94, 160] width 50 height 9
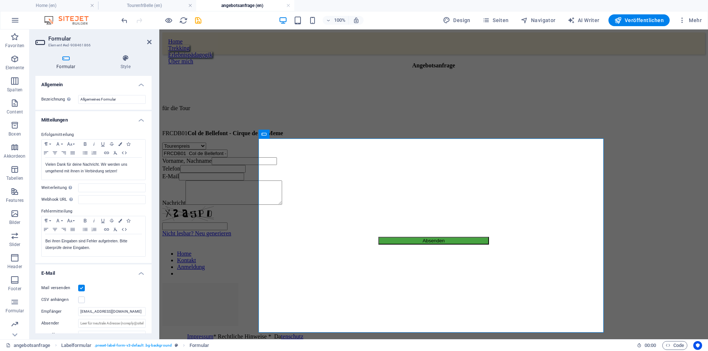
click at [82, 287] on label at bounding box center [81, 288] width 7 height 7
click at [0, 0] on input "Mail versenden" at bounding box center [0, 0] width 0 height 0
click at [269, 136] on span "Formular" at bounding box center [278, 134] width 18 height 4
click at [84, 290] on label at bounding box center [81, 288] width 7 height 7
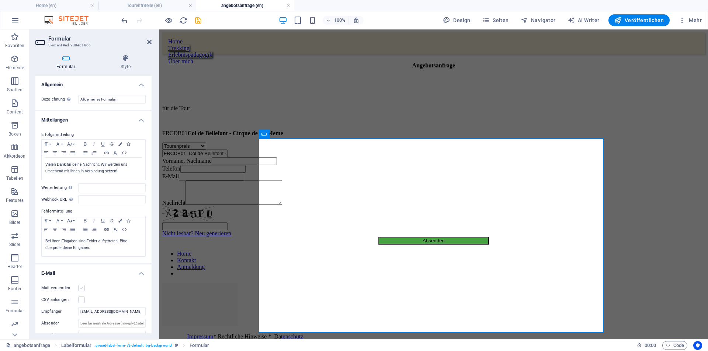
click at [0, 0] on input "Mail versenden" at bounding box center [0, 0] width 0 height 0
click at [150, 41] on icon at bounding box center [149, 42] width 4 height 6
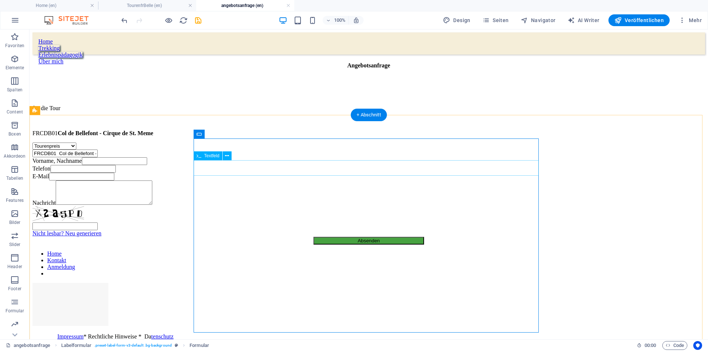
click at [245, 157] on div "FRCDB01 Col de Bellefont - Cirque de St. Meme" at bounding box center [368, 154] width 672 height 8
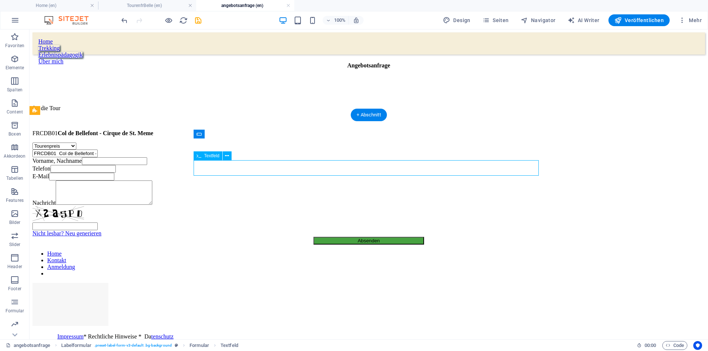
click at [245, 157] on div "FRCDB01 Col de Bellefont - Cirque de St. Meme" at bounding box center [368, 154] width 672 height 8
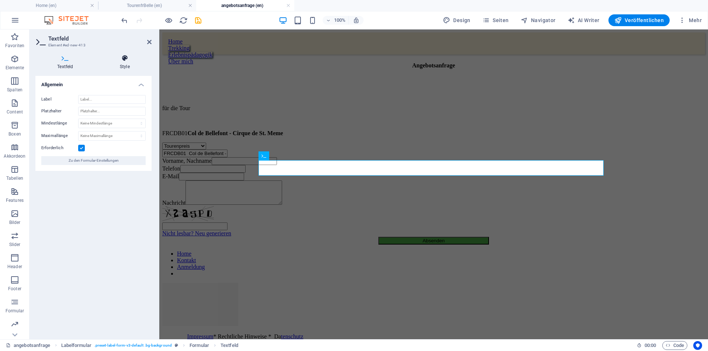
click at [122, 62] on icon at bounding box center [124, 58] width 53 height 7
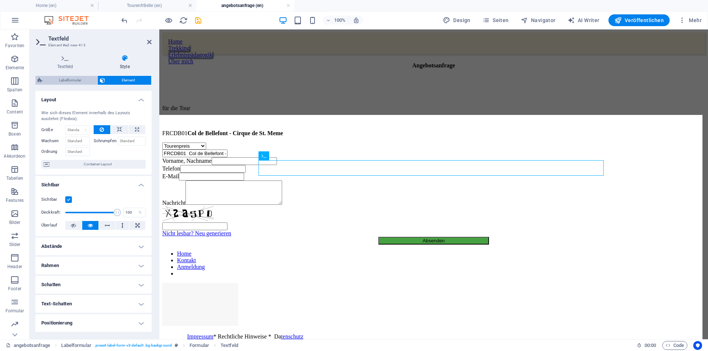
click at [69, 78] on span "Labelformular" at bounding box center [70, 80] width 50 height 9
select select "rem"
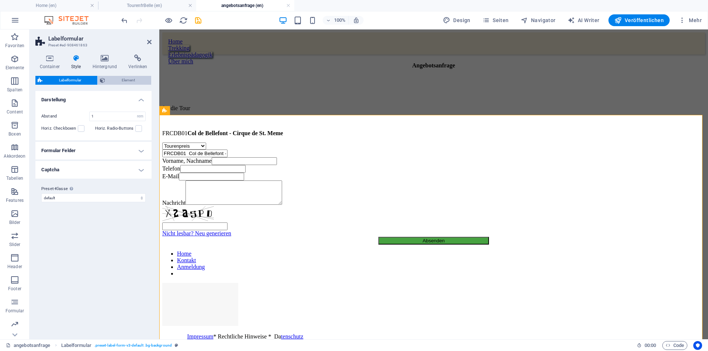
click at [111, 80] on span "Element" at bounding box center [128, 80] width 42 height 9
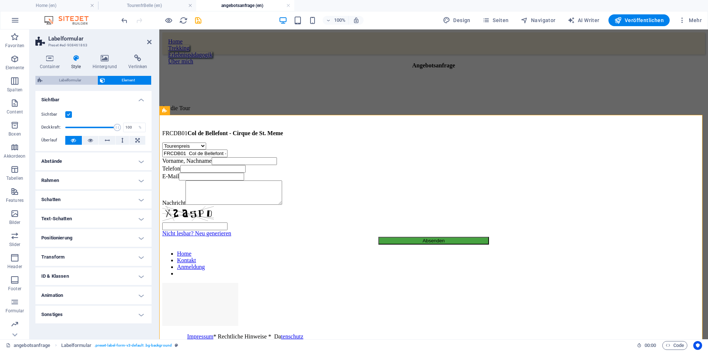
click at [84, 81] on span "Labelformular" at bounding box center [70, 80] width 50 height 9
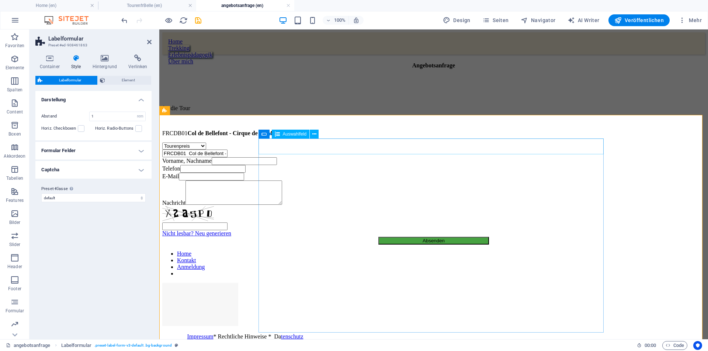
click at [284, 147] on div "Tourenpreis Ausrüstung Unterkunft/Hotel Anreise Abreise Verpflegung" at bounding box center [433, 146] width 542 height 7
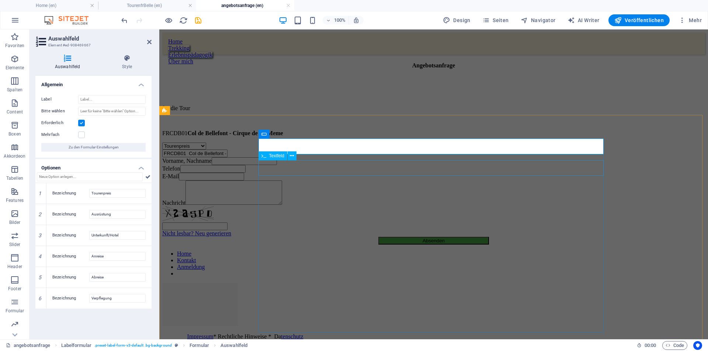
click at [270, 157] on div "FRCDB01 Col de Bellefont - Cirque de St. Meme" at bounding box center [433, 154] width 542 height 8
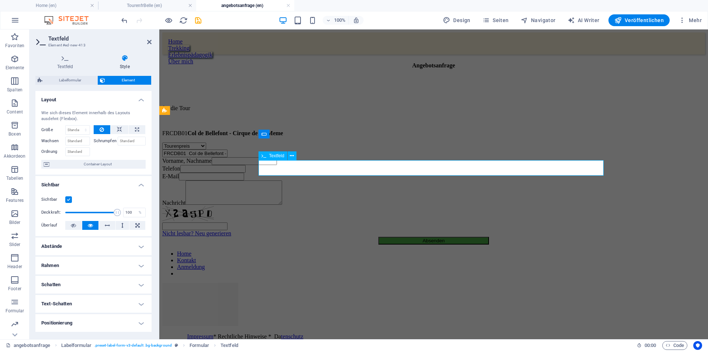
click at [227, 157] on input "FRCDB01 Col de Bellefont - Cirque de St. Meme" at bounding box center [194, 154] width 65 height 8
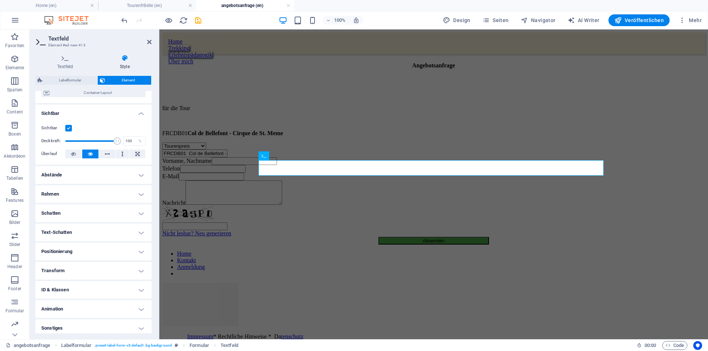
scroll to position [74, 0]
click at [69, 125] on label at bounding box center [68, 126] width 7 height 7
click at [0, 0] on input "Sichtbar" at bounding box center [0, 0] width 0 height 0
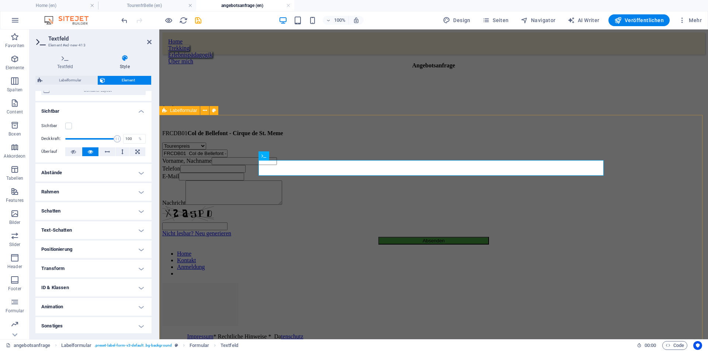
click at [235, 213] on div "Tourenpreis Ausrüstung Unterkunft/Hotel Anreise Abreise Verpflegung FRCDB01 Col…" at bounding box center [433, 194] width 542 height 102
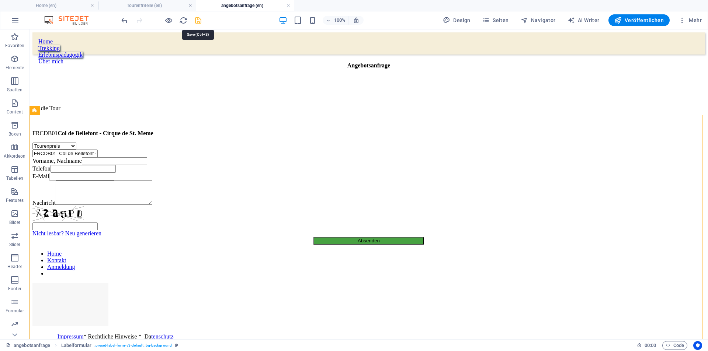
click at [198, 20] on icon "save" at bounding box center [198, 20] width 8 height 8
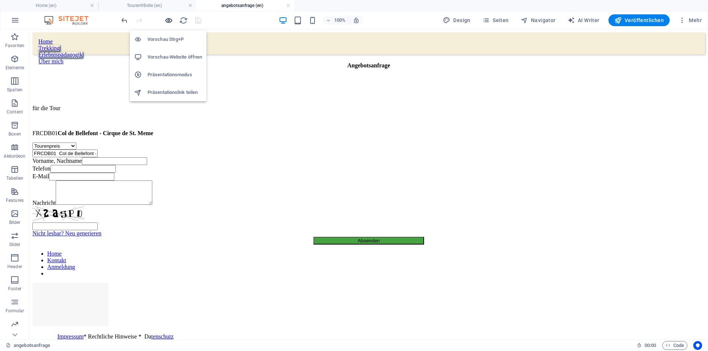
click at [166, 20] on icon "button" at bounding box center [168, 20] width 8 height 8
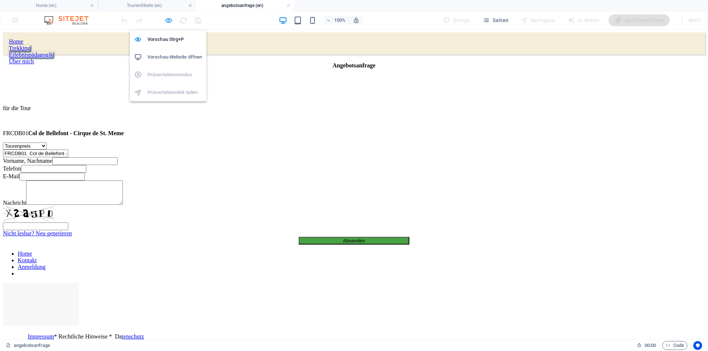
click at [168, 19] on icon "button" at bounding box center [168, 20] width 8 height 8
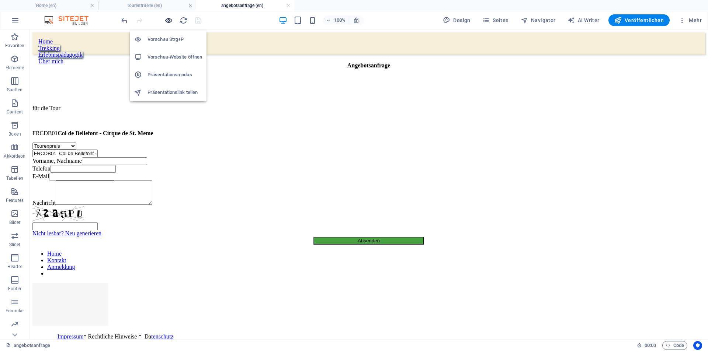
click at [168, 19] on icon "button" at bounding box center [168, 20] width 8 height 8
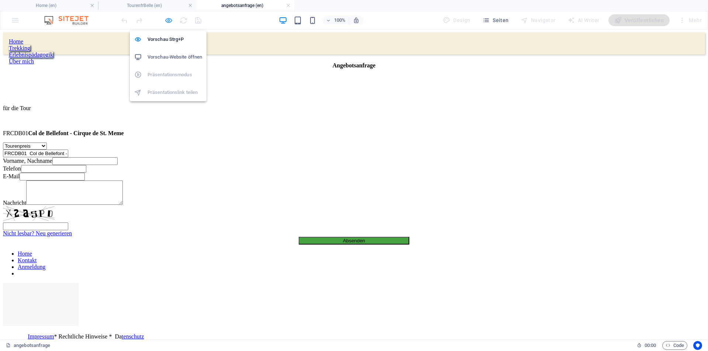
click at [168, 19] on icon "button" at bounding box center [168, 20] width 8 height 8
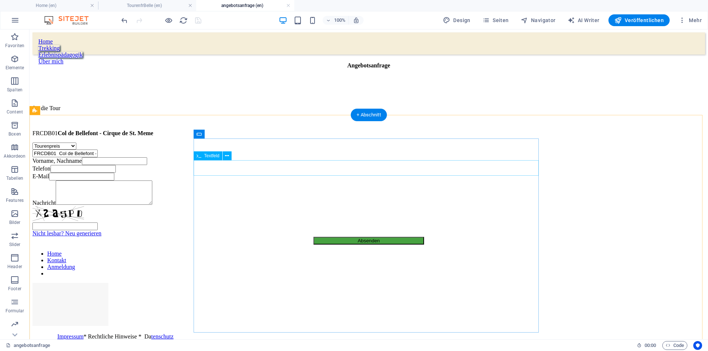
click at [226, 157] on div "FRCDB01 Col de Bellefont - Cirque de St. Meme" at bounding box center [368, 154] width 672 height 8
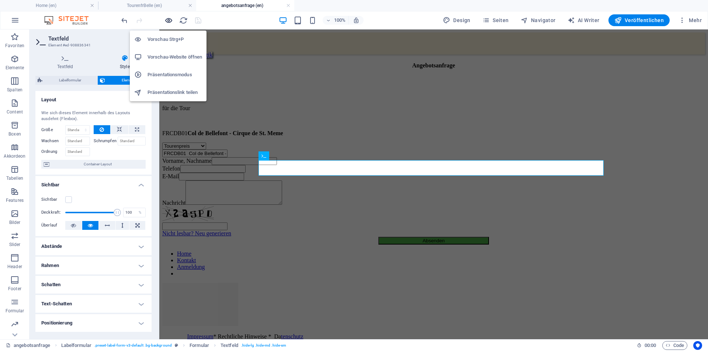
click at [168, 20] on icon "button" at bounding box center [168, 20] width 8 height 8
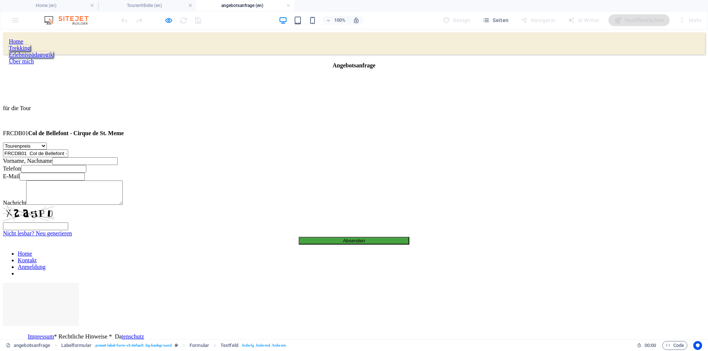
click at [200, 22] on div at bounding box center [161, 20] width 83 height 12
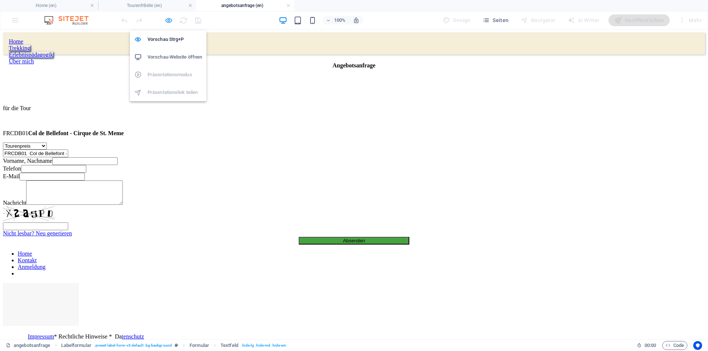
click at [168, 21] on icon "button" at bounding box center [168, 20] width 8 height 8
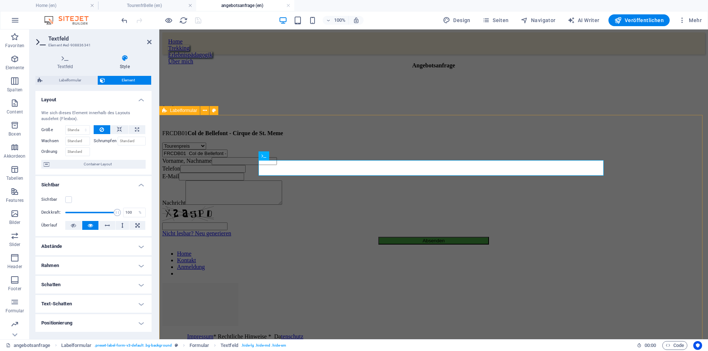
click at [343, 192] on div "Tourenpreis Ausrüstung Unterkunft/Hotel Anreise Abreise Verpflegung FRCDB01 Col…" at bounding box center [433, 194] width 542 height 102
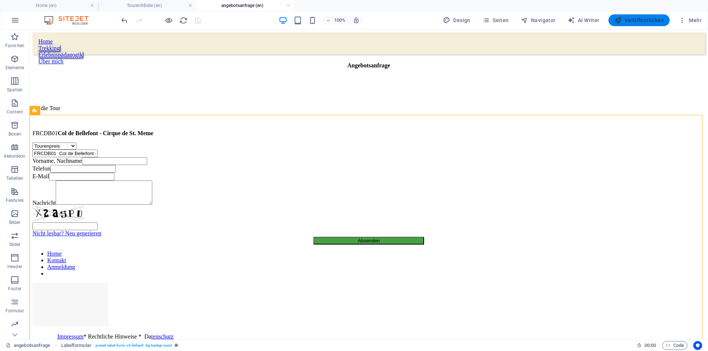
click at [638, 18] on span "Veröffentlichen" at bounding box center [638, 20] width 49 height 7
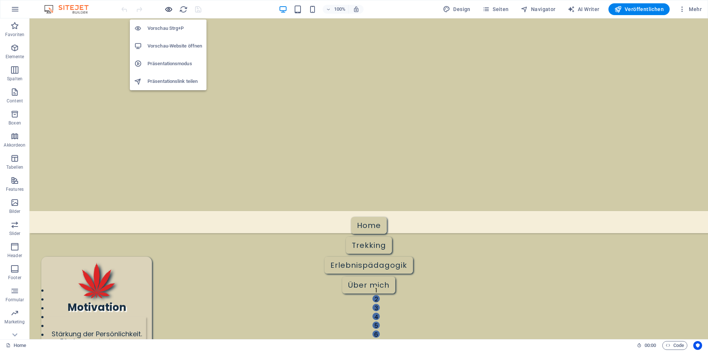
click at [166, 10] on icon "button" at bounding box center [168, 9] width 8 height 8
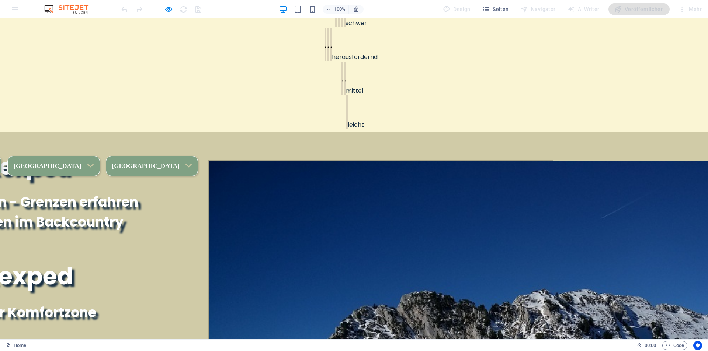
scroll to position [516, 0]
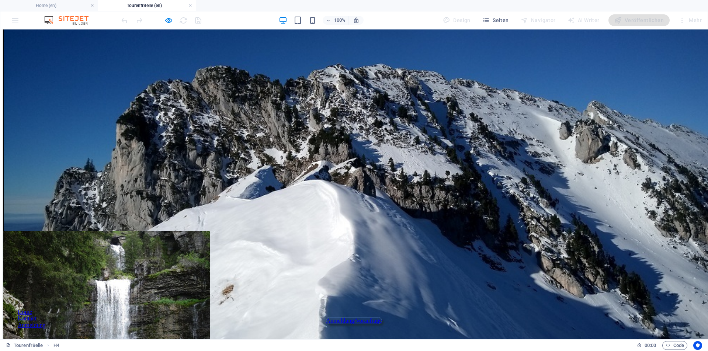
scroll to position [143, 0]
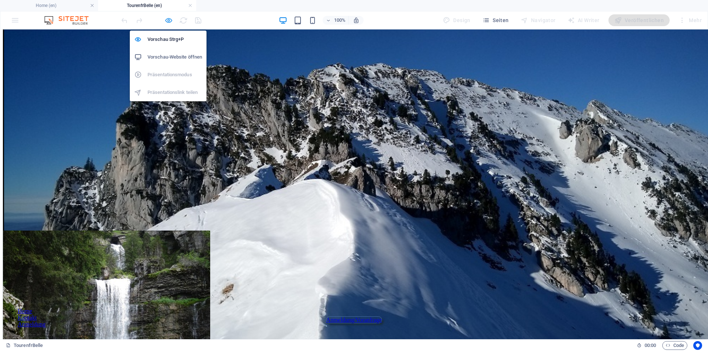
click at [170, 21] on icon "button" at bounding box center [168, 20] width 8 height 8
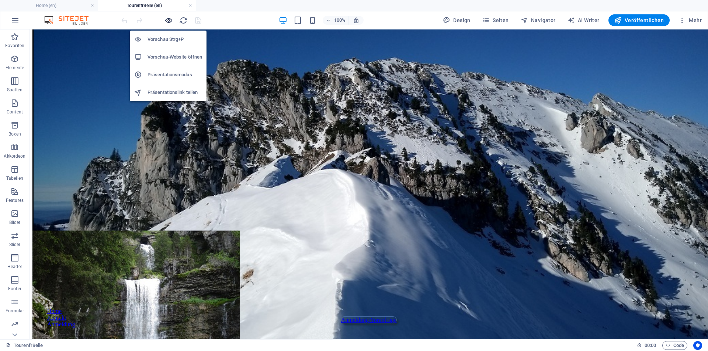
click at [170, 21] on icon "button" at bounding box center [168, 20] width 8 height 8
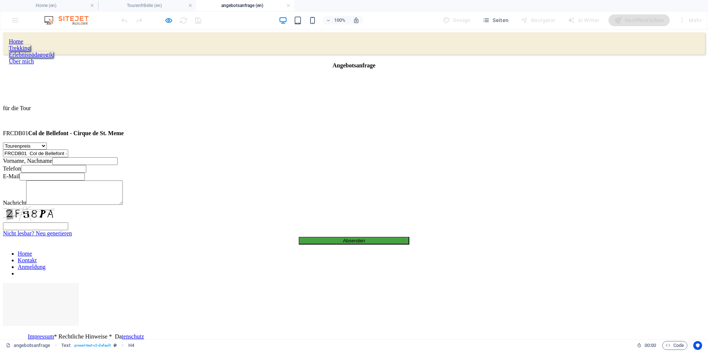
scroll to position [0, 0]
click at [247, 157] on div "FRCDB01 Col de Bellefont - Cirque de St. Meme" at bounding box center [354, 154] width 702 height 8
click at [238, 157] on div "FRCDB01 Col de Bellefont - Cirque de St. Meme" at bounding box center [354, 154] width 702 height 8
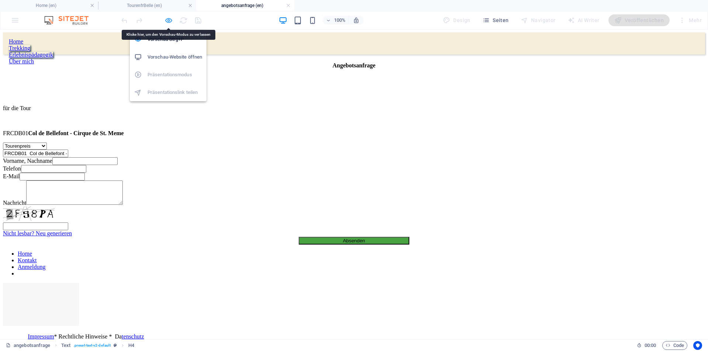
click at [167, 19] on icon "button" at bounding box center [168, 20] width 8 height 8
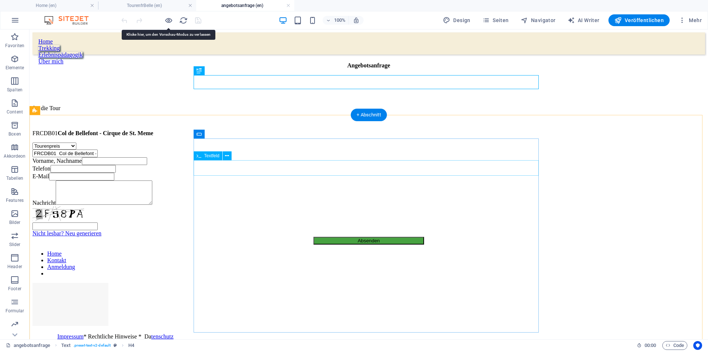
click at [255, 157] on div "FRCDB01 Col de Bellefont - Cirque de St. Meme" at bounding box center [368, 154] width 672 height 8
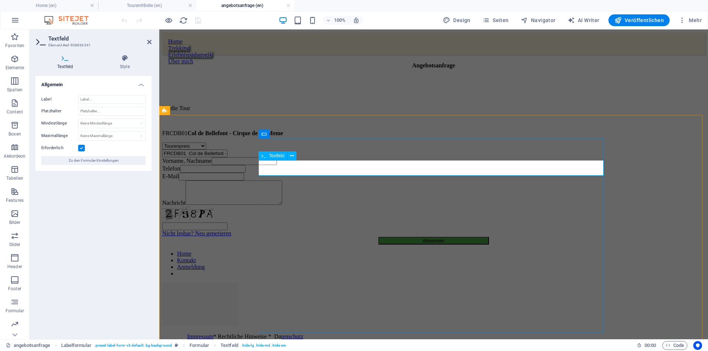
click at [276, 155] on span "Textfeld" at bounding box center [276, 156] width 15 height 4
click at [95, 162] on span "Zu den Formular-Einstellungen" at bounding box center [94, 160] width 50 height 9
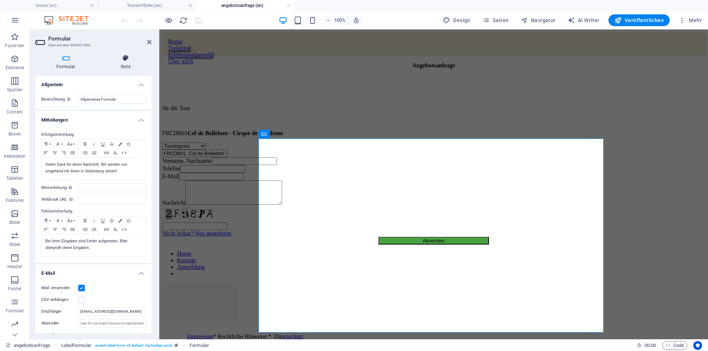
click at [125, 57] on icon at bounding box center [125, 58] width 52 height 7
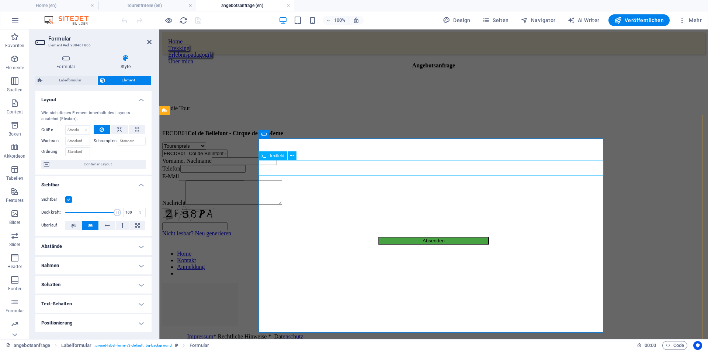
click at [227, 157] on input "FRCDB01 Col de Bellefont - Cirque de St. Meme" at bounding box center [194, 154] width 65 height 8
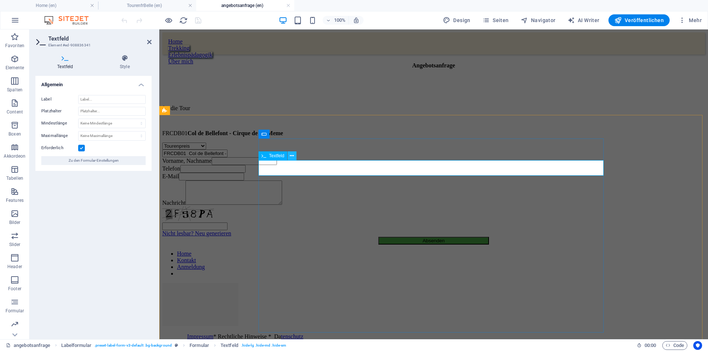
click at [293, 156] on icon at bounding box center [292, 156] width 4 height 8
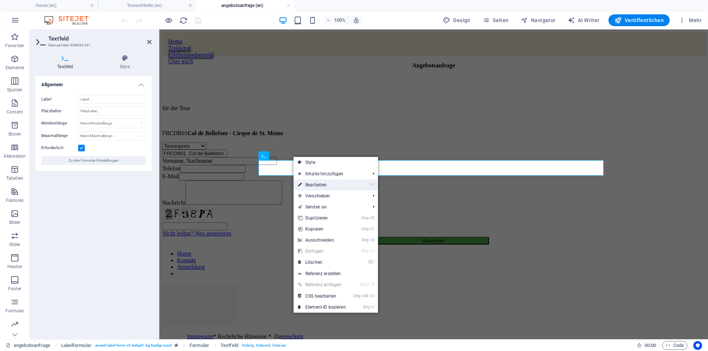
click at [321, 184] on link "⏎ Bearbeiten" at bounding box center [321, 184] width 57 height 11
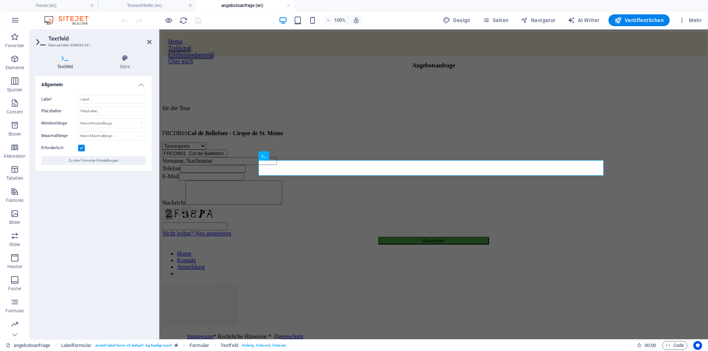
click at [65, 60] on icon at bounding box center [65, 58] width 60 height 7
click at [227, 157] on input "FRCDB01 Col de Bellefont - Cirque de St. Meme" at bounding box center [194, 154] width 65 height 8
click at [267, 157] on div "Textfeld" at bounding box center [272, 155] width 29 height 9
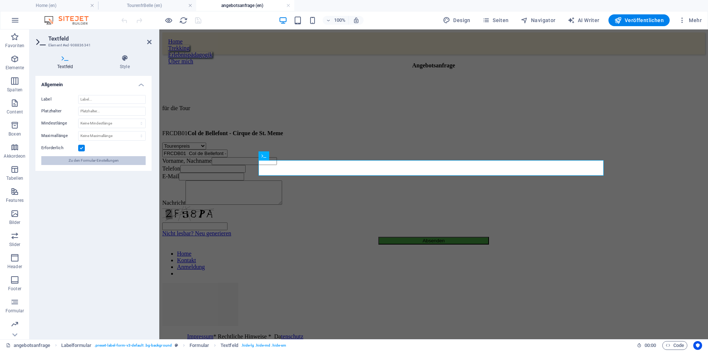
click at [113, 161] on span "Zu den Formular-Einstellungen" at bounding box center [94, 160] width 50 height 9
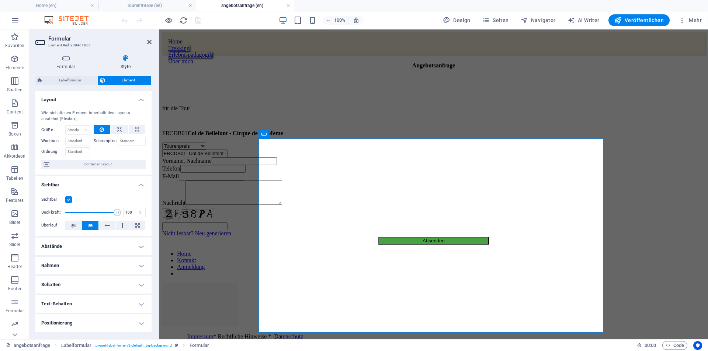
click at [70, 201] on label at bounding box center [68, 199] width 7 height 7
click at [0, 0] on input "Sichtbar" at bounding box center [0, 0] width 0 height 0
click at [67, 201] on label at bounding box center [68, 199] width 7 height 7
click at [0, 0] on input "Sichtbar" at bounding box center [0, 0] width 0 height 0
click at [227, 157] on input "FRCDB01 Col de Bellefont - Cirque de St. Meme" at bounding box center [194, 154] width 65 height 8
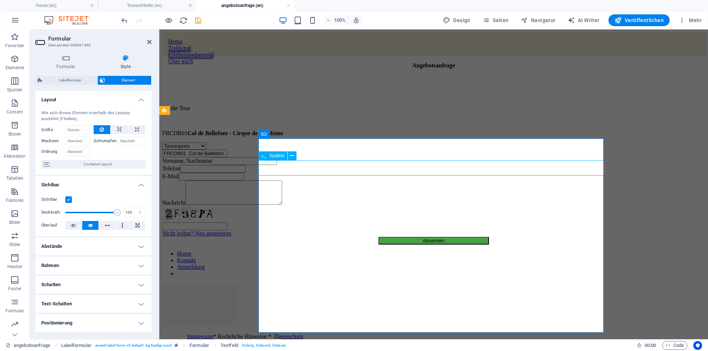
click at [227, 157] on input "FRCDB01 Col de Bellefont - Cirque de St. Meme" at bounding box center [194, 154] width 65 height 8
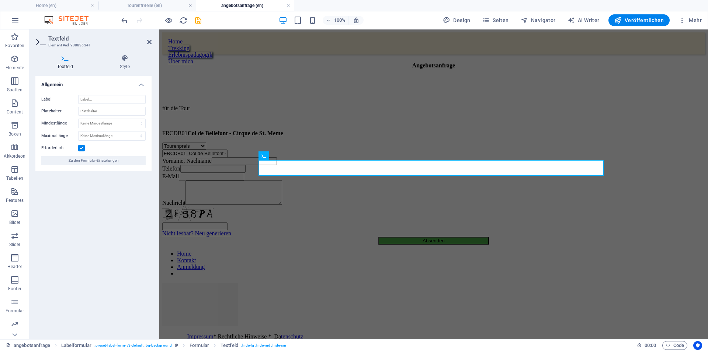
click at [82, 146] on label at bounding box center [81, 148] width 7 height 7
click at [0, 0] on input "Erforderlich" at bounding box center [0, 0] width 0 height 0
click at [297, 149] on div "Tourenpreis Ausrüstung Unterkunft/Hotel Anreise Abreise Verpflegung" at bounding box center [433, 146] width 542 height 7
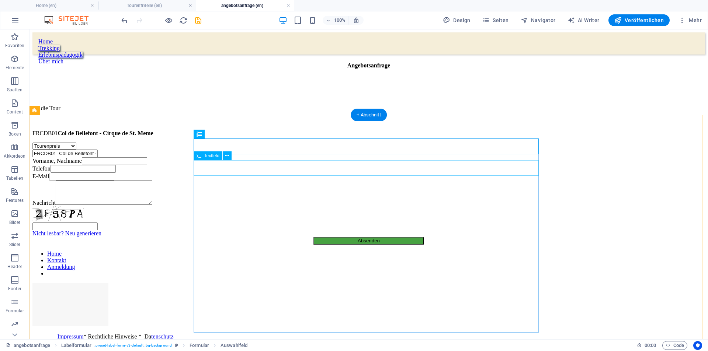
click at [230, 157] on div "FRCDB01 Col de Bellefont - Cirque de St. Meme" at bounding box center [368, 154] width 672 height 8
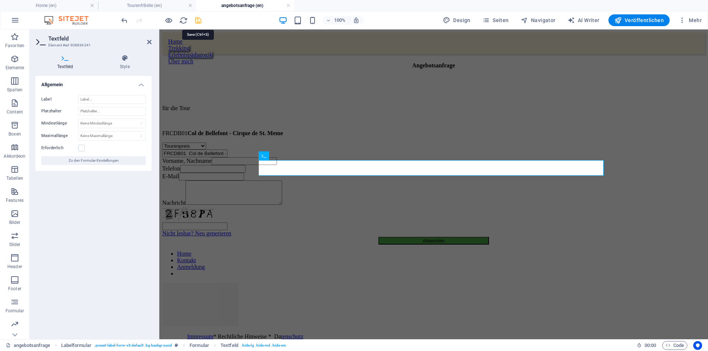
click at [197, 22] on icon "save" at bounding box center [198, 20] width 8 height 8
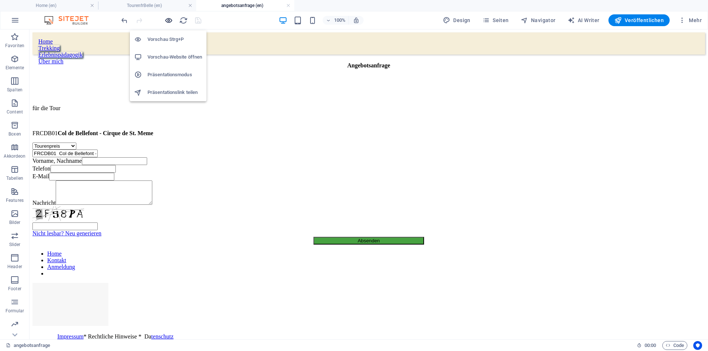
click at [167, 20] on icon "button" at bounding box center [168, 20] width 8 height 8
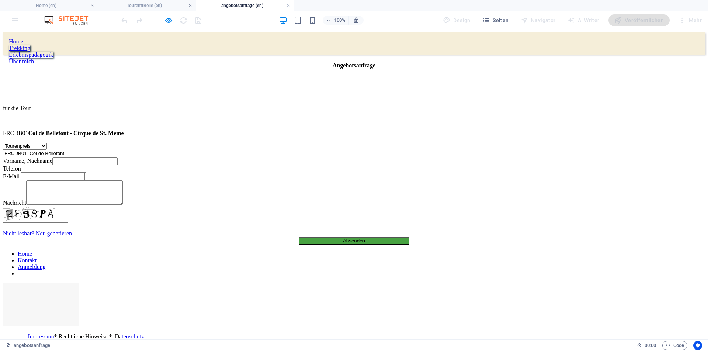
click at [68, 157] on input "FRCDB01 Col de Bellefont - Cirque de St. Meme" at bounding box center [35, 154] width 65 height 8
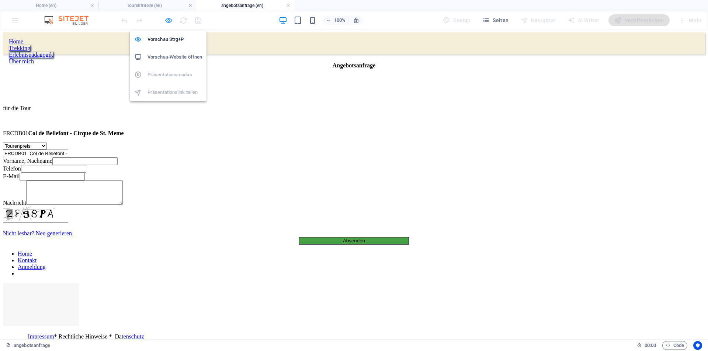
click at [169, 21] on icon "button" at bounding box center [168, 20] width 8 height 8
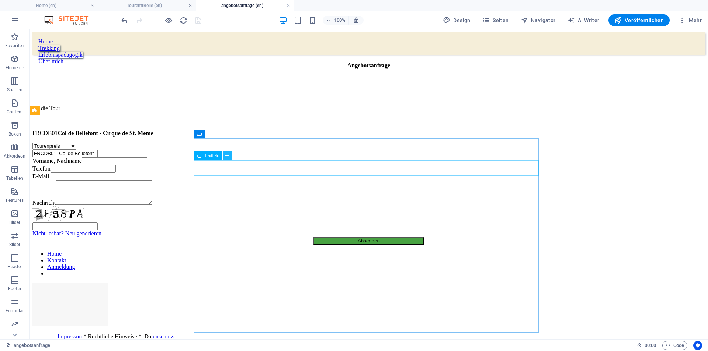
click at [226, 157] on icon at bounding box center [227, 156] width 4 height 8
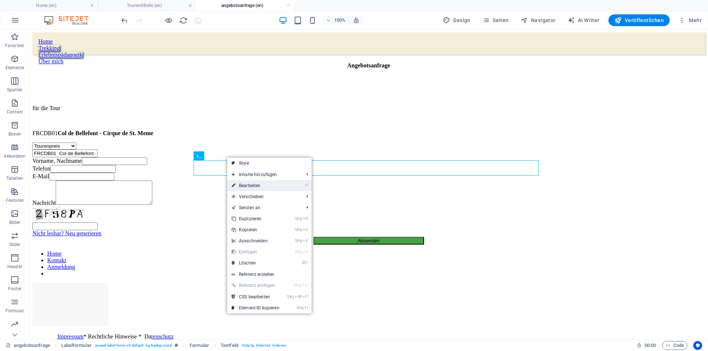
click at [252, 186] on link "⏎ Bearbeiten" at bounding box center [255, 185] width 57 height 11
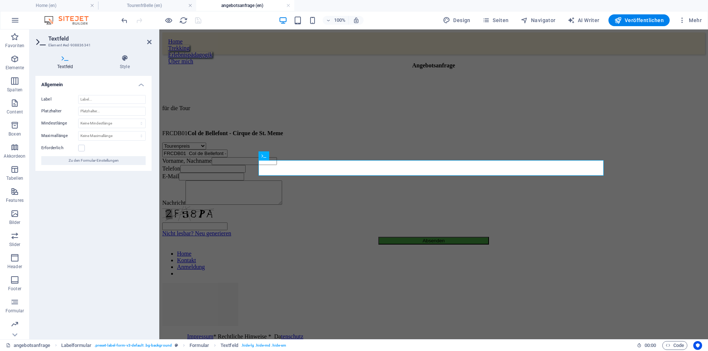
click at [63, 62] on icon at bounding box center [65, 58] width 60 height 7
click at [198, 179] on div "Tourenpreis Ausrüstung Unterkunft/Hotel Anreise Abreise Verpflegung FRCDB01 Col…" at bounding box center [433, 194] width 542 height 102
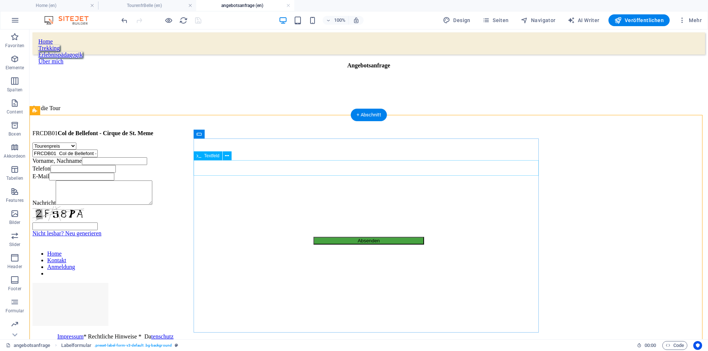
click at [220, 157] on div "FRCDB01 Col de Bellefont - Cirque de St. Meme" at bounding box center [368, 154] width 672 height 8
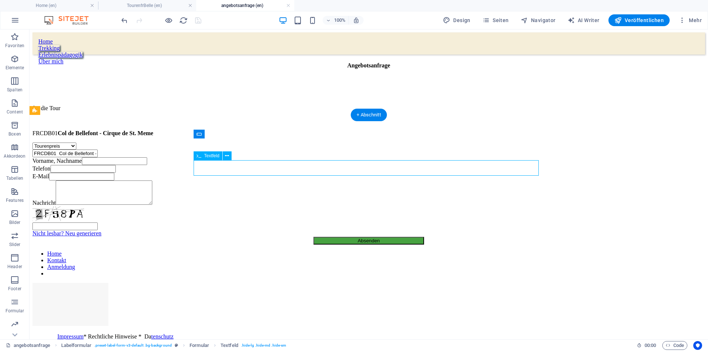
click at [220, 157] on div "FRCDB01 Col de Bellefont - Cirque de St. Meme" at bounding box center [368, 154] width 672 height 8
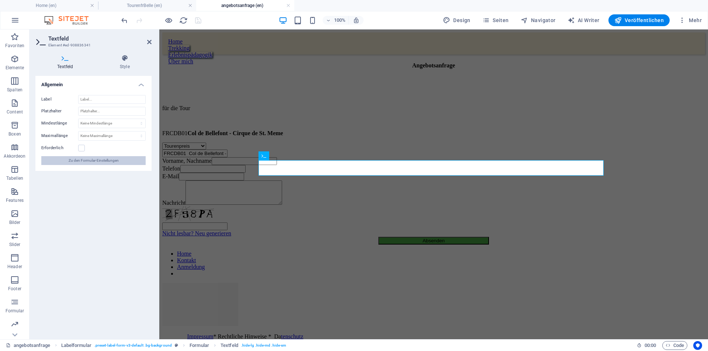
click at [94, 162] on span "Zu den Formular-Einstellungen" at bounding box center [94, 160] width 50 height 9
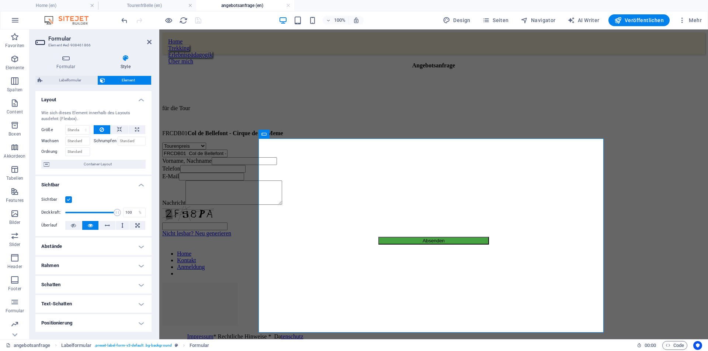
click at [69, 200] on label at bounding box center [68, 199] width 7 height 7
click at [0, 0] on input "Sichtbar" at bounding box center [0, 0] width 0 height 0
click at [69, 200] on label at bounding box center [68, 199] width 7 height 7
click at [0, 0] on input "Sichtbar" at bounding box center [0, 0] width 0 height 0
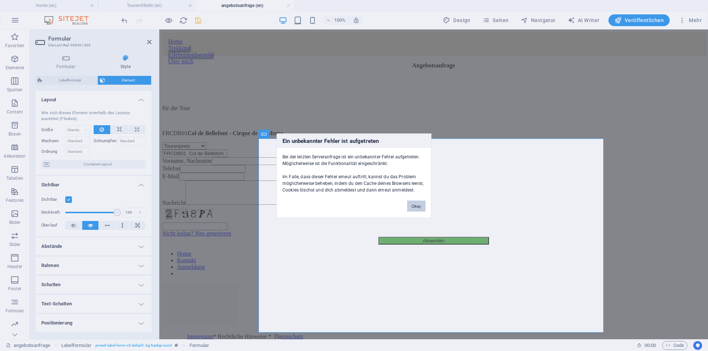
click at [414, 206] on button "Okay" at bounding box center [416, 205] width 18 height 11
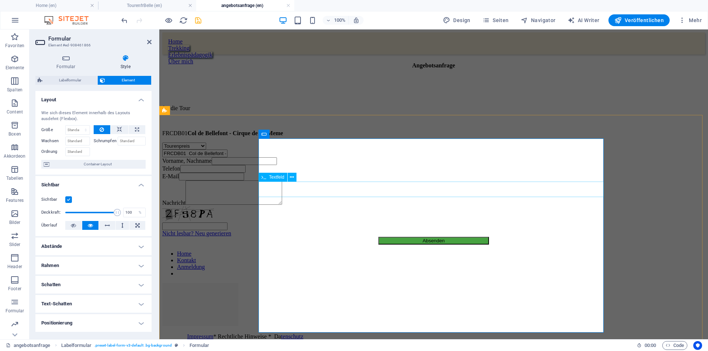
click at [281, 165] on div "Vorname, Nachname" at bounding box center [433, 161] width 542 height 8
click at [227, 157] on input "FRCDB01 Col de Bellefont - Cirque de St. Meme" at bounding box center [194, 154] width 65 height 8
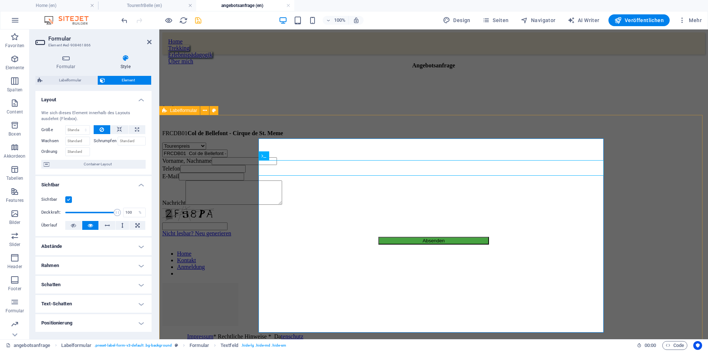
click at [198, 111] on div "Labelformular" at bounding box center [179, 110] width 41 height 9
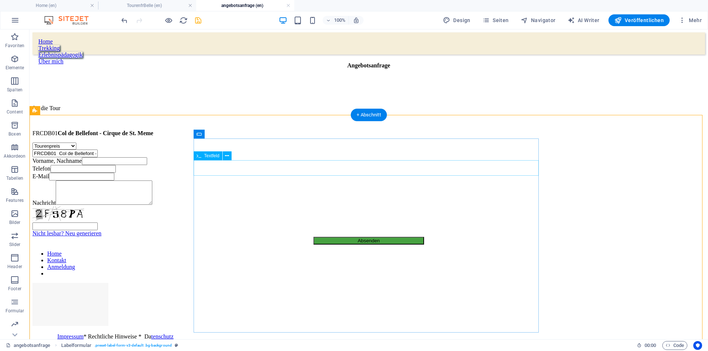
click at [240, 157] on div "FRCDB01 Col de Bellefont - Cirque de St. Meme" at bounding box center [368, 154] width 672 height 8
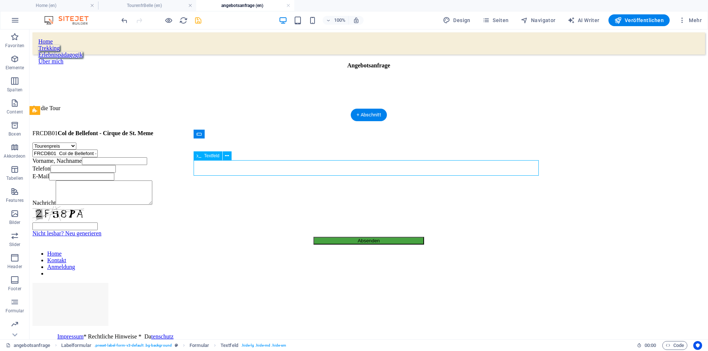
click at [240, 157] on div "FRCDB01 Col de Bellefont - Cirque de St. Meme" at bounding box center [368, 154] width 672 height 8
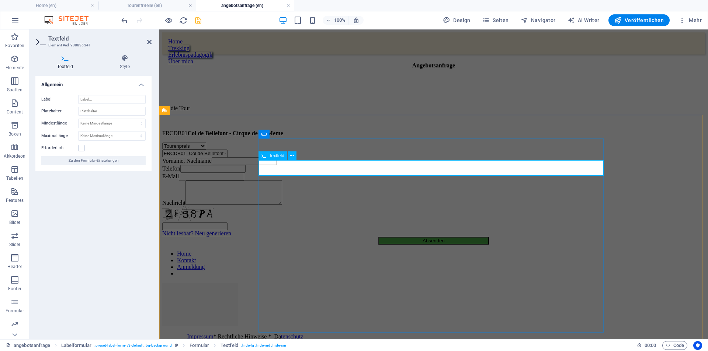
click at [263, 156] on icon at bounding box center [263, 155] width 5 height 9
click at [195, 18] on icon "save" at bounding box center [198, 20] width 8 height 8
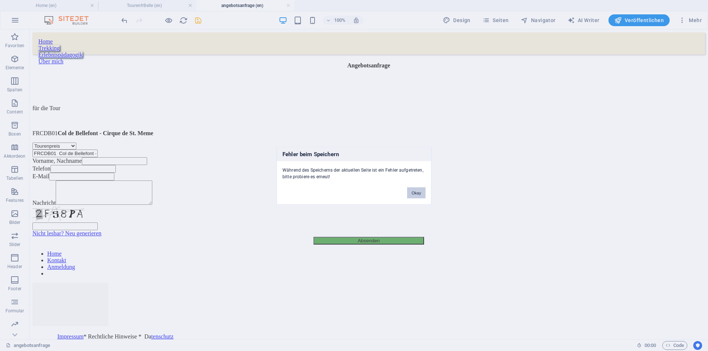
click at [421, 192] on button "Okay" at bounding box center [416, 192] width 18 height 11
